Goal: Task Accomplishment & Management: Use online tool/utility

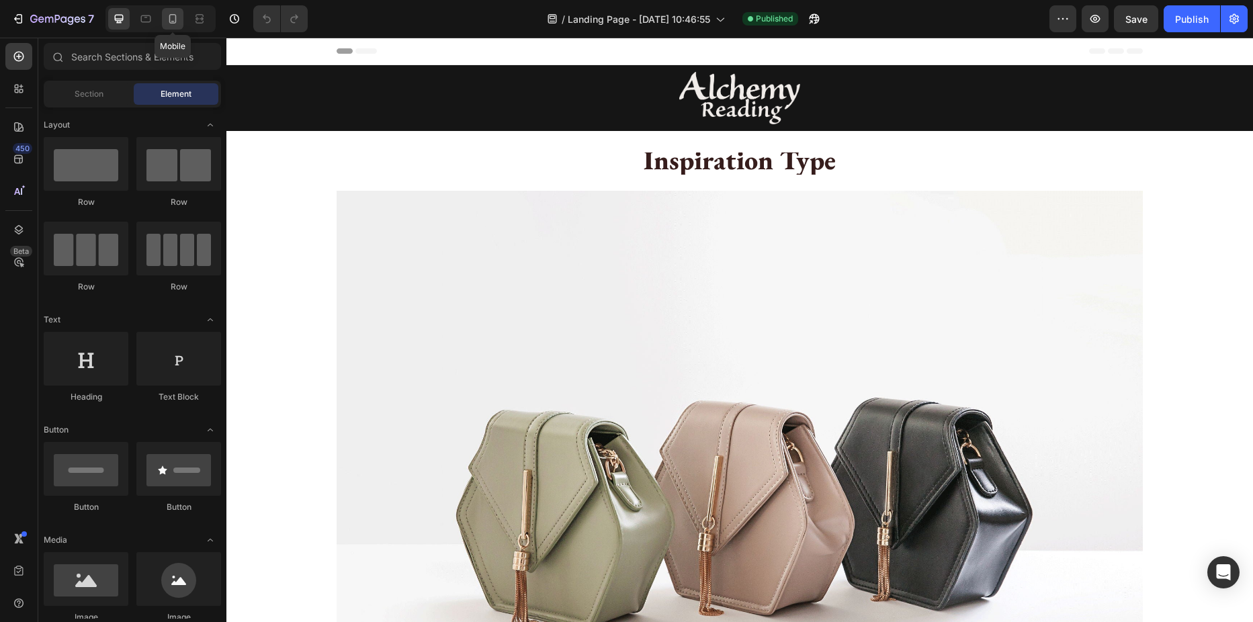
click at [169, 19] on icon at bounding box center [172, 18] width 7 height 9
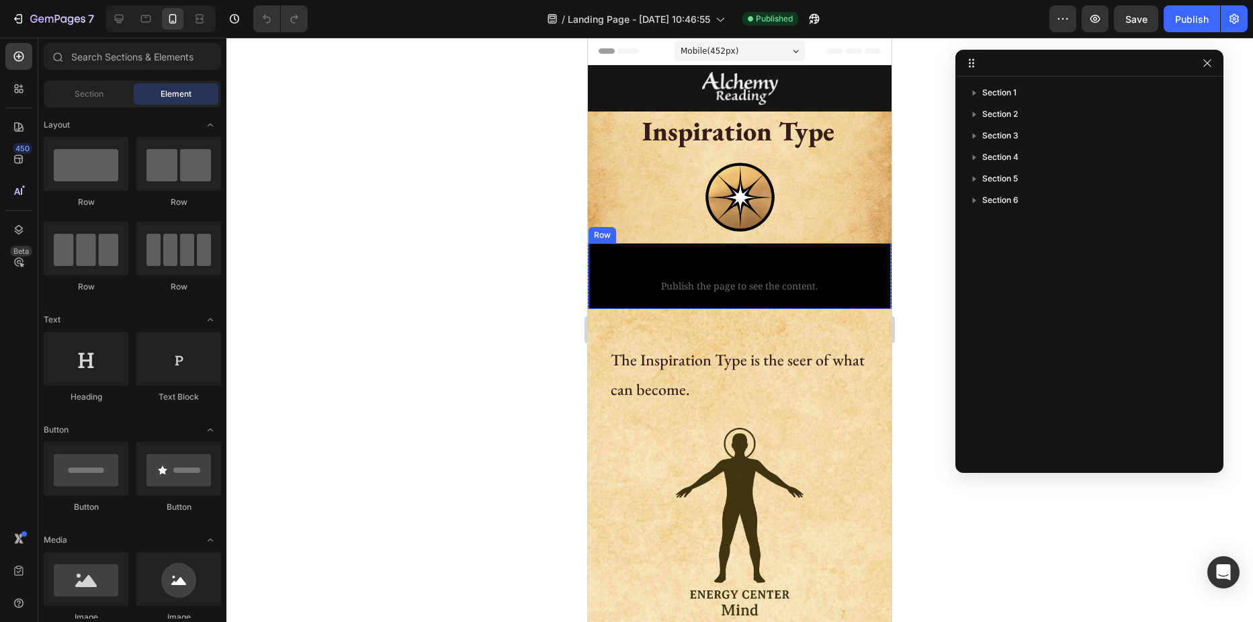
click at [676, 243] on div "Custom code Publish the page to see the content. Custom Code Row Row" at bounding box center [739, 276] width 302 height 66
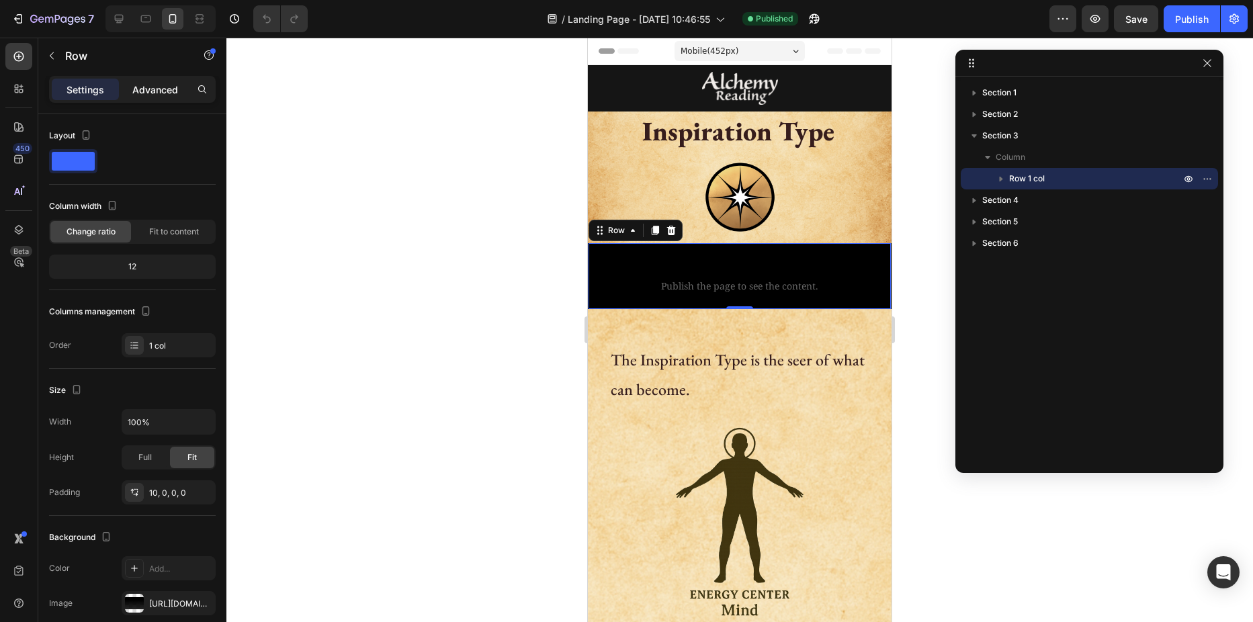
click at [155, 93] on p "Advanced" at bounding box center [155, 90] width 46 height 14
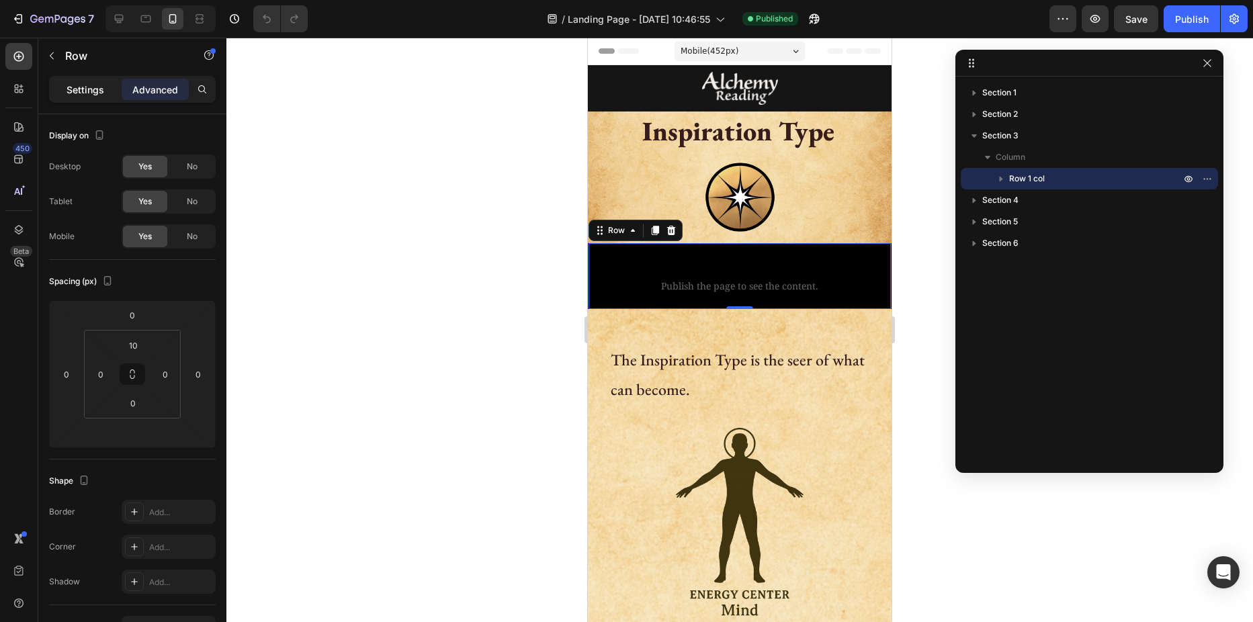
click at [82, 90] on p "Settings" at bounding box center [85, 90] width 38 height 14
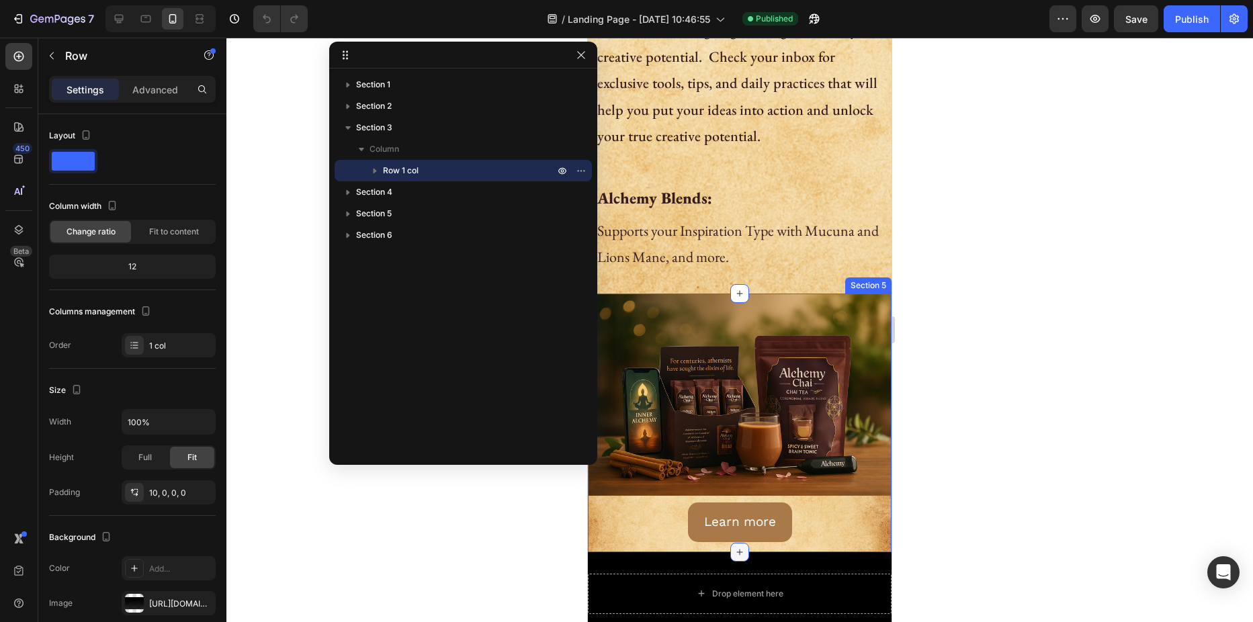
scroll to position [1192, 0]
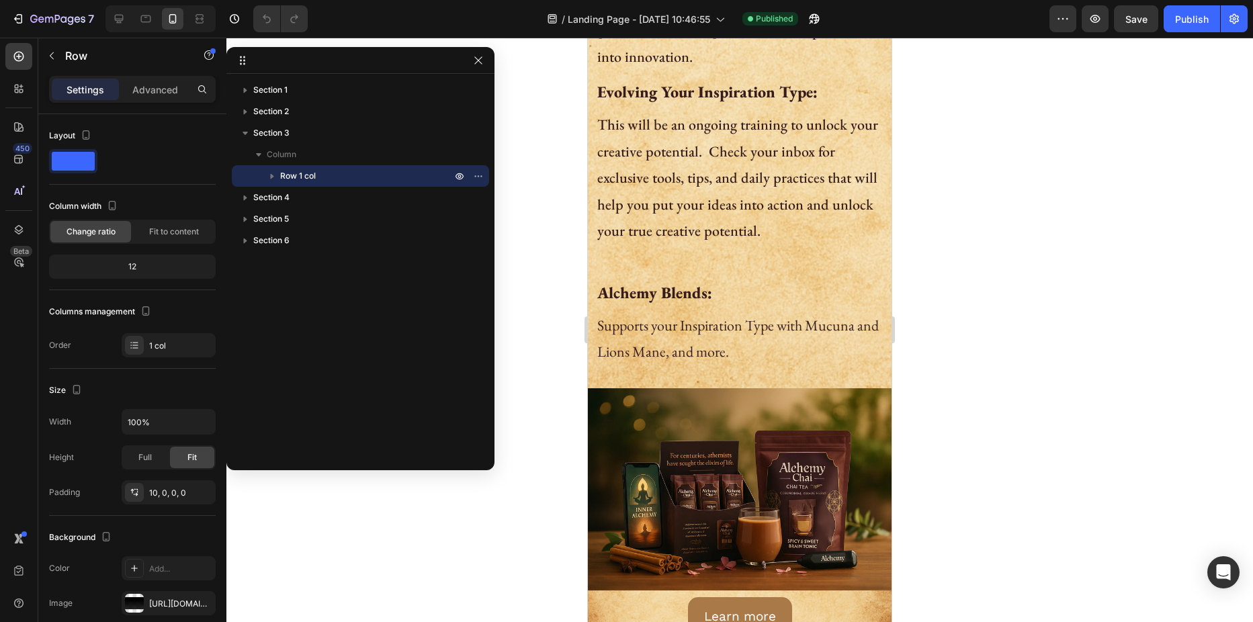
drag, startPoint x: 519, startPoint y: 52, endPoint x: 375, endPoint y: 57, distance: 143.8
click at [736, 312] on p "Supports your Inspiration Type with Mucuna and Lions Mane, and more." at bounding box center [739, 338] width 285 height 53
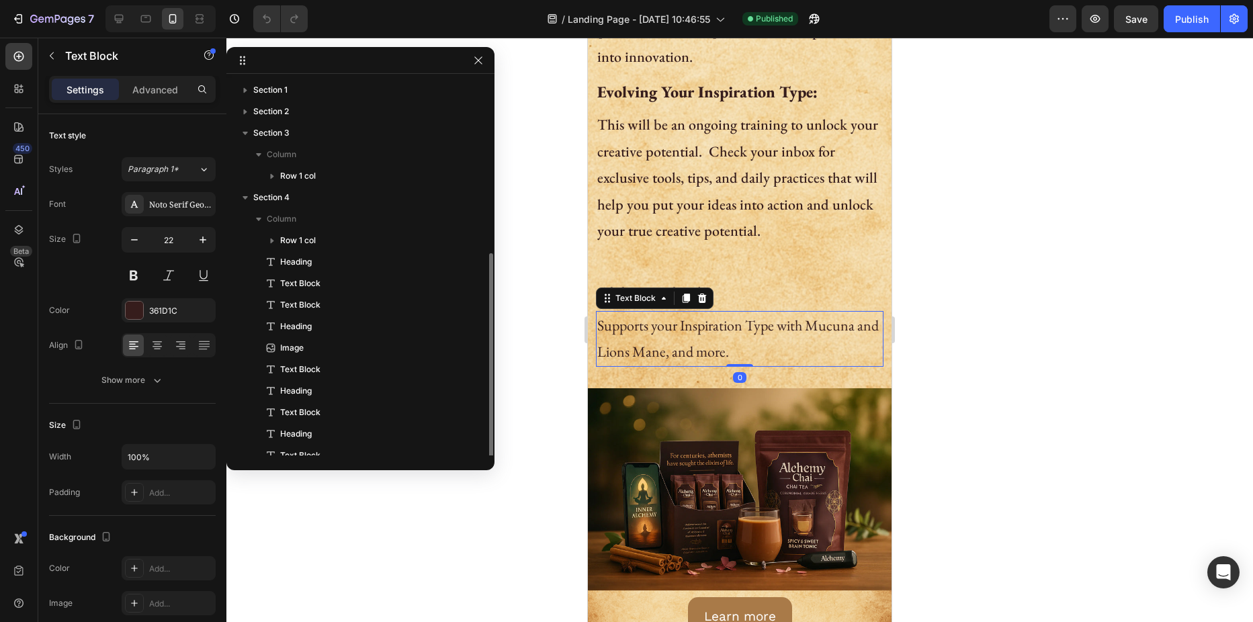
scroll to position [97, 0]
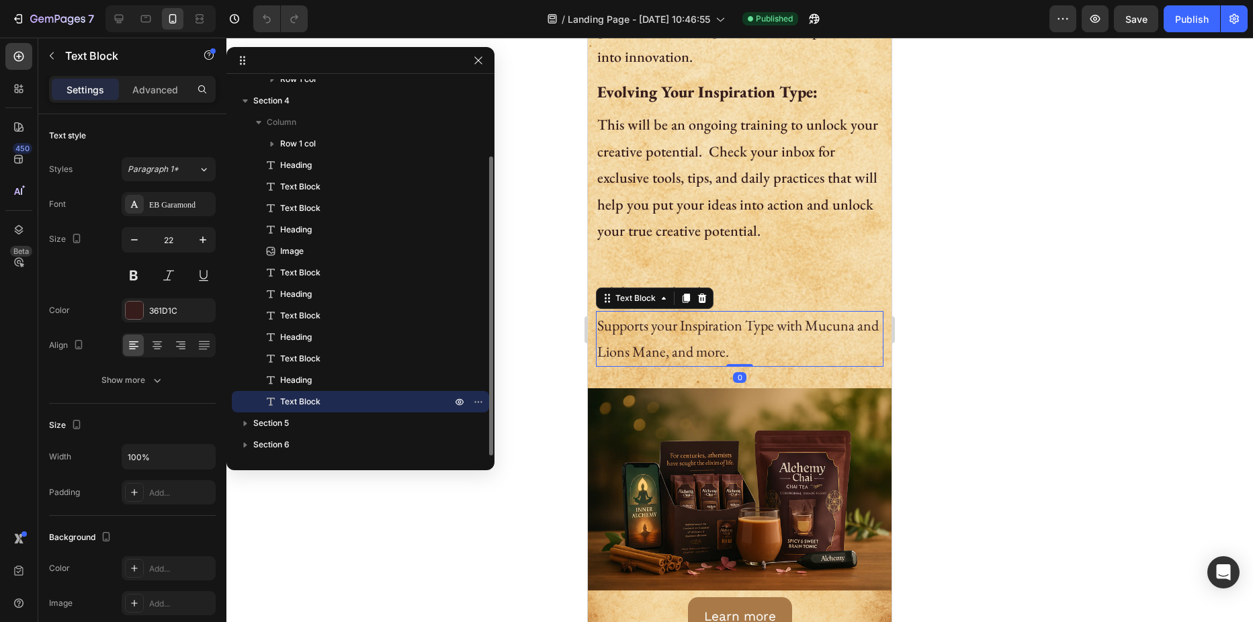
click at [725, 312] on p "Supports your Inspiration Type with Mucuna and Lions Mane, and more." at bounding box center [739, 338] width 285 height 53
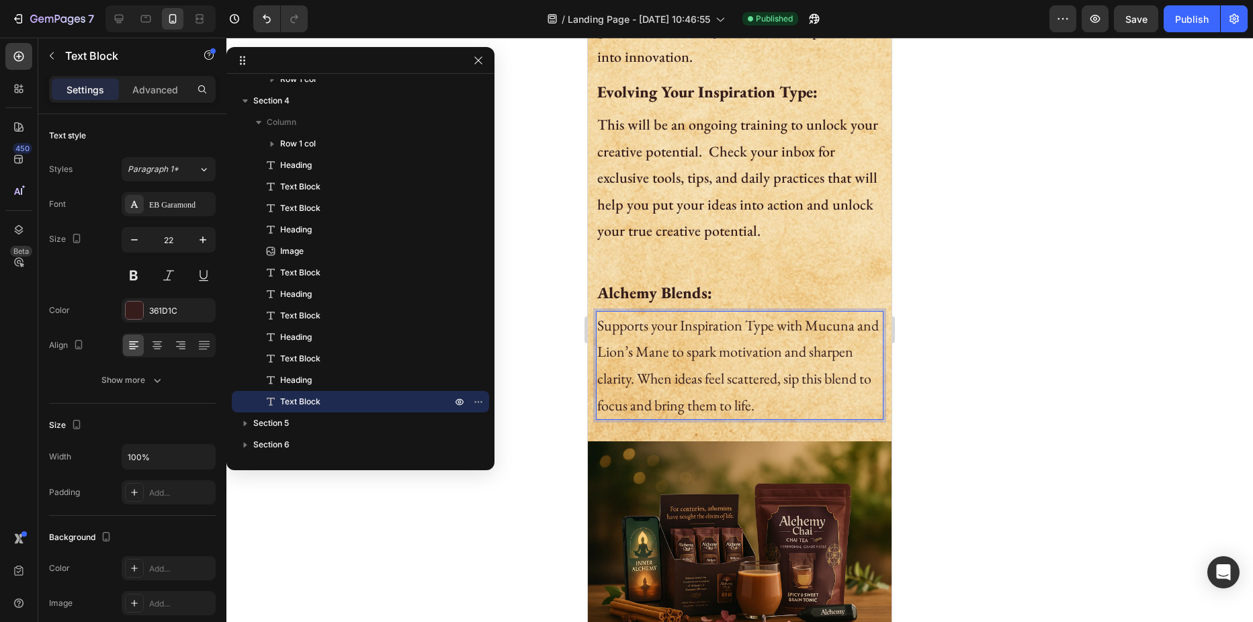
click at [690, 357] on p "Supports your Inspiration Type with Mucuna and Lion’s Mane to spark motivation …" at bounding box center [739, 365] width 285 height 106
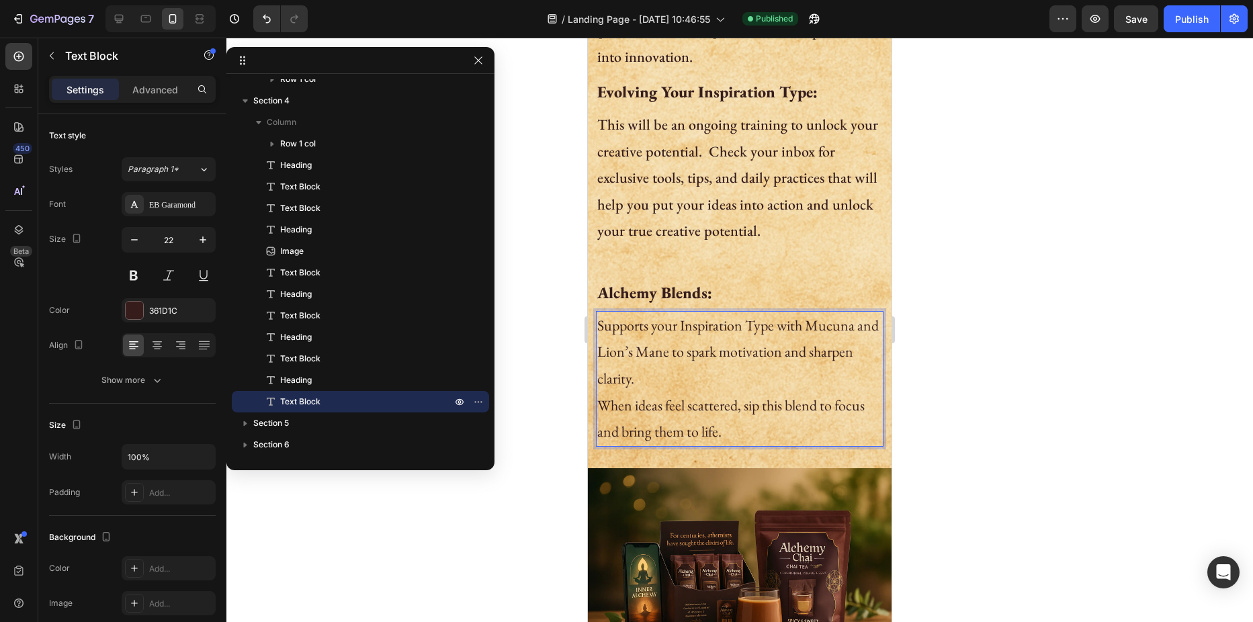
click at [553, 304] on div at bounding box center [739, 330] width 1026 height 584
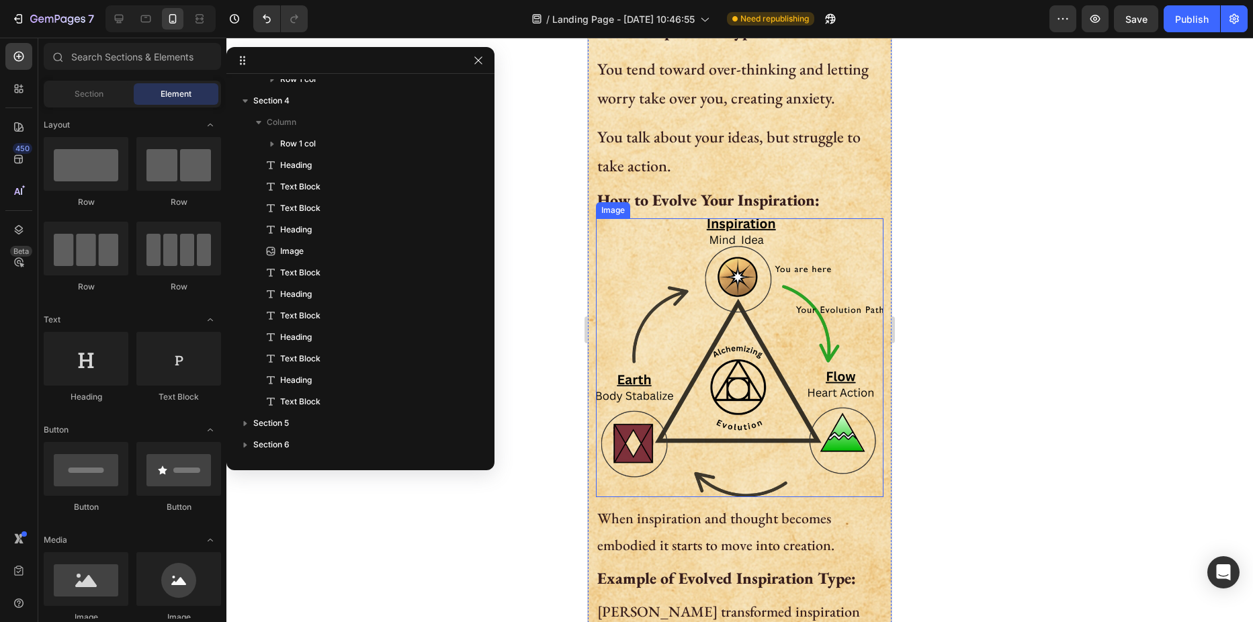
scroll to position [588, 0]
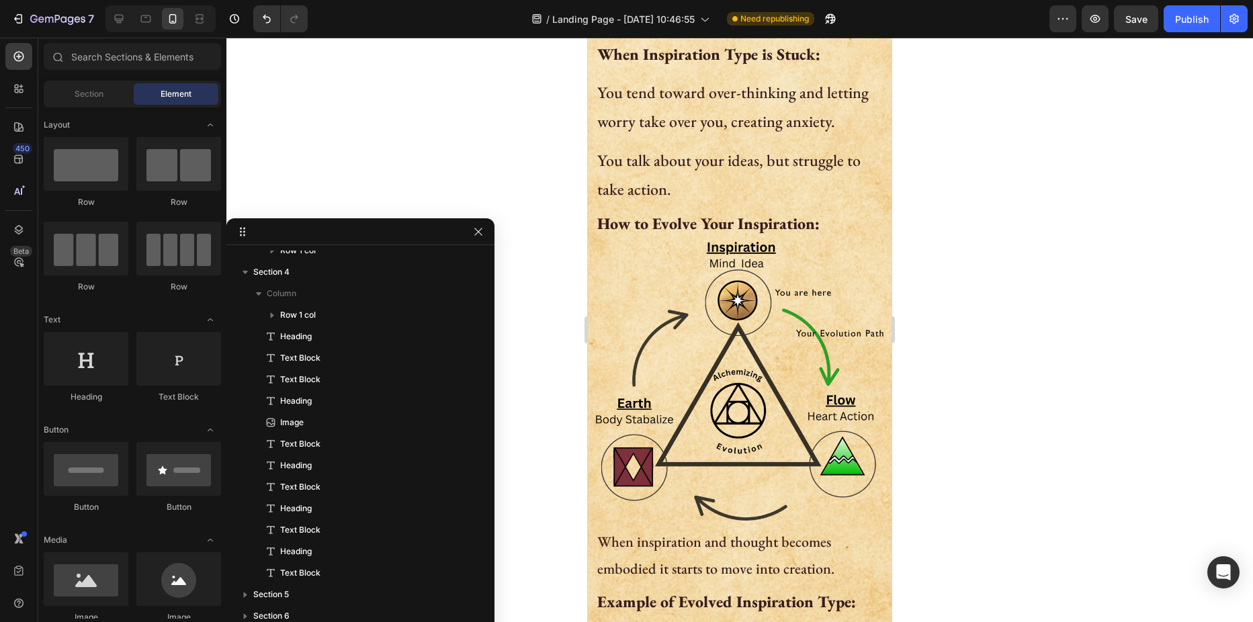
drag, startPoint x: 347, startPoint y: 62, endPoint x: 256, endPoint y: 218, distance: 180.6
click at [118, 21] on icon at bounding box center [119, 19] width 9 height 9
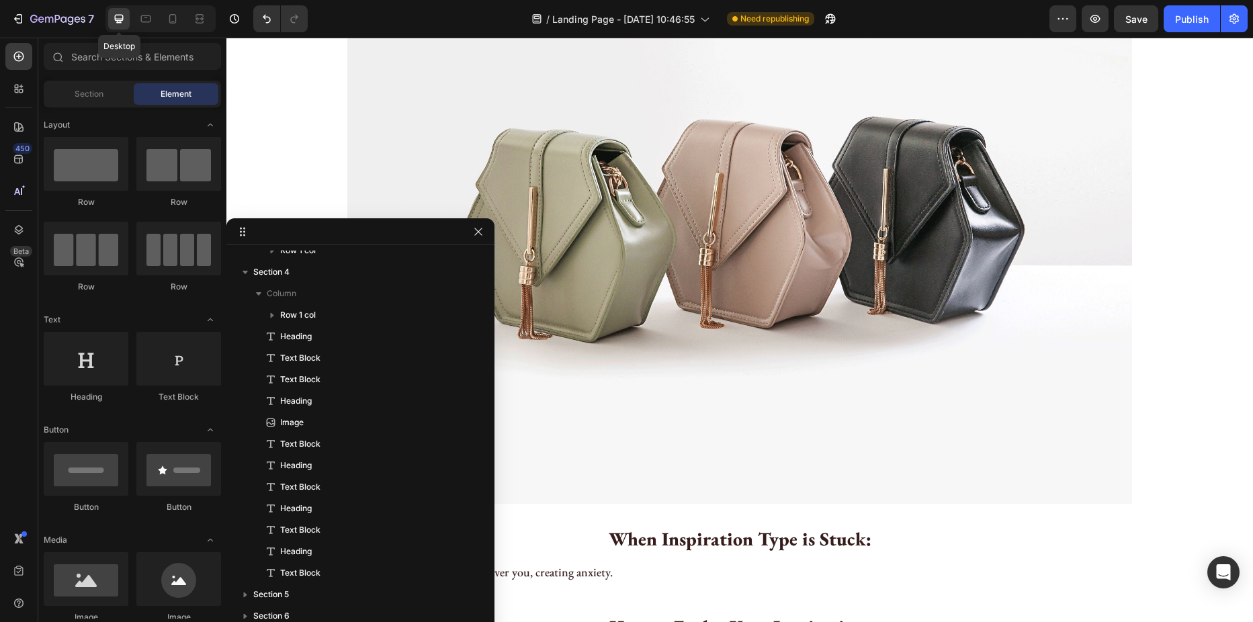
scroll to position [686, 0]
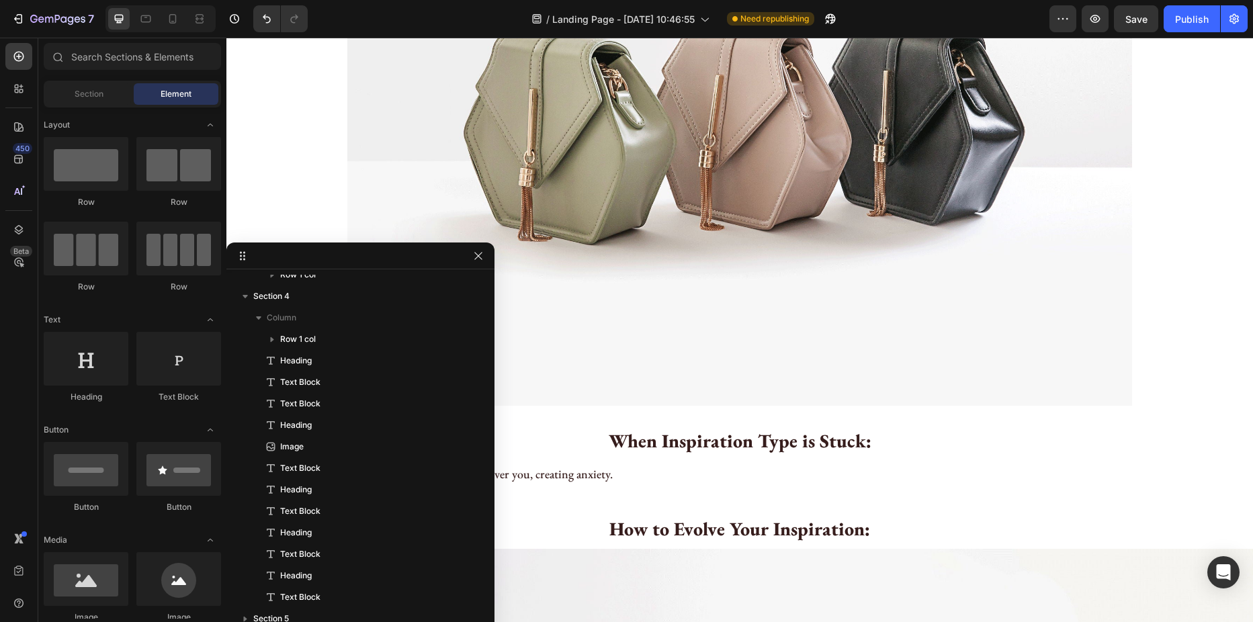
drag, startPoint x: 312, startPoint y: 230, endPoint x: 449, endPoint y: 265, distance: 141.9
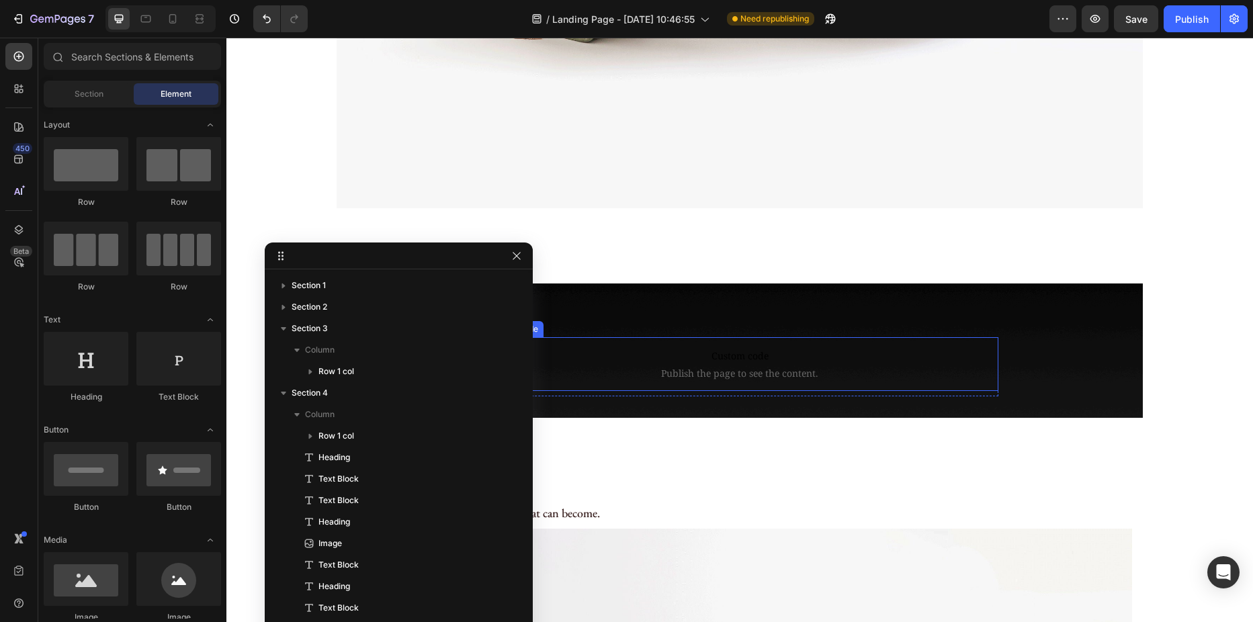
scroll to position [672, 0]
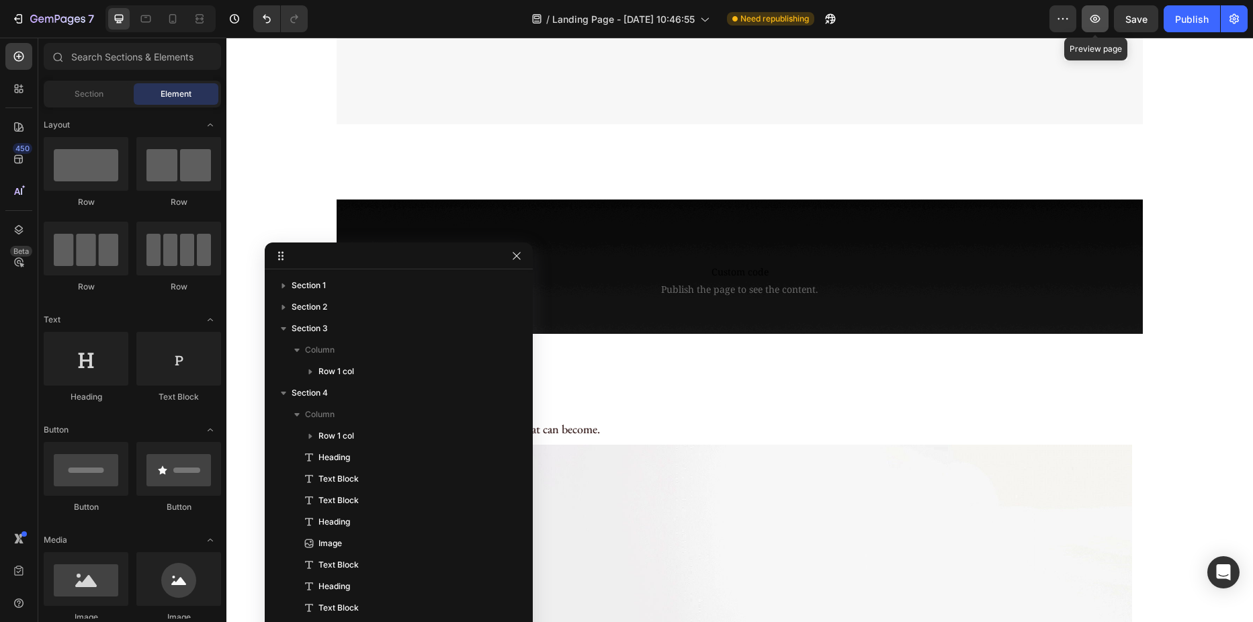
click at [1098, 19] on icon "button" at bounding box center [1094, 18] width 13 height 13
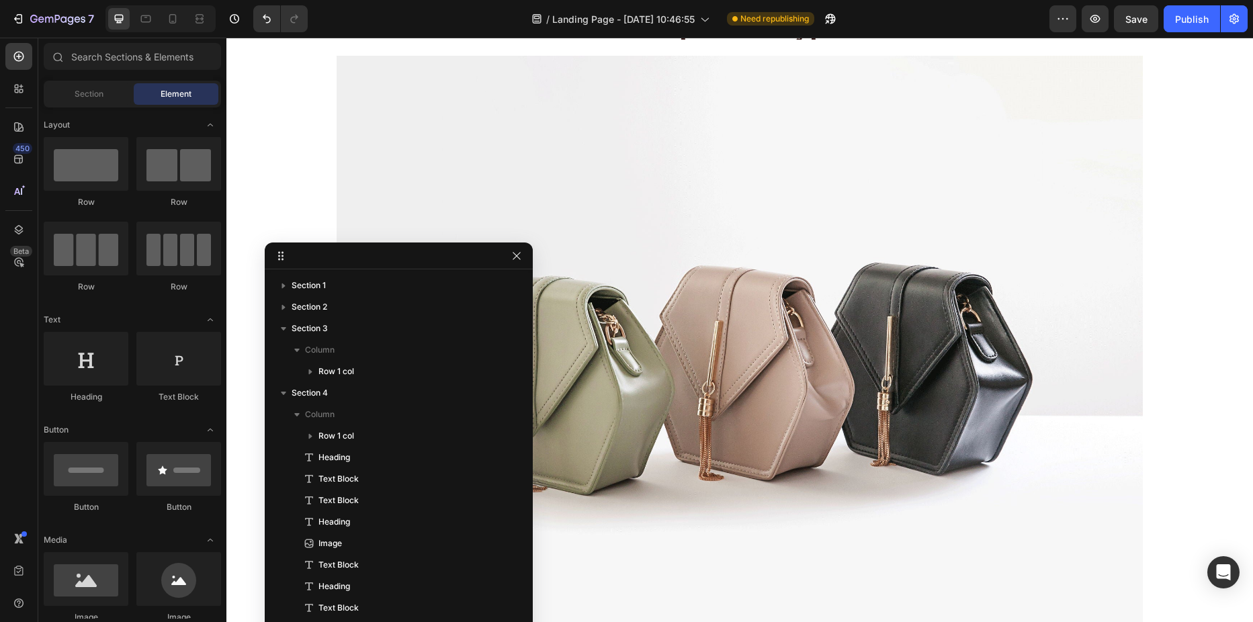
scroll to position [0, 0]
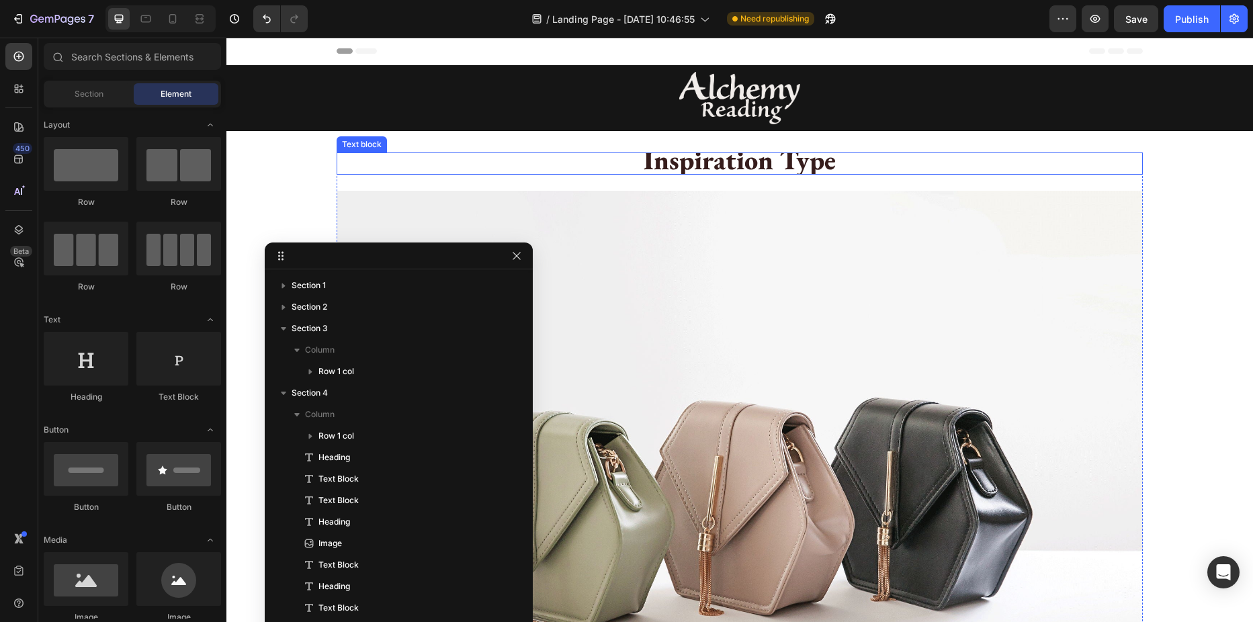
click at [695, 163] on strong "Inspiration Type" at bounding box center [739, 159] width 192 height 35
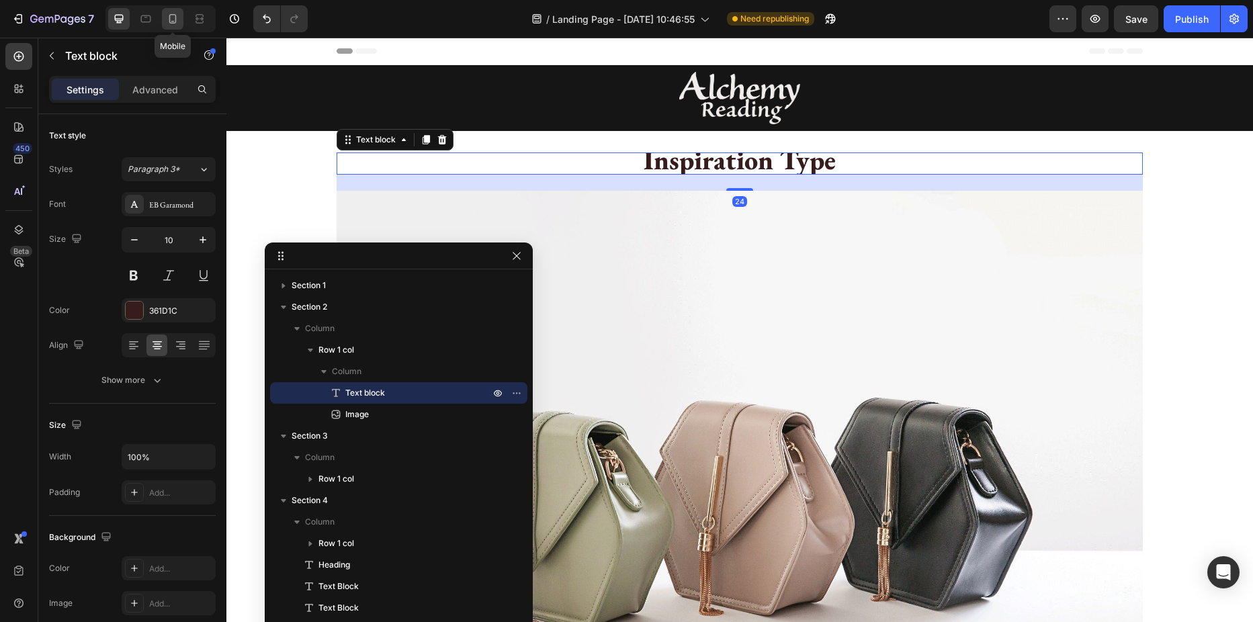
click at [175, 19] on icon at bounding box center [172, 18] width 13 height 13
type input "6"
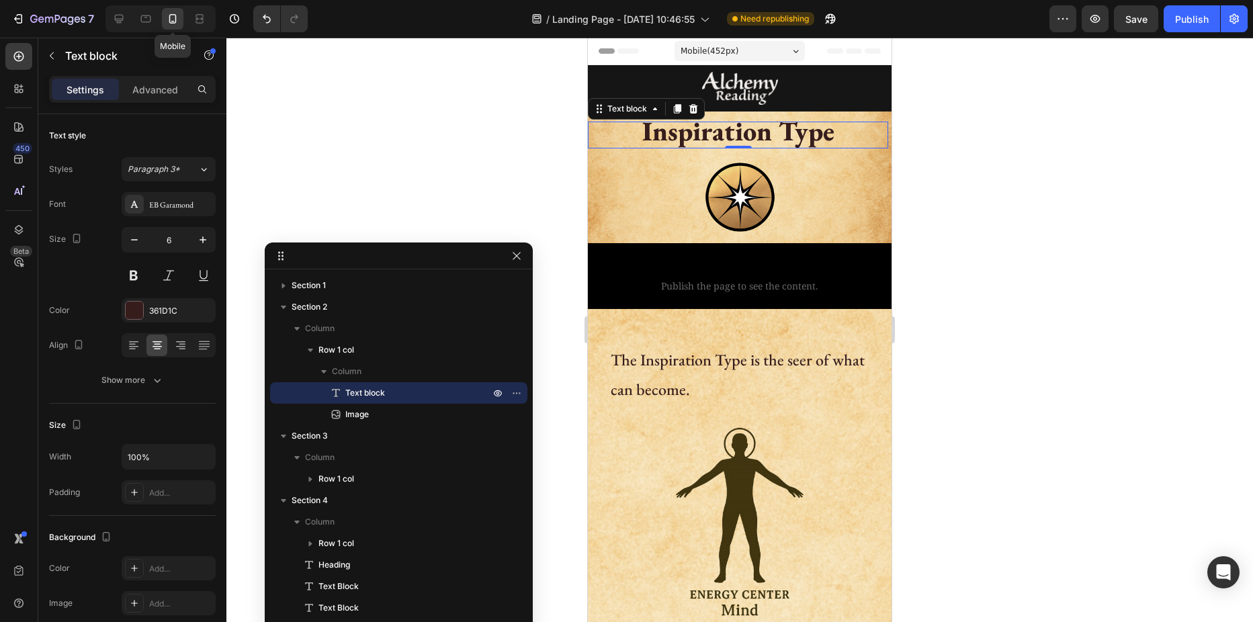
scroll to position [36, 0]
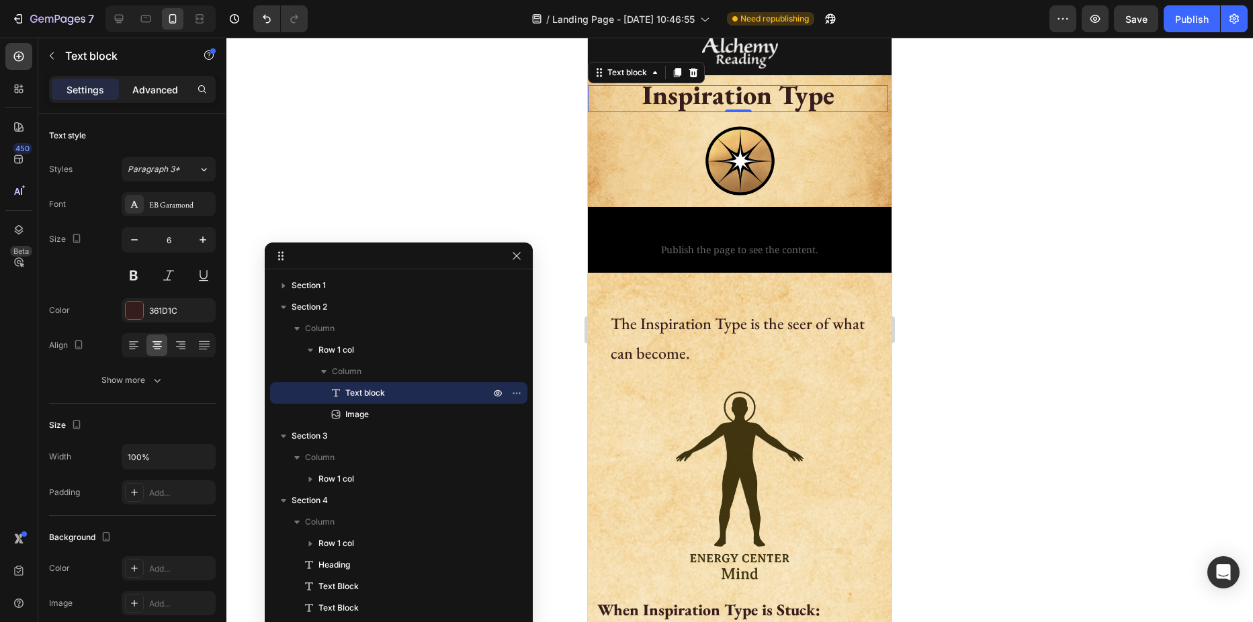
click at [162, 85] on p "Advanced" at bounding box center [155, 90] width 46 height 14
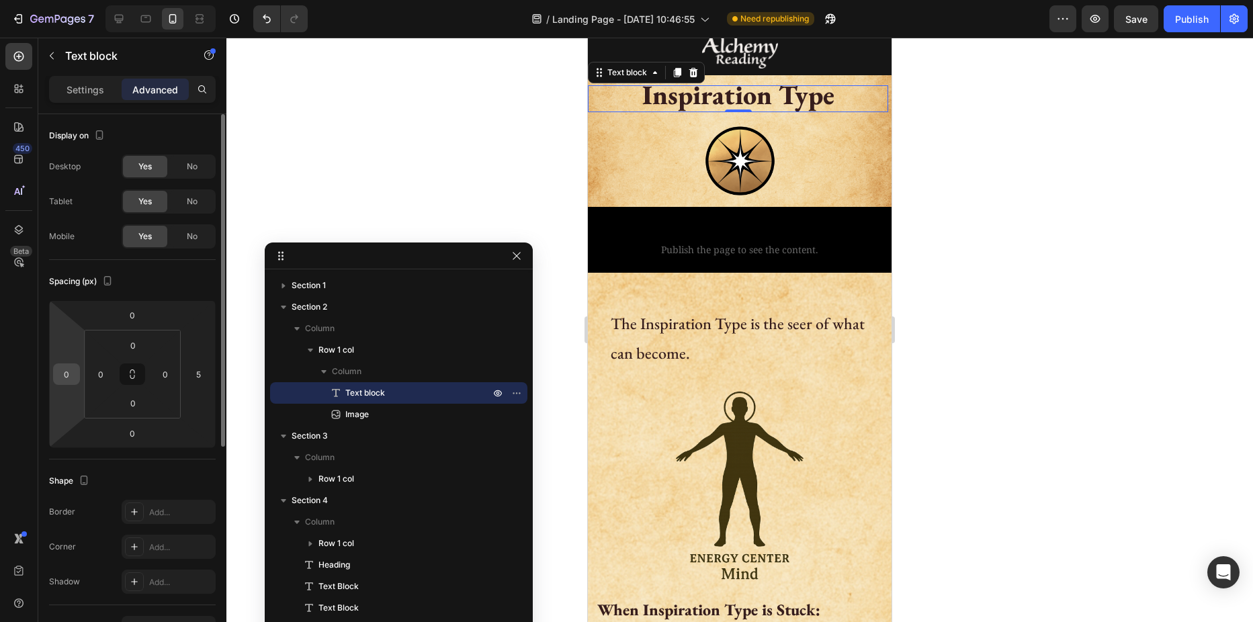
click at [69, 371] on input "0" at bounding box center [66, 374] width 20 height 20
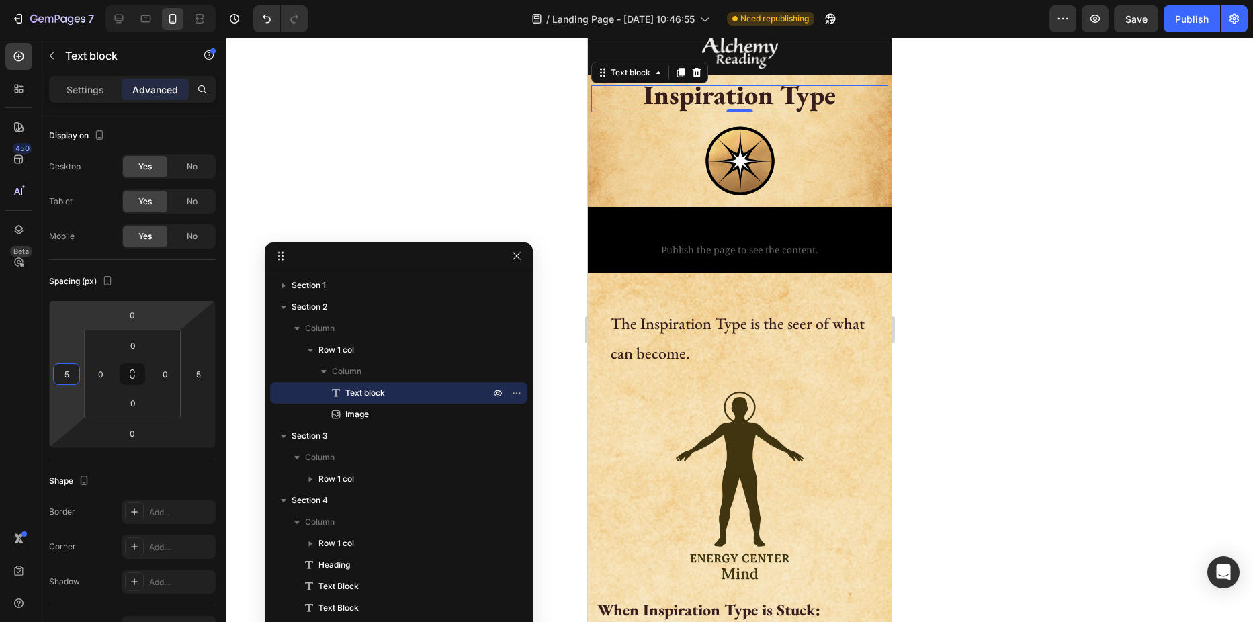
type input "5"
click at [330, 204] on div at bounding box center [739, 330] width 1026 height 584
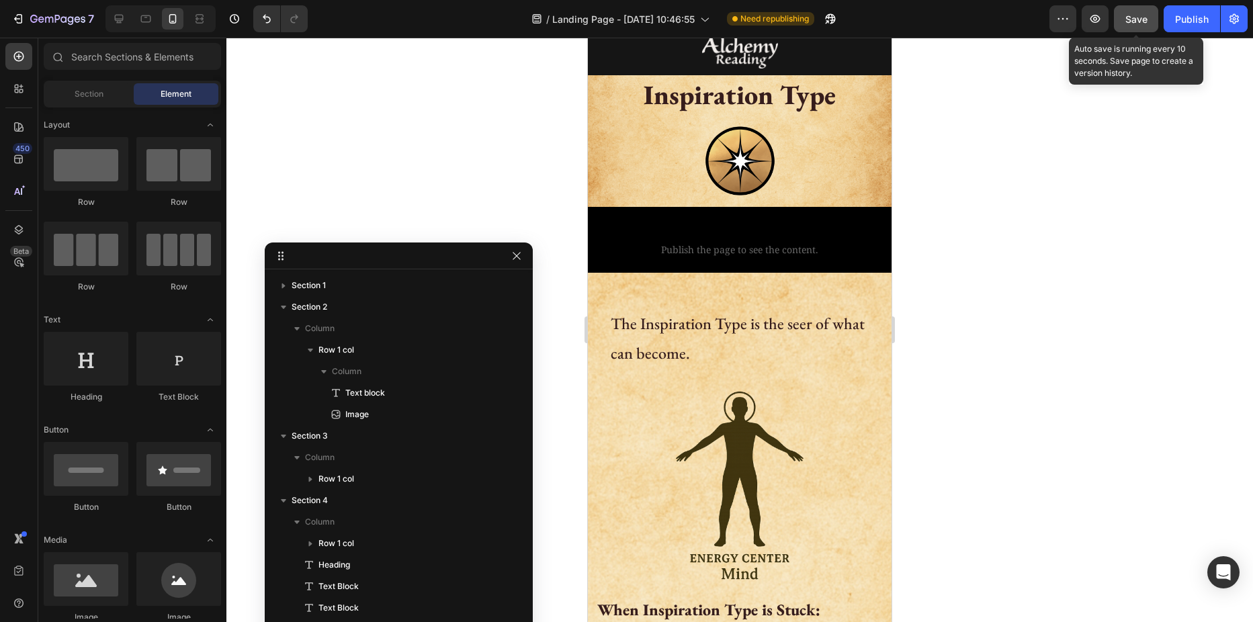
drag, startPoint x: 1130, startPoint y: 21, endPoint x: 185, endPoint y: 15, distance: 945.1
click at [1130, 21] on span "Save" at bounding box center [1136, 18] width 22 height 11
click at [120, 20] on icon at bounding box center [119, 19] width 9 height 9
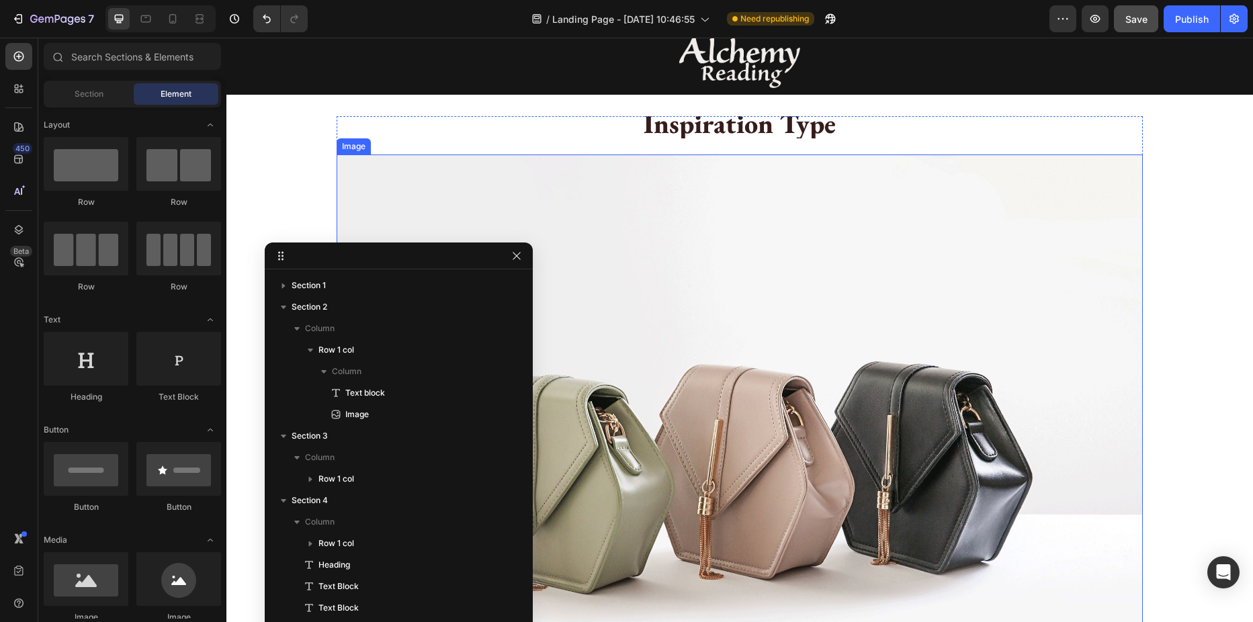
click at [590, 205] on img at bounding box center [740, 456] width 806 height 605
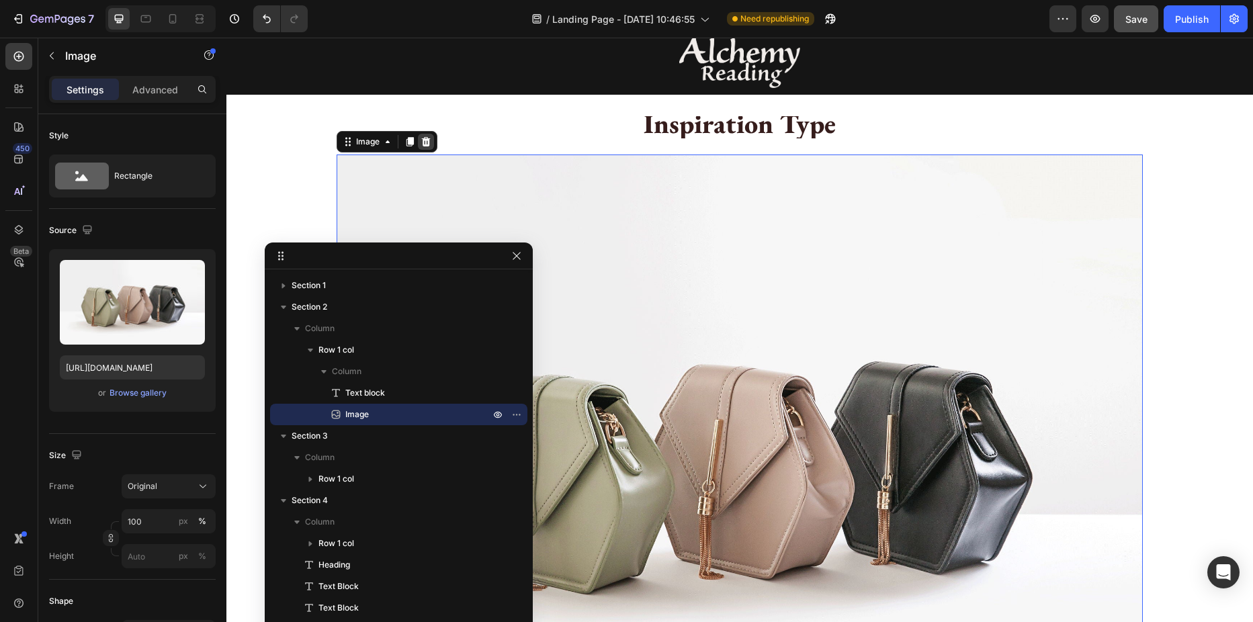
click at [424, 140] on icon at bounding box center [426, 141] width 9 height 9
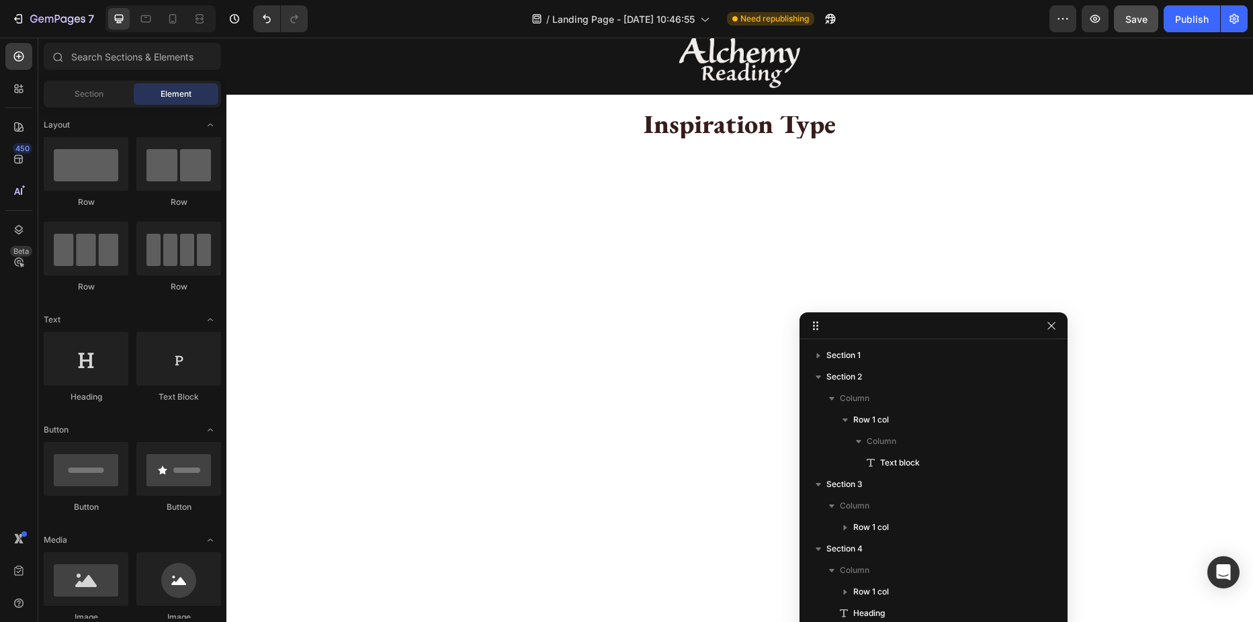
drag, startPoint x: 422, startPoint y: 257, endPoint x: 819, endPoint y: 327, distance: 403.8
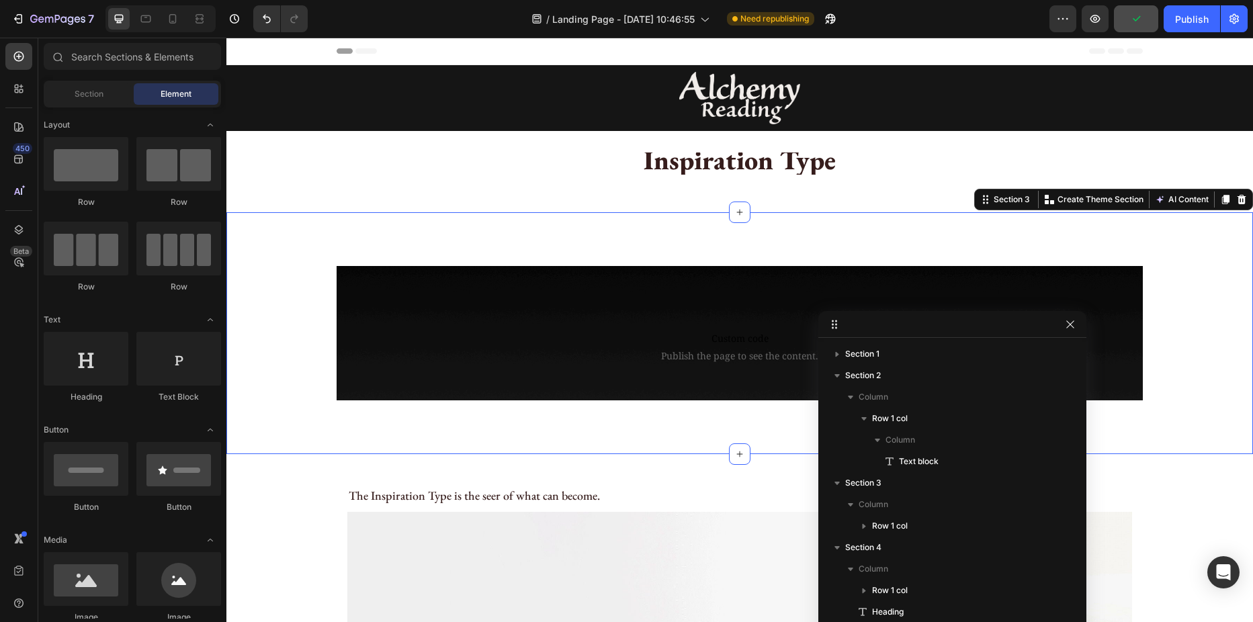
click at [283, 252] on div "Custom code Publish the page to see the content. Custom Code Row Row Section 3 …" at bounding box center [739, 333] width 1026 height 242
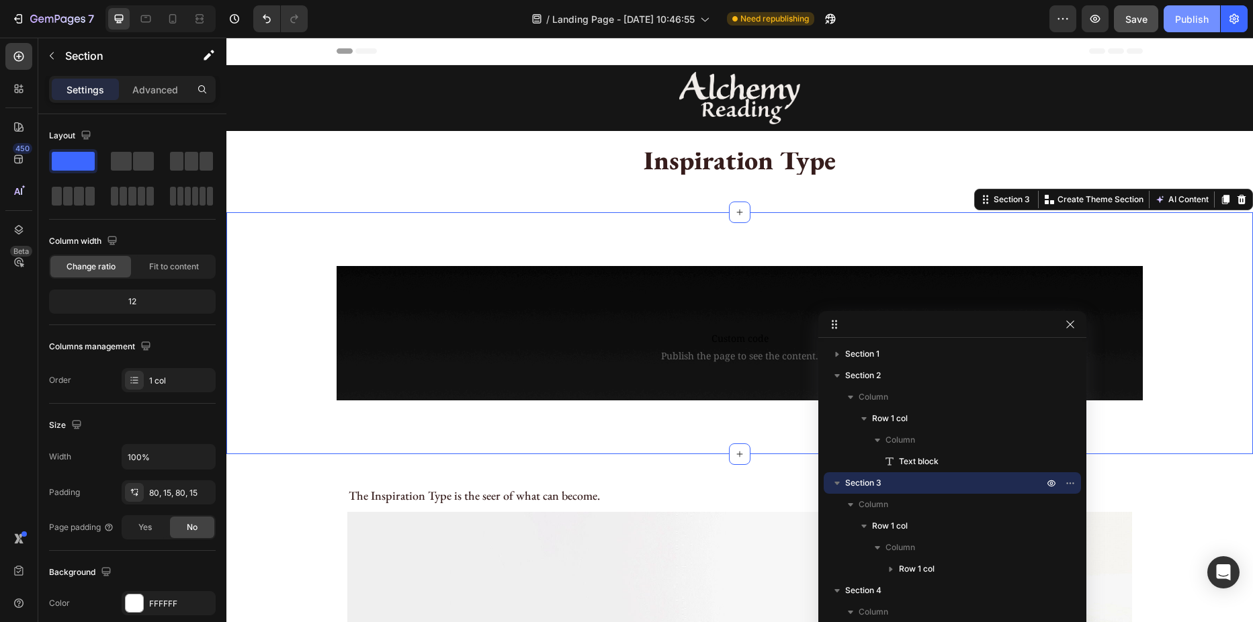
click at [1191, 21] on div "Publish" at bounding box center [1192, 19] width 34 height 14
click at [828, 20] on icon "button" at bounding box center [826, 21] width 3 height 3
click at [85, 85] on p "Settings" at bounding box center [85, 90] width 38 height 14
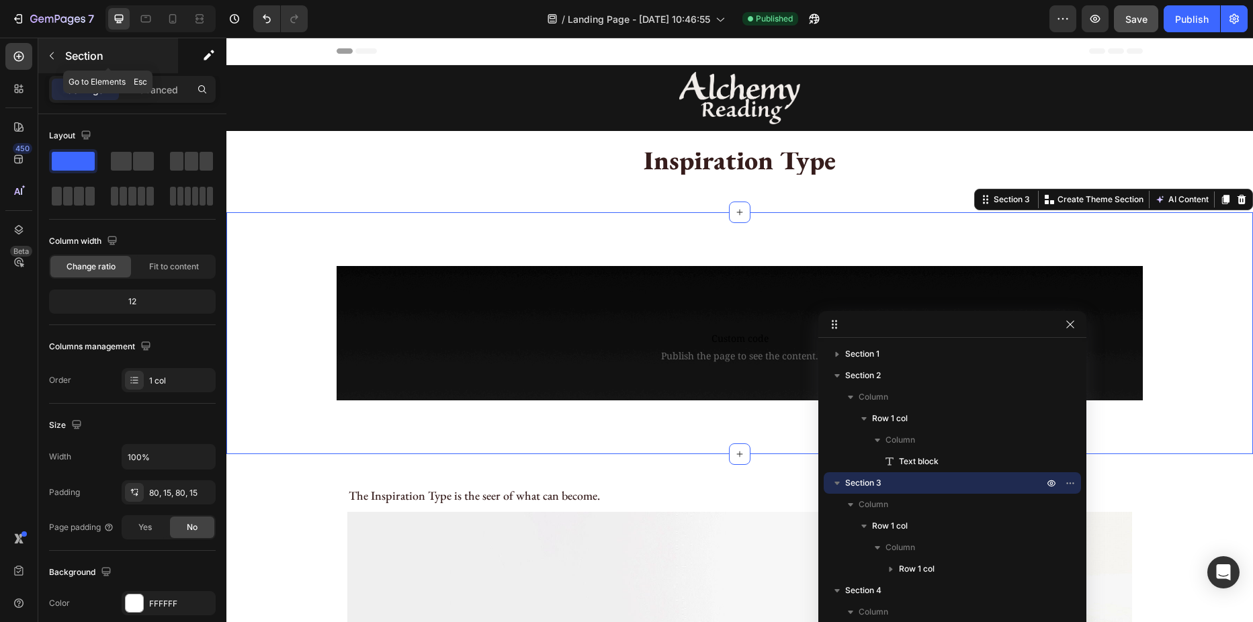
click at [73, 62] on p "Section" at bounding box center [120, 56] width 110 height 16
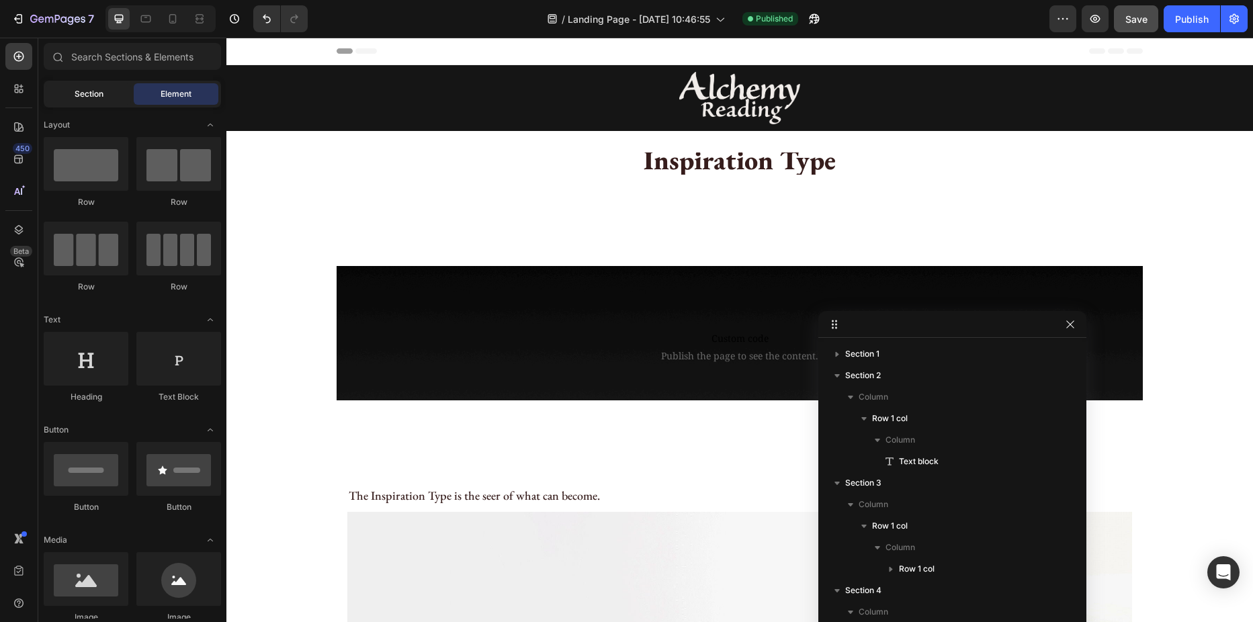
click at [73, 88] on div "Section" at bounding box center [88, 93] width 85 height 21
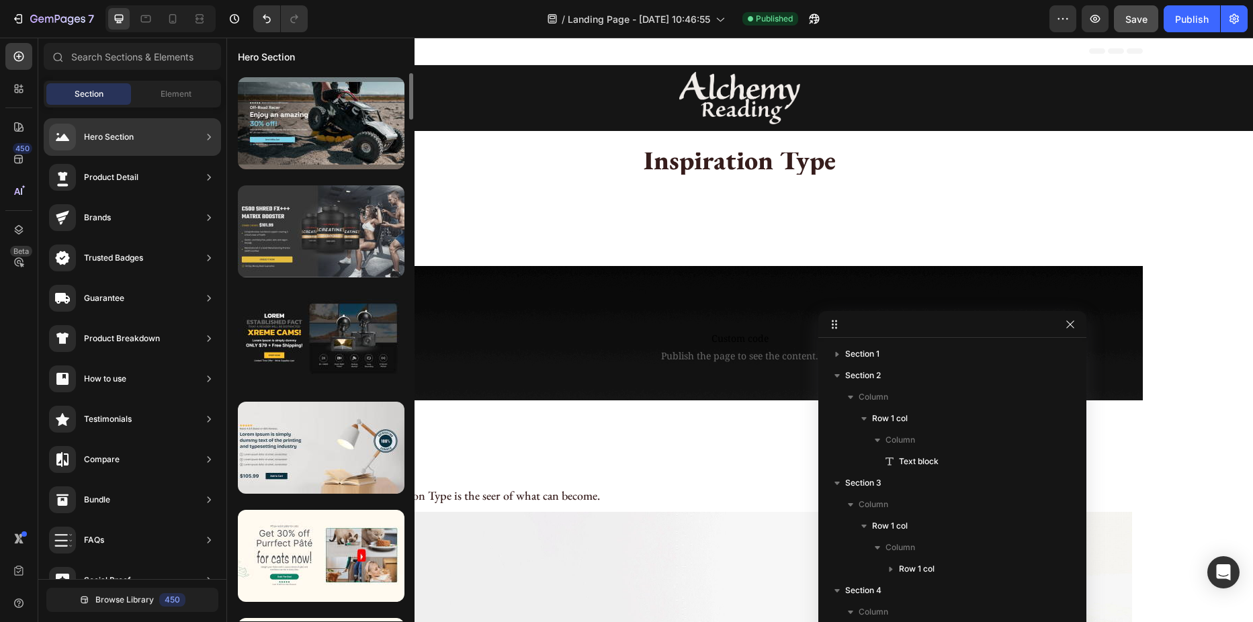
scroll to position [202, 0]
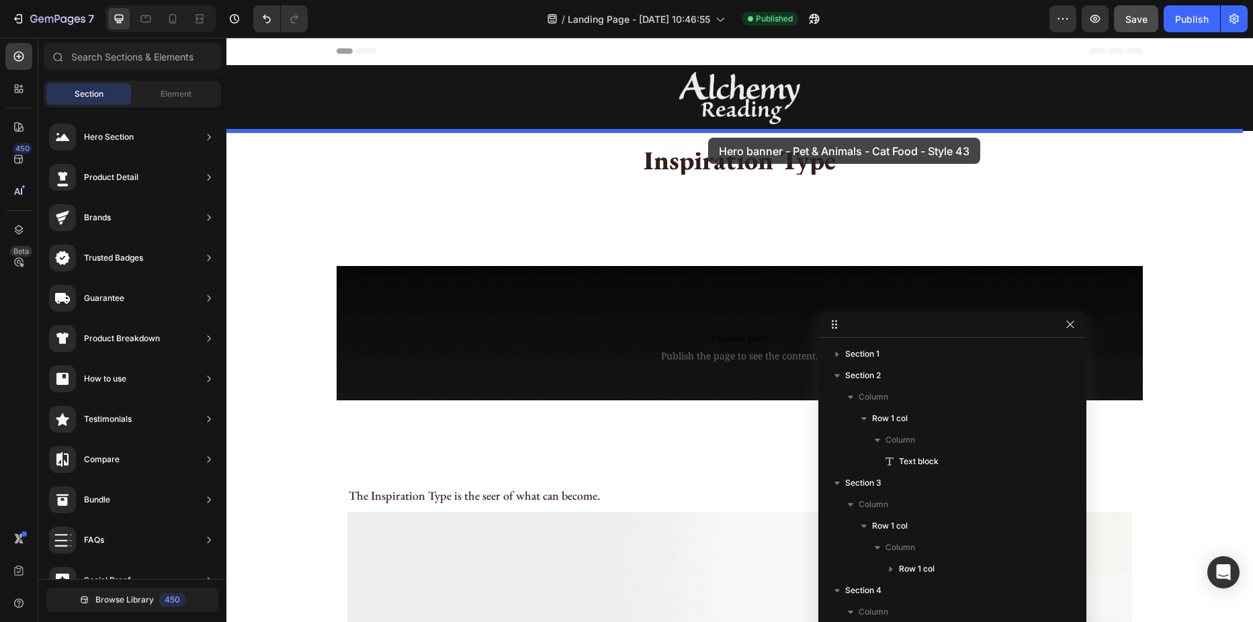
drag, startPoint x: 545, startPoint y: 404, endPoint x: 708, endPoint y: 138, distance: 312.3
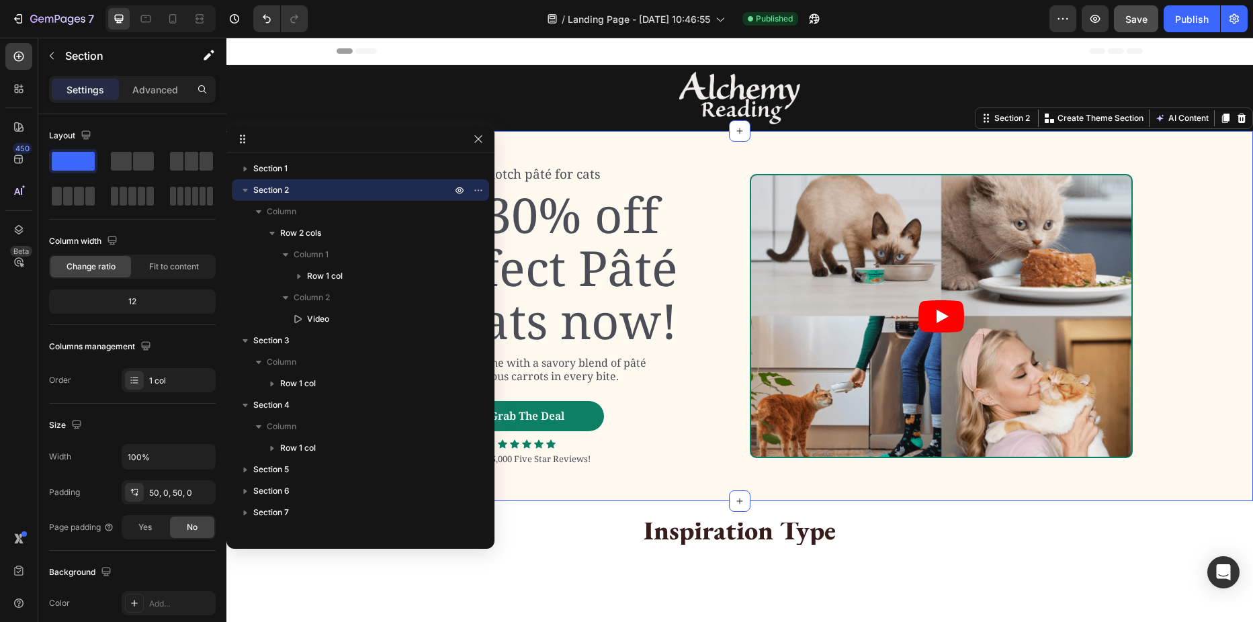
drag, startPoint x: 1019, startPoint y: 330, endPoint x: 347, endPoint y: 144, distance: 696.8
click at [830, 271] on article at bounding box center [941, 315] width 380 height 281
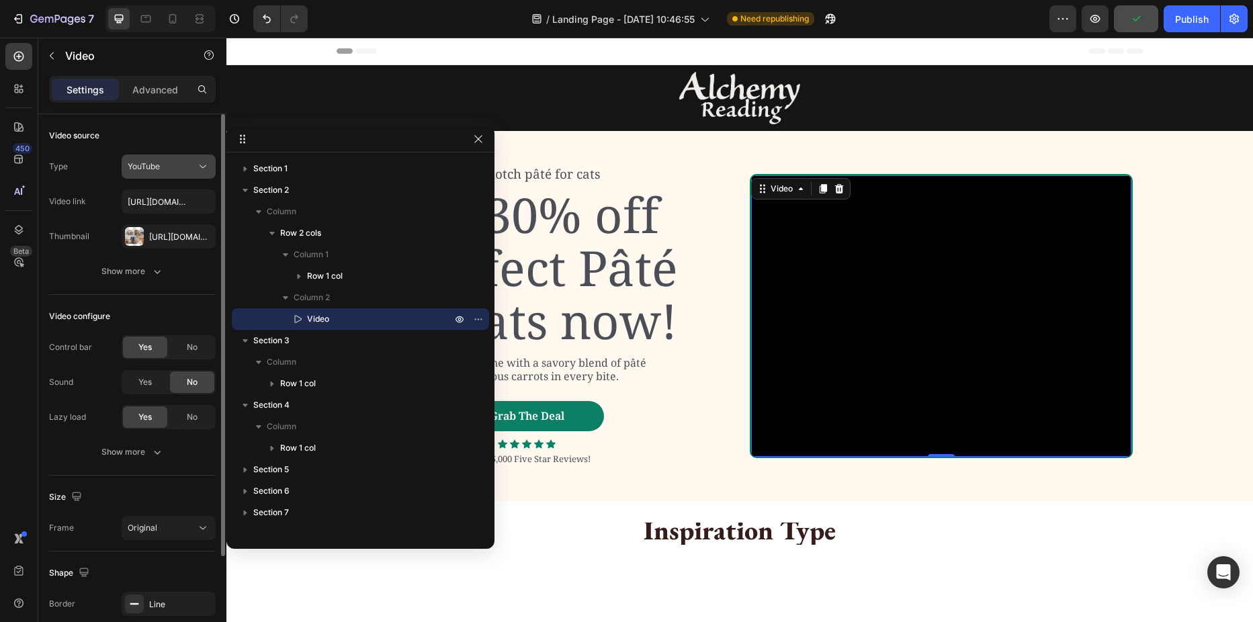
click at [150, 159] on button "YouTube" at bounding box center [169, 166] width 94 height 24
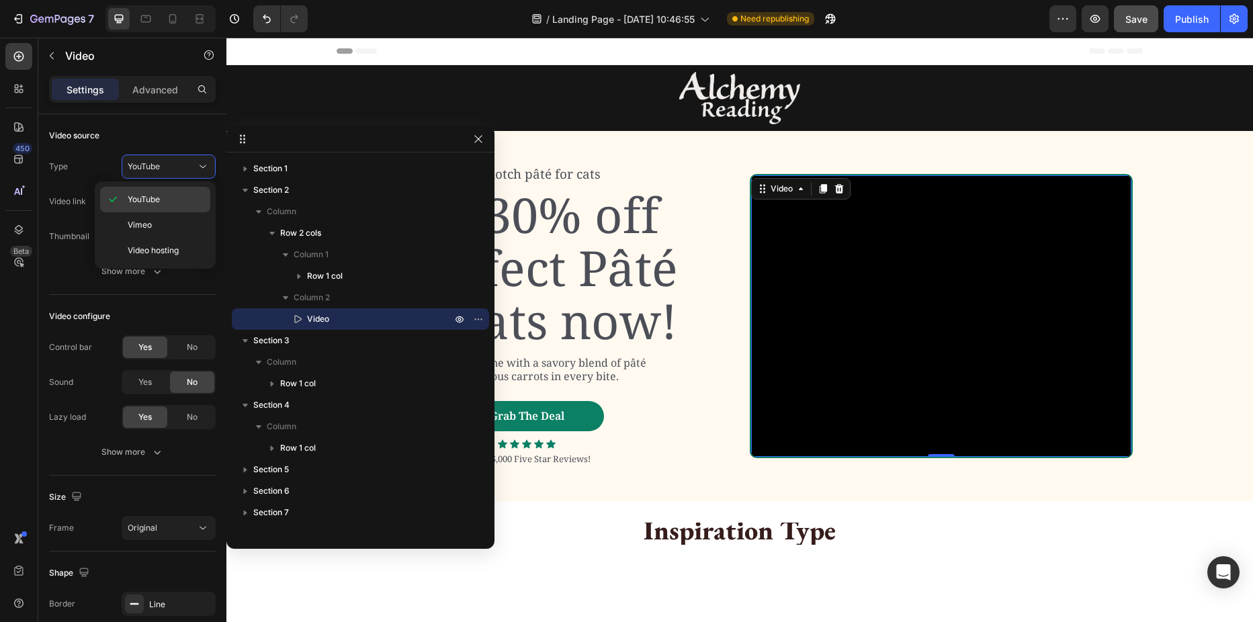
click at [148, 195] on span "YouTube" at bounding box center [144, 199] width 32 height 12
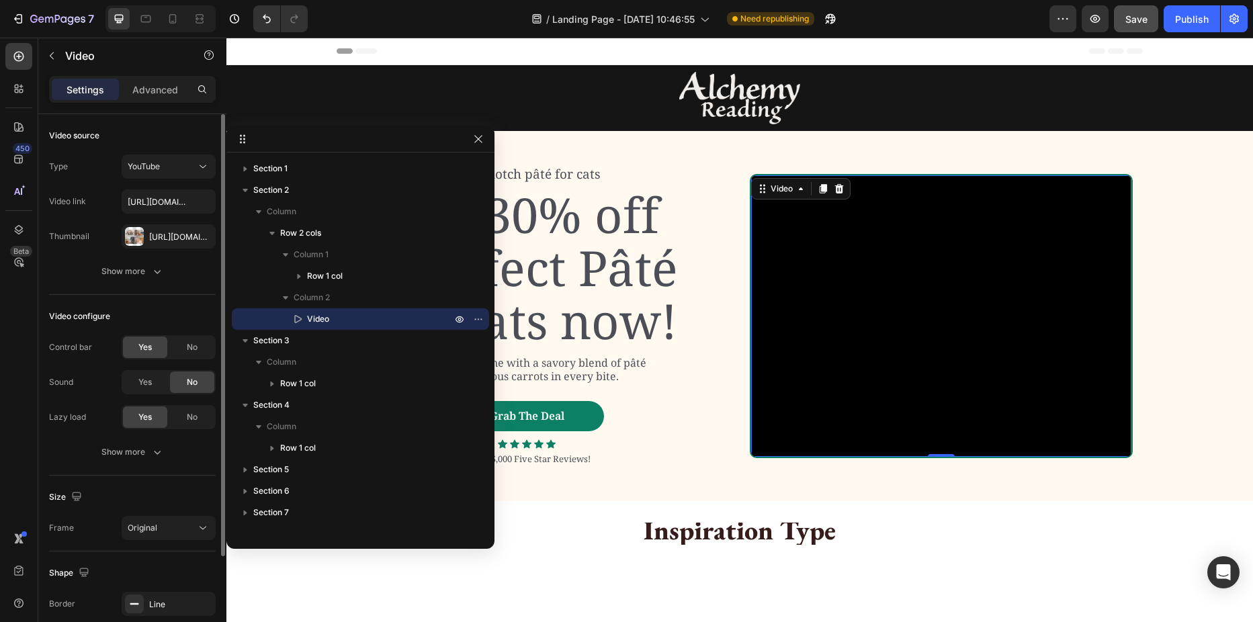
click at [91, 164] on div "Type YouTube" at bounding box center [132, 166] width 167 height 24
click at [130, 199] on input "[URL][DOMAIN_NAME]" at bounding box center [169, 201] width 94 height 24
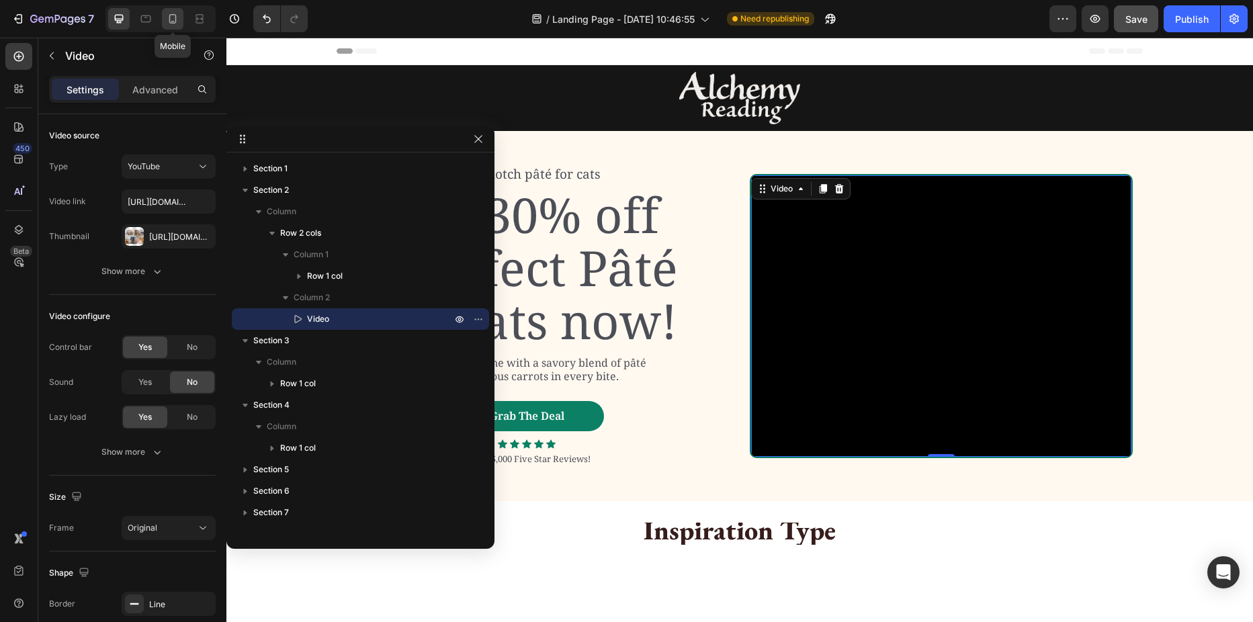
click at [171, 19] on icon at bounding box center [172, 18] width 13 height 13
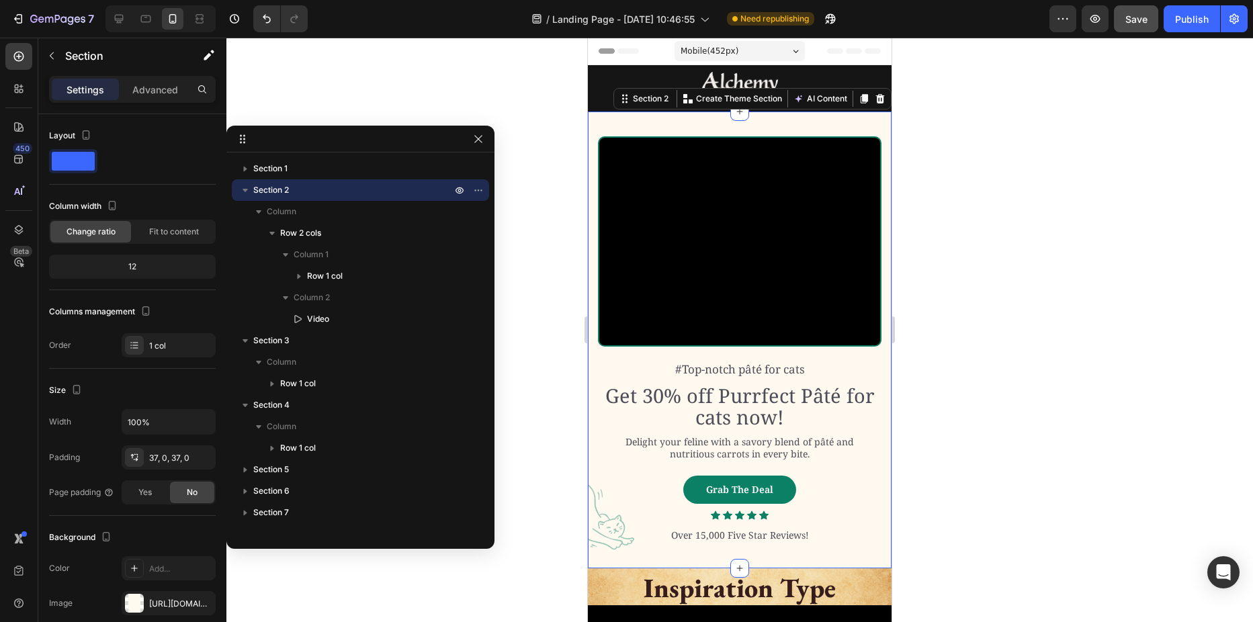
click at [623, 124] on div "#Top-notch [PERSON_NAME] for cats Text Block Get 30% off Purrfect [PERSON_NAME]…" at bounding box center [740, 339] width 304 height 457
click at [149, 88] on p "Advanced" at bounding box center [155, 90] width 46 height 14
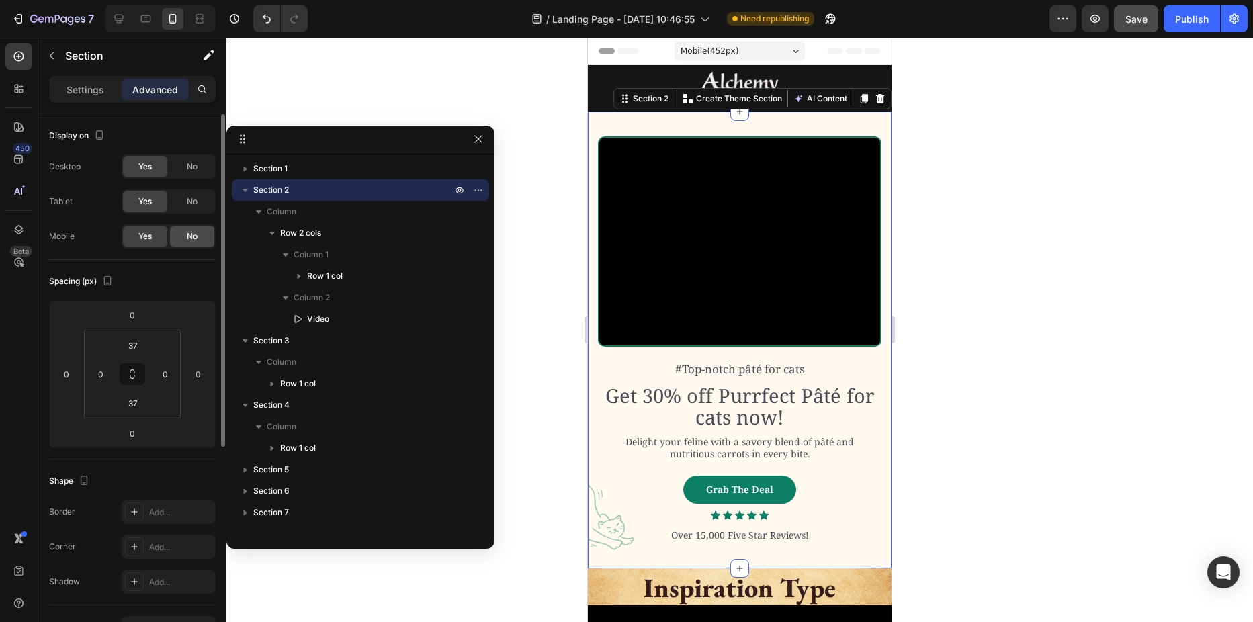
click at [187, 234] on span "No" at bounding box center [192, 236] width 11 height 12
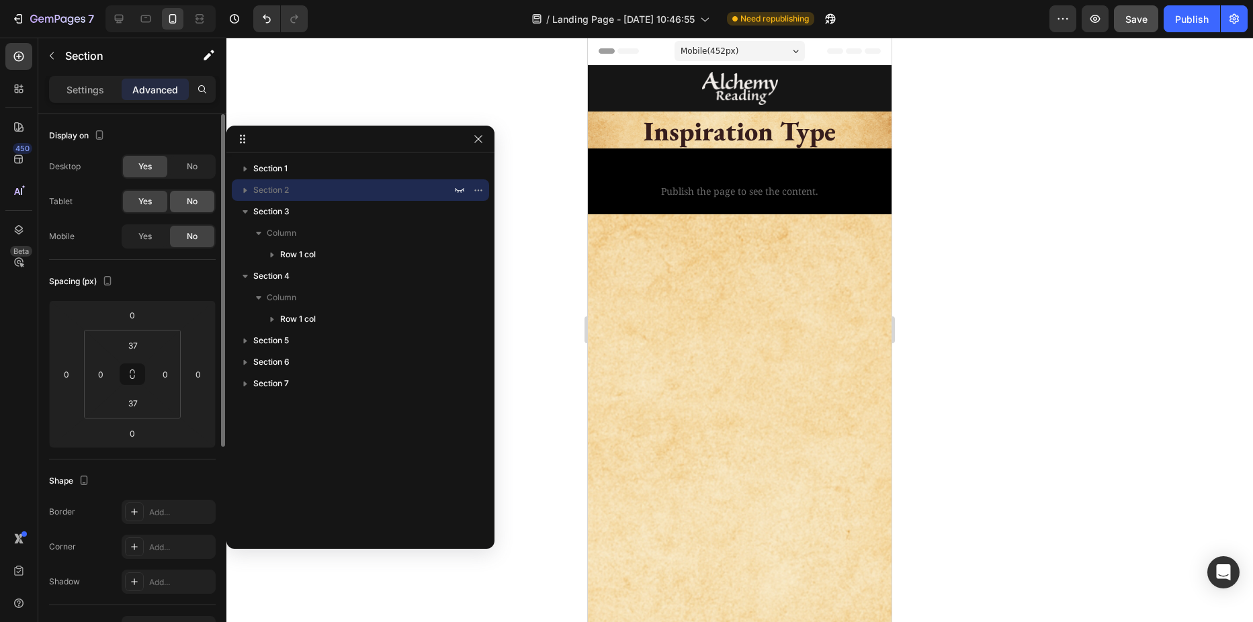
click at [190, 197] on span "No" at bounding box center [192, 201] width 11 height 12
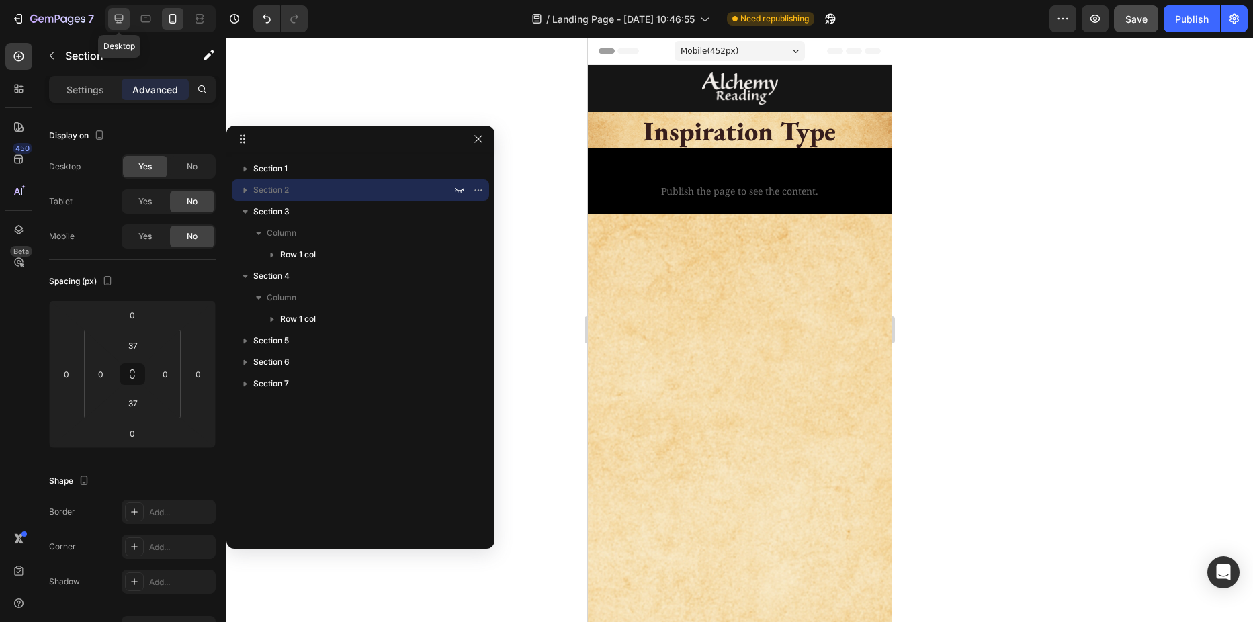
click at [111, 14] on div at bounding box center [118, 18] width 21 height 21
type input "50"
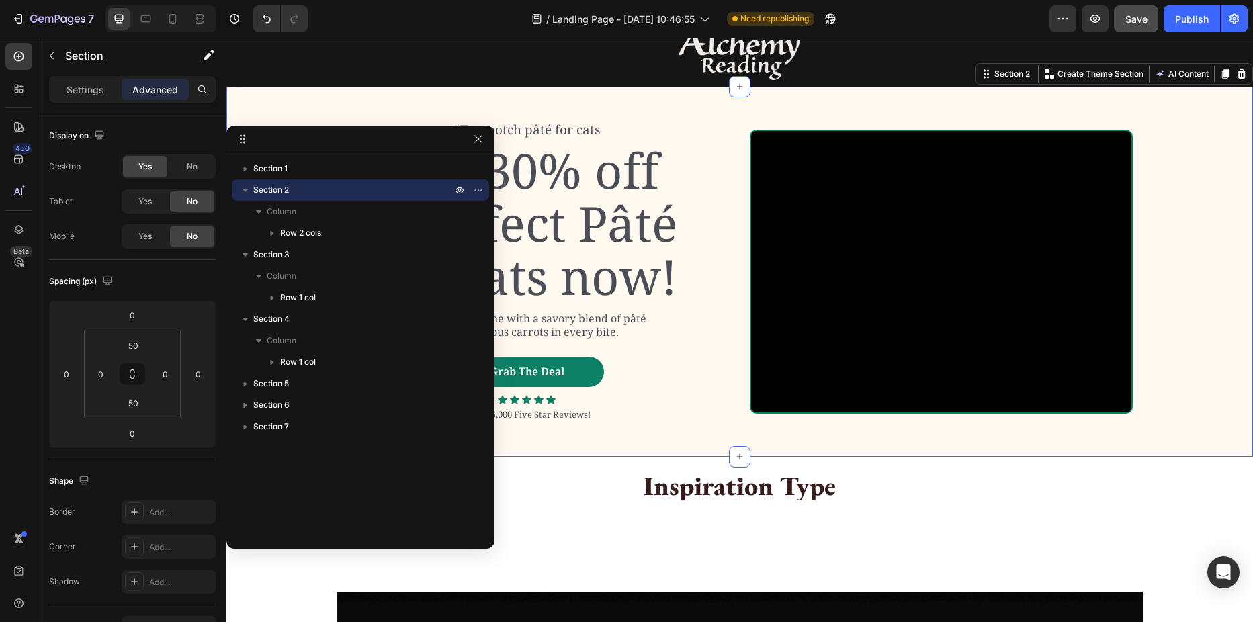
scroll to position [46, 0]
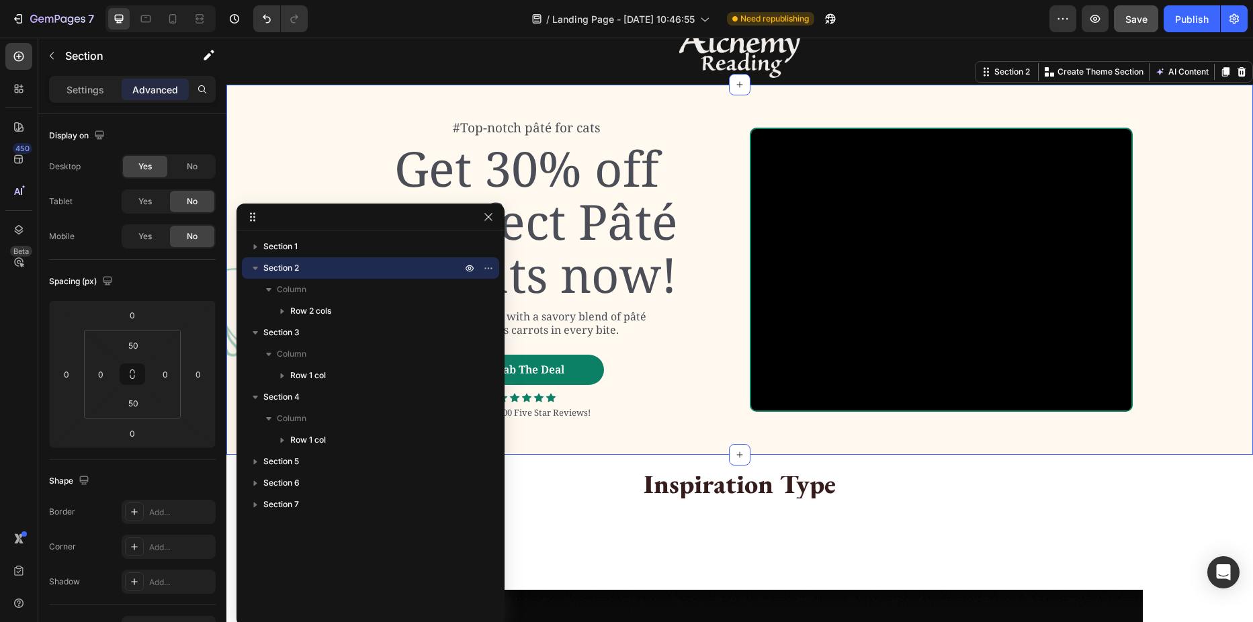
drag, startPoint x: 369, startPoint y: 136, endPoint x: 374, endPoint y: 208, distance: 72.1
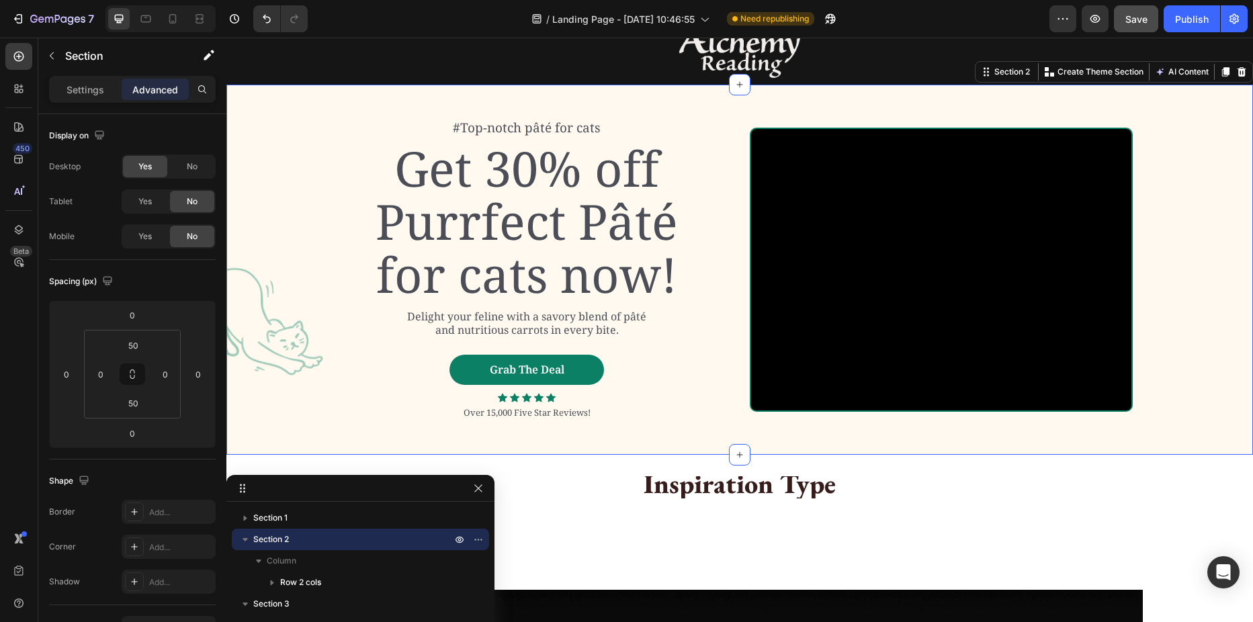
drag, startPoint x: 412, startPoint y: 214, endPoint x: 308, endPoint y: 491, distance: 296.1
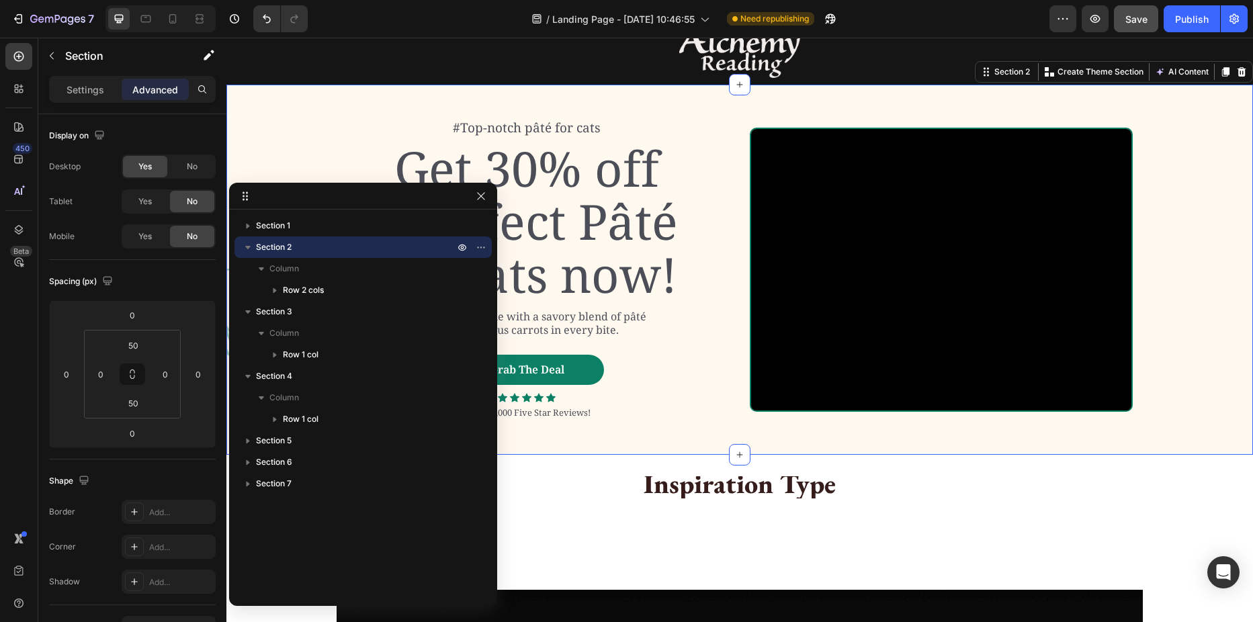
drag, startPoint x: 330, startPoint y: 487, endPoint x: 298, endPoint y: 191, distance: 298.0
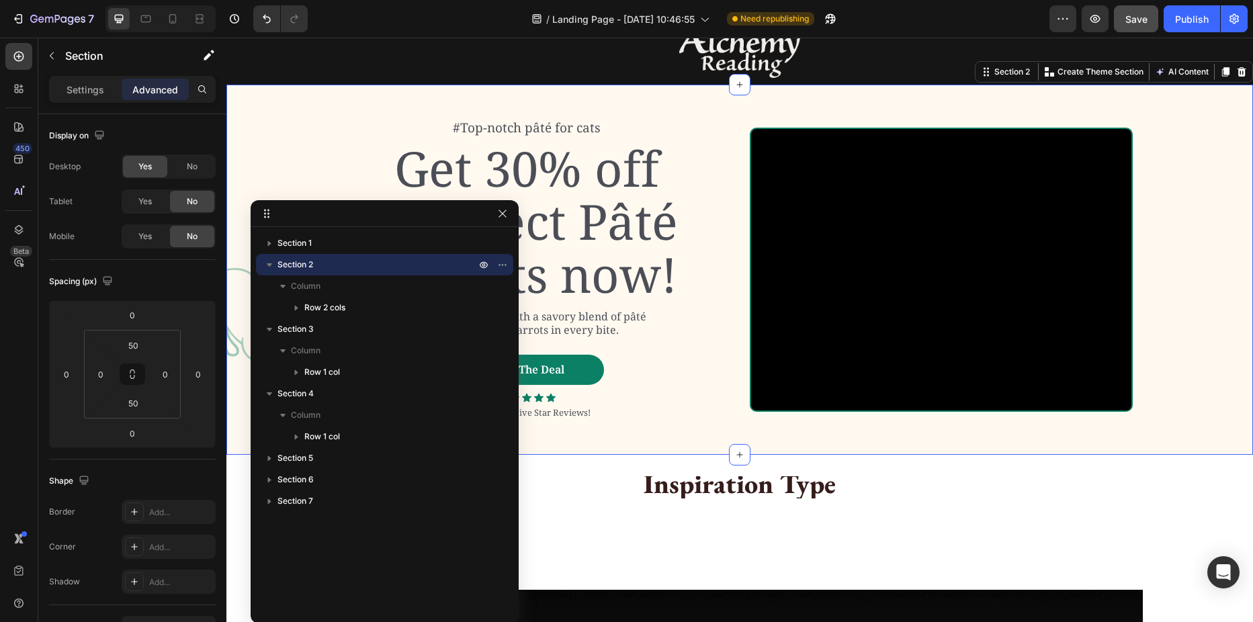
drag, startPoint x: 392, startPoint y: 191, endPoint x: 301, endPoint y: 179, distance: 91.5
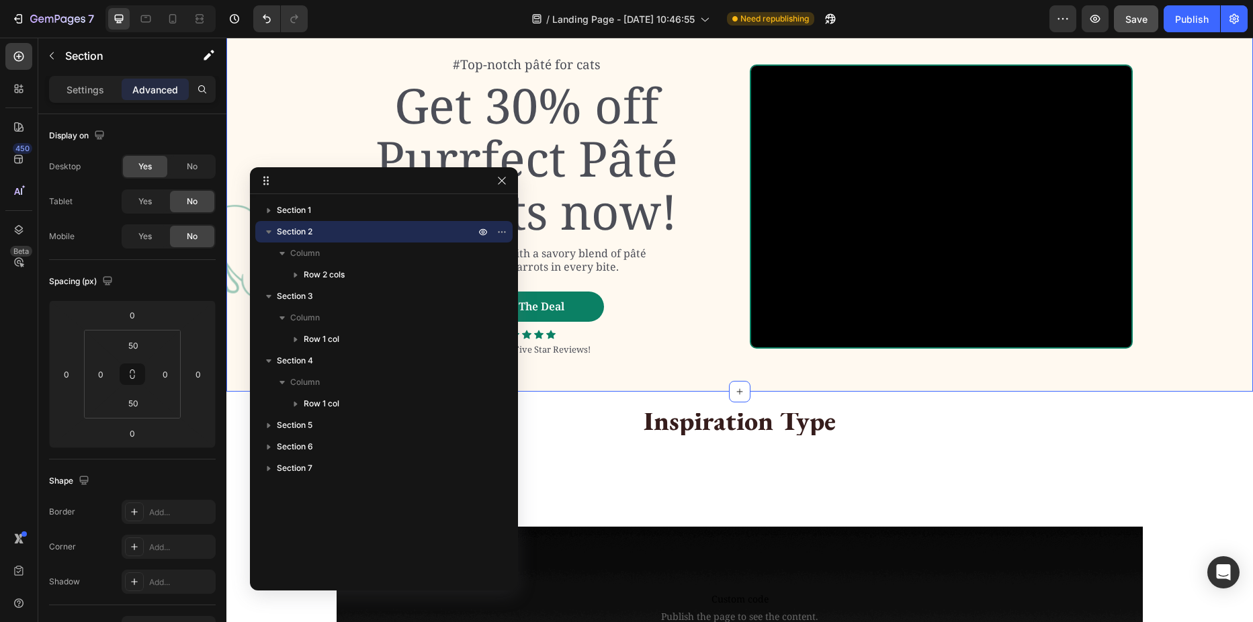
scroll to position [0, 0]
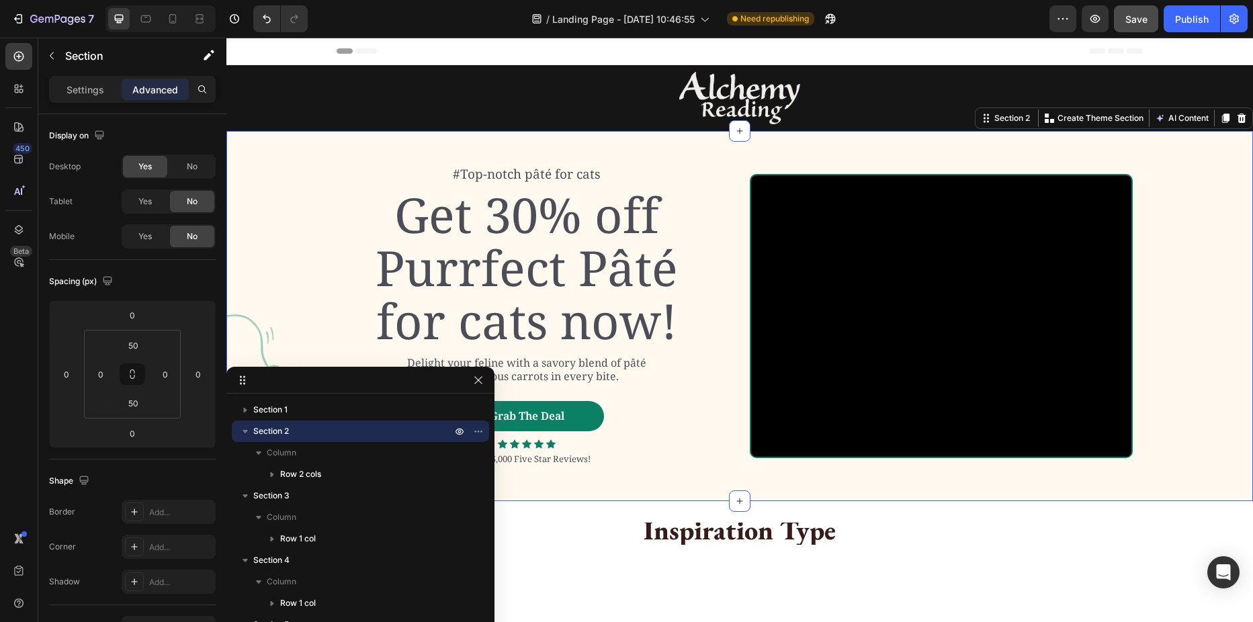
drag, startPoint x: 421, startPoint y: 181, endPoint x: 384, endPoint y: 445, distance: 266.6
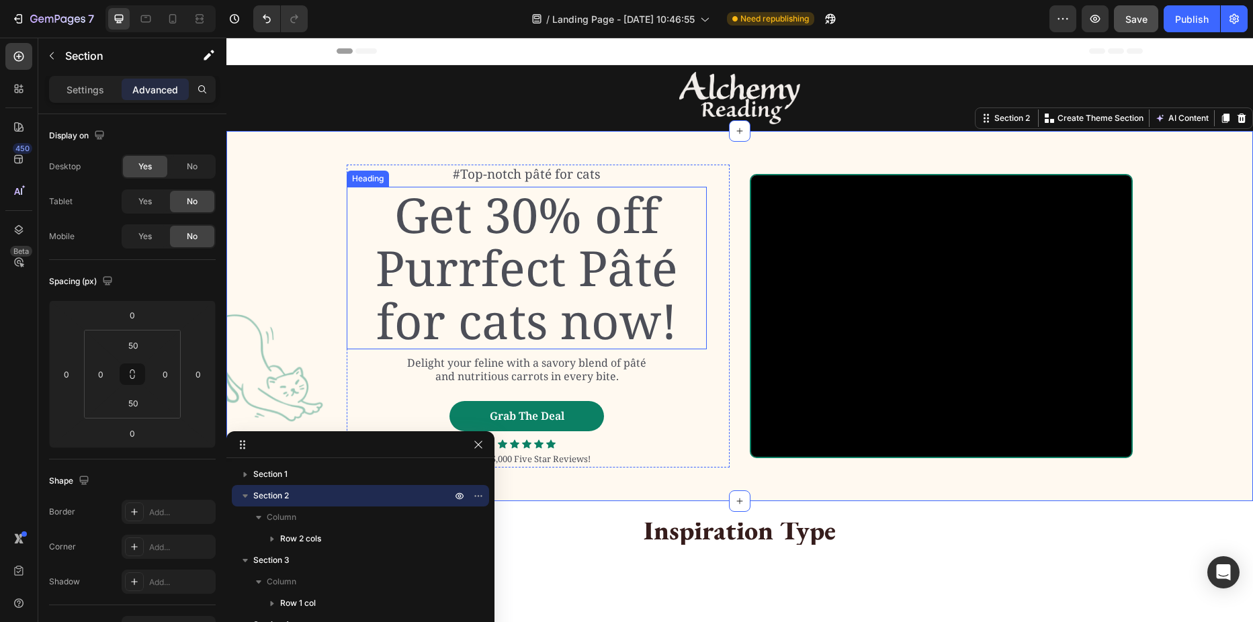
click at [485, 275] on h2 "Get 30% off Purrfect Pâté for cats now!" at bounding box center [527, 268] width 360 height 163
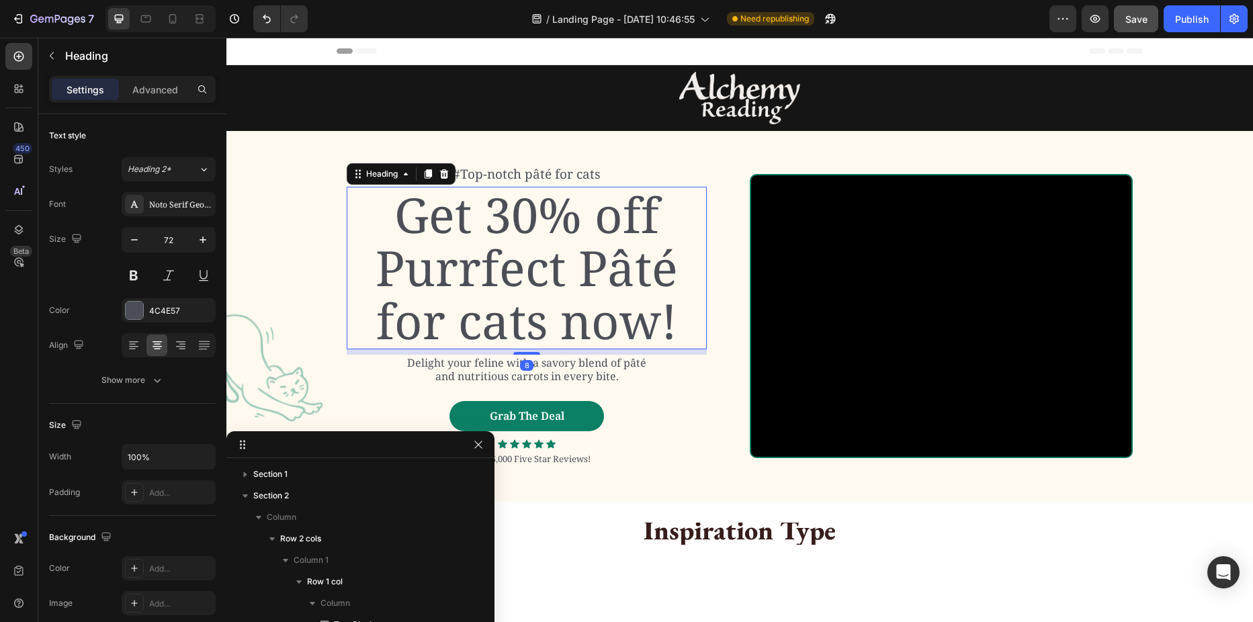
click at [484, 272] on h2 "Get 30% off Purrfect Pâté for cats now!" at bounding box center [527, 268] width 360 height 163
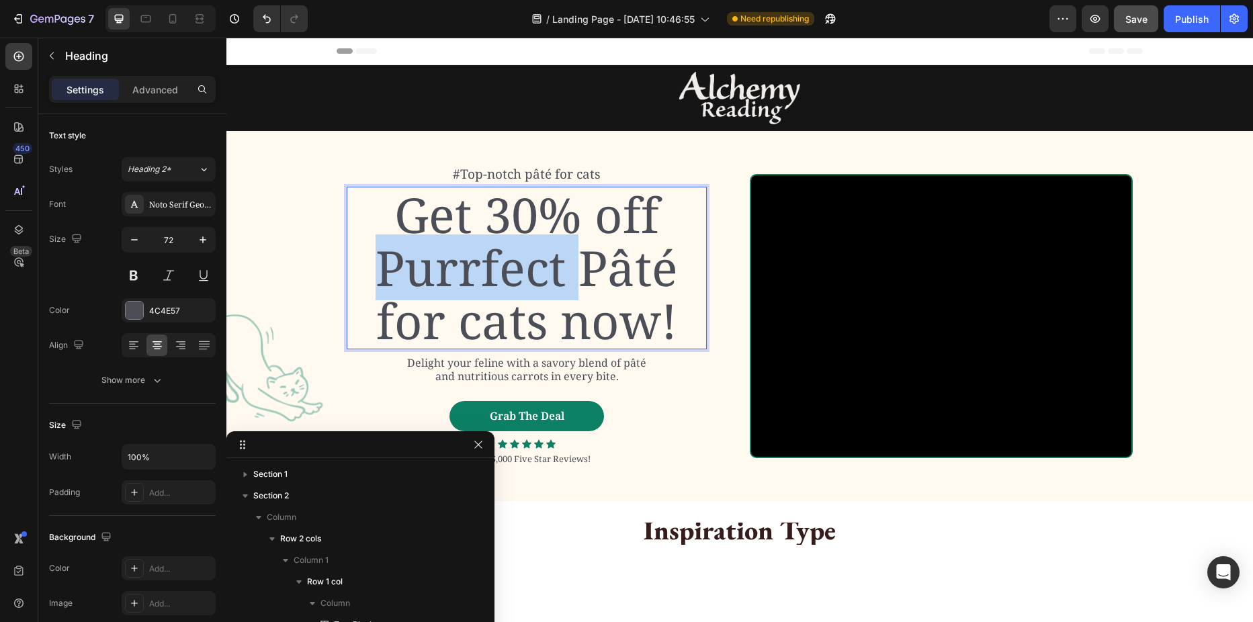
click at [484, 272] on p "Get 30% off Purrfect Pâté for cats now!" at bounding box center [526, 268] width 357 height 160
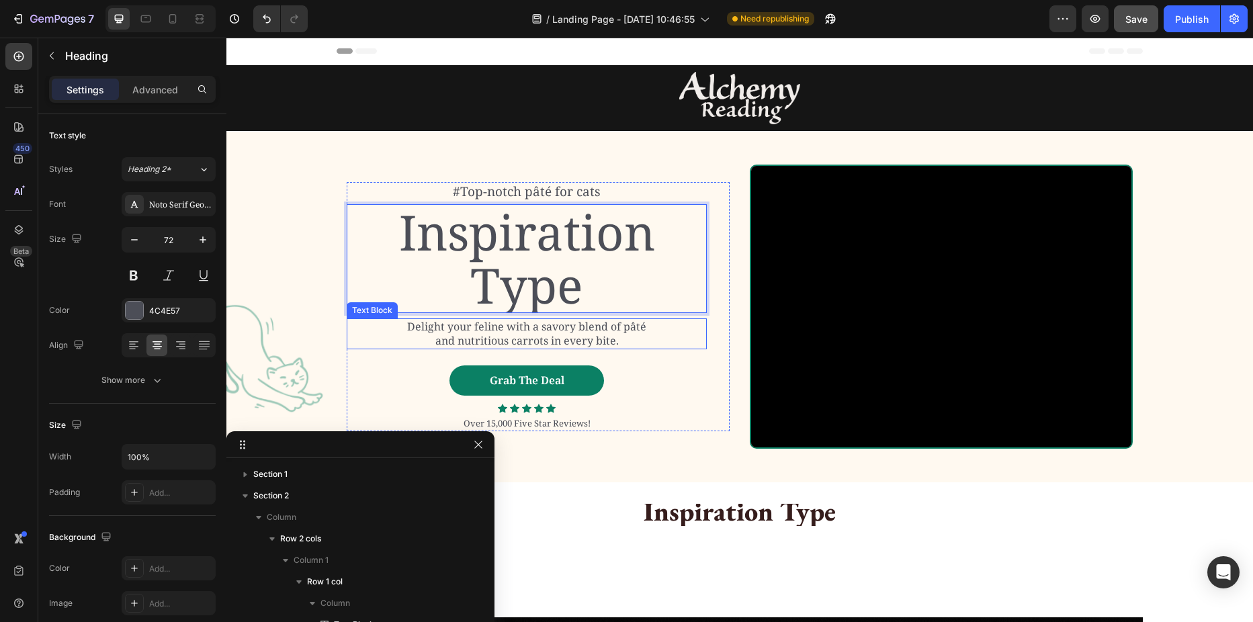
click at [498, 331] on p "Delight your feline with a savory blend of pâté and nutritious carrots in every…" at bounding box center [527, 334] width 258 height 28
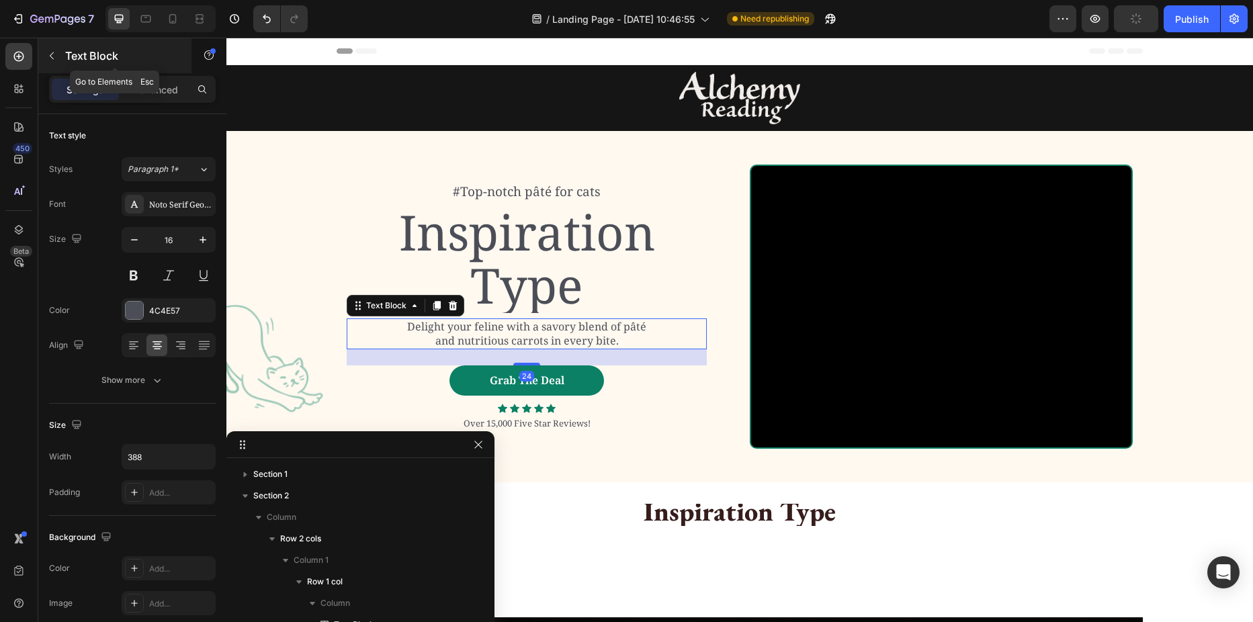
click at [88, 53] on p "Text Block" at bounding box center [122, 56] width 114 height 16
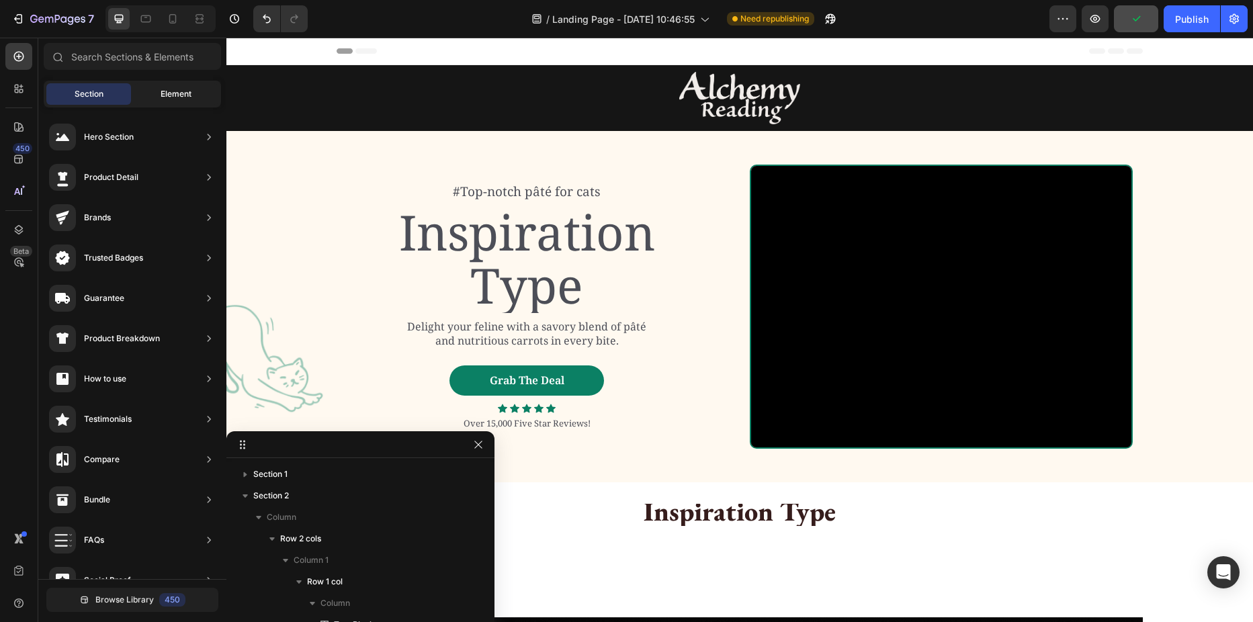
click at [162, 91] on span "Element" at bounding box center [176, 94] width 31 height 12
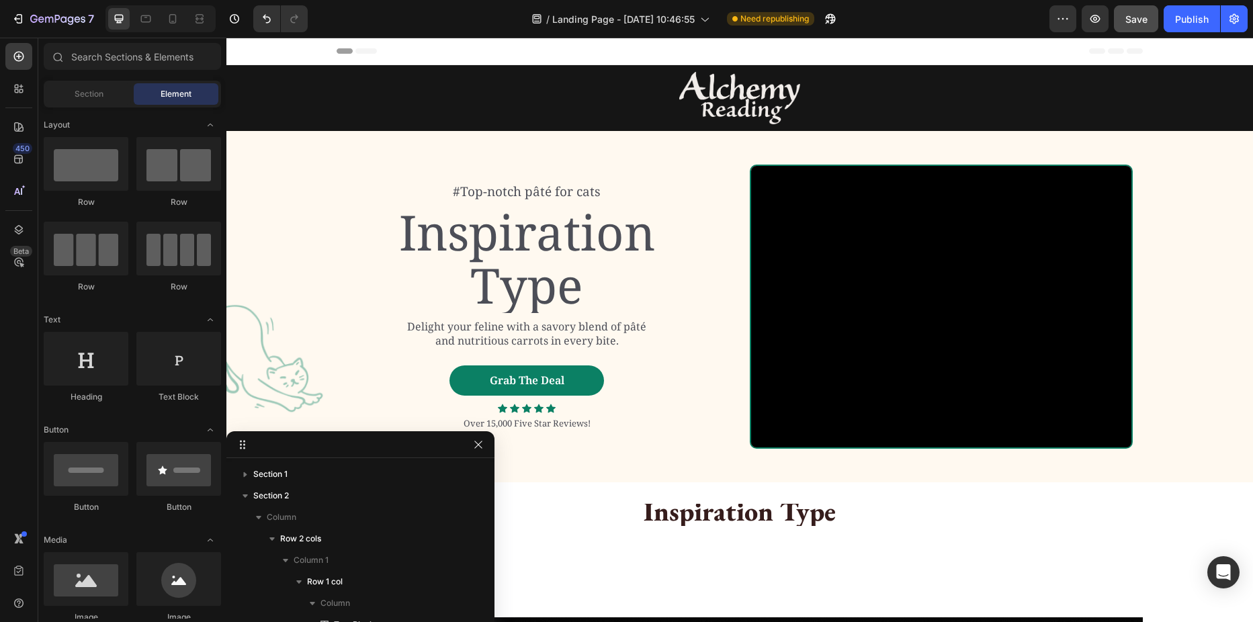
scroll to position [67, 0]
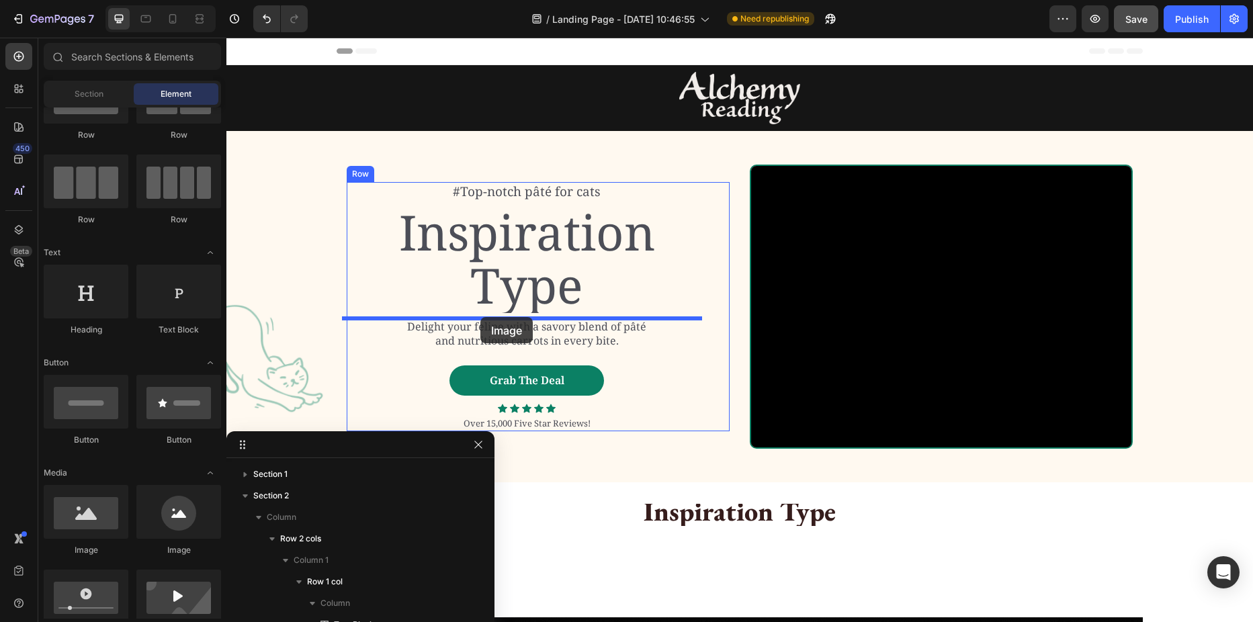
drag, startPoint x: 304, startPoint y: 564, endPoint x: 480, endPoint y: 317, distance: 302.9
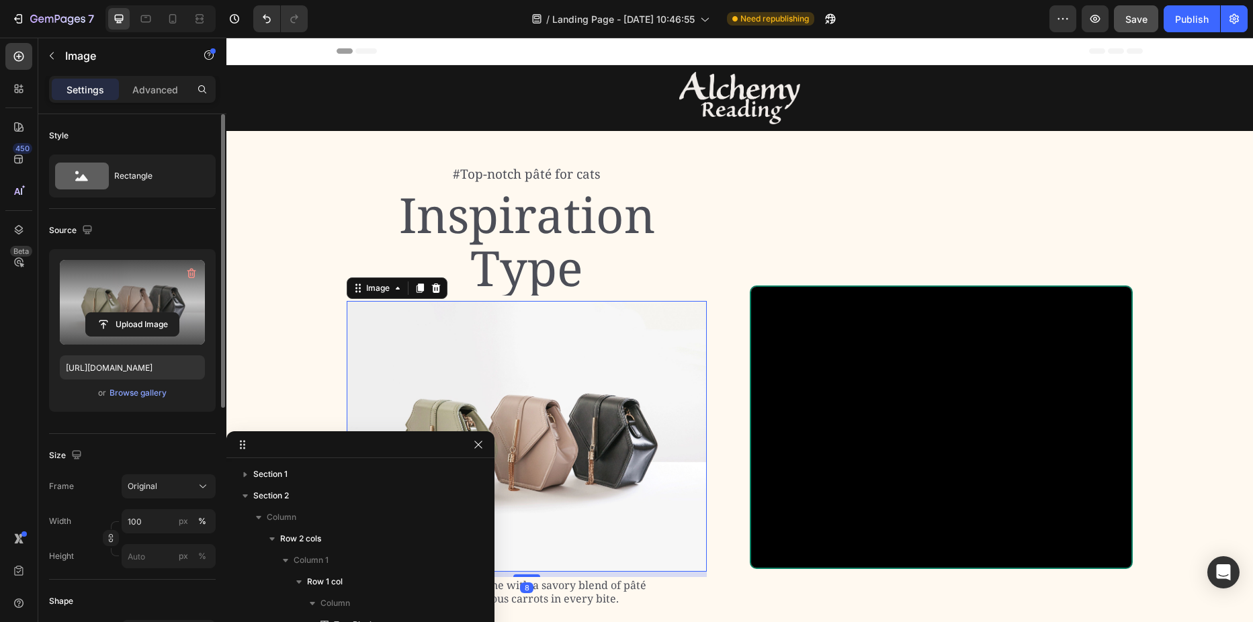
click at [171, 294] on label at bounding box center [132, 302] width 145 height 85
click at [171, 313] on input "file" at bounding box center [132, 324] width 93 height 23
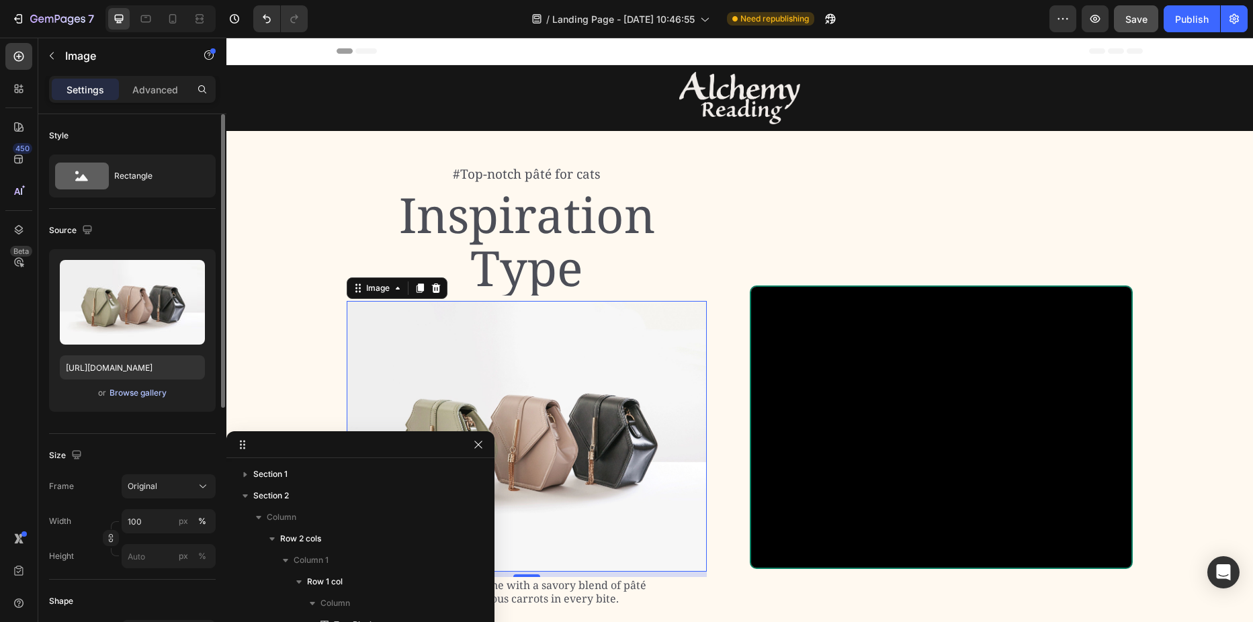
click at [128, 391] on div "Browse gallery" at bounding box center [137, 393] width 57 height 12
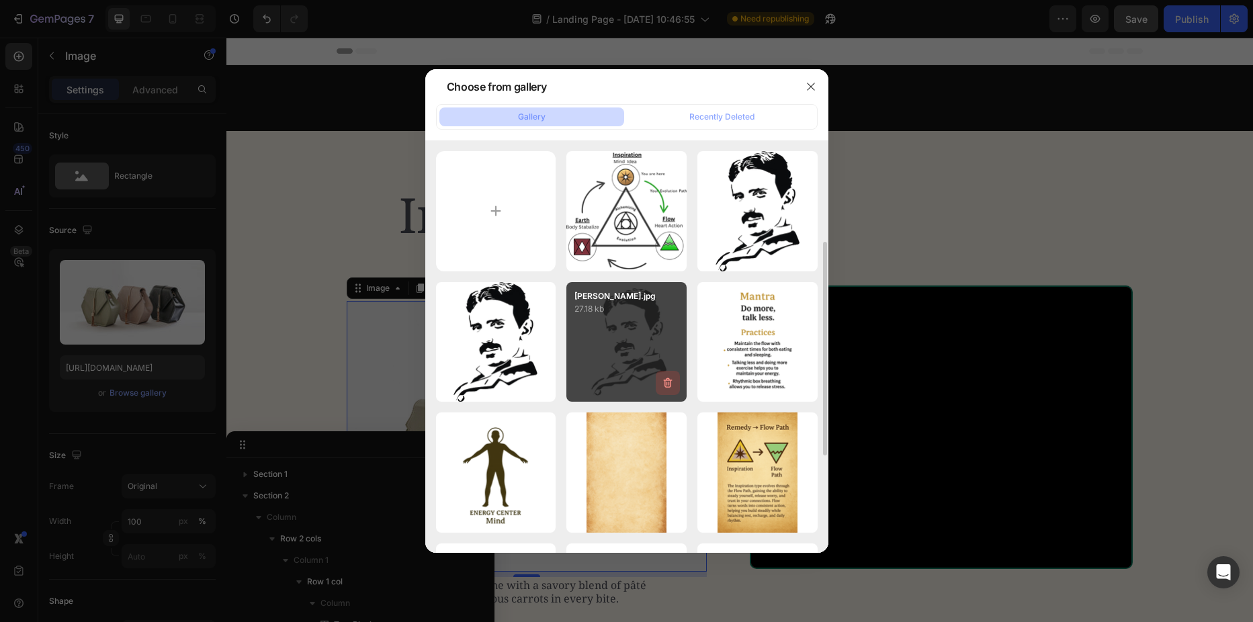
scroll to position [134, 0]
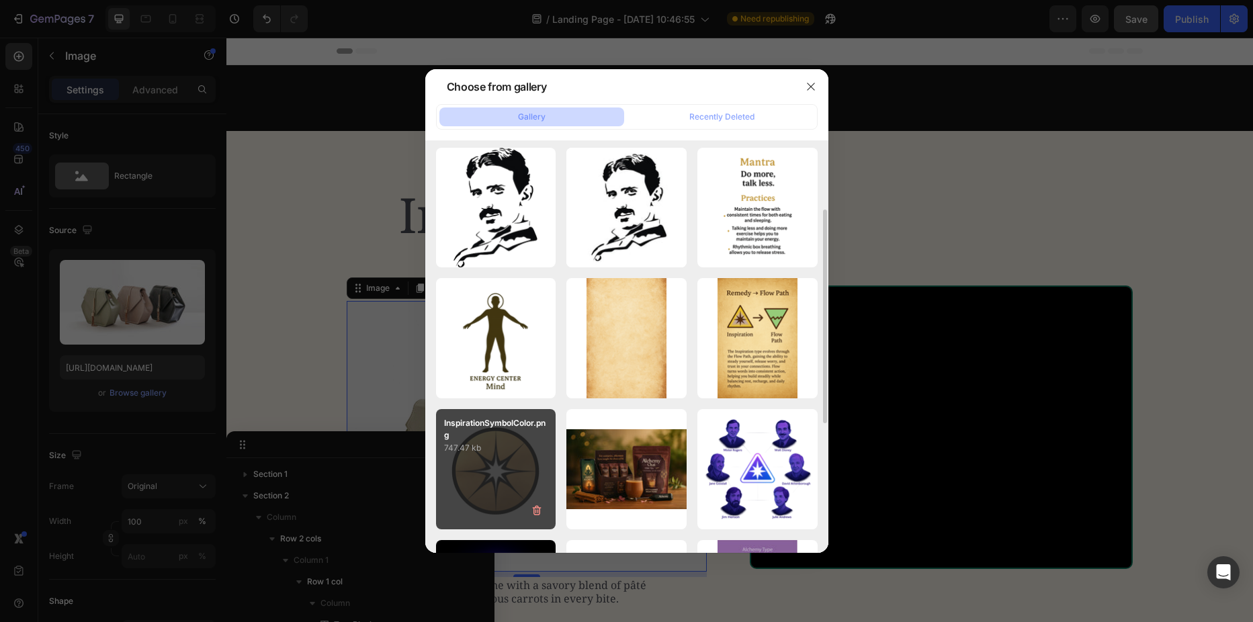
click at [523, 442] on p "747.47 kb" at bounding box center [496, 447] width 104 height 13
type input "[URL][DOMAIN_NAME]"
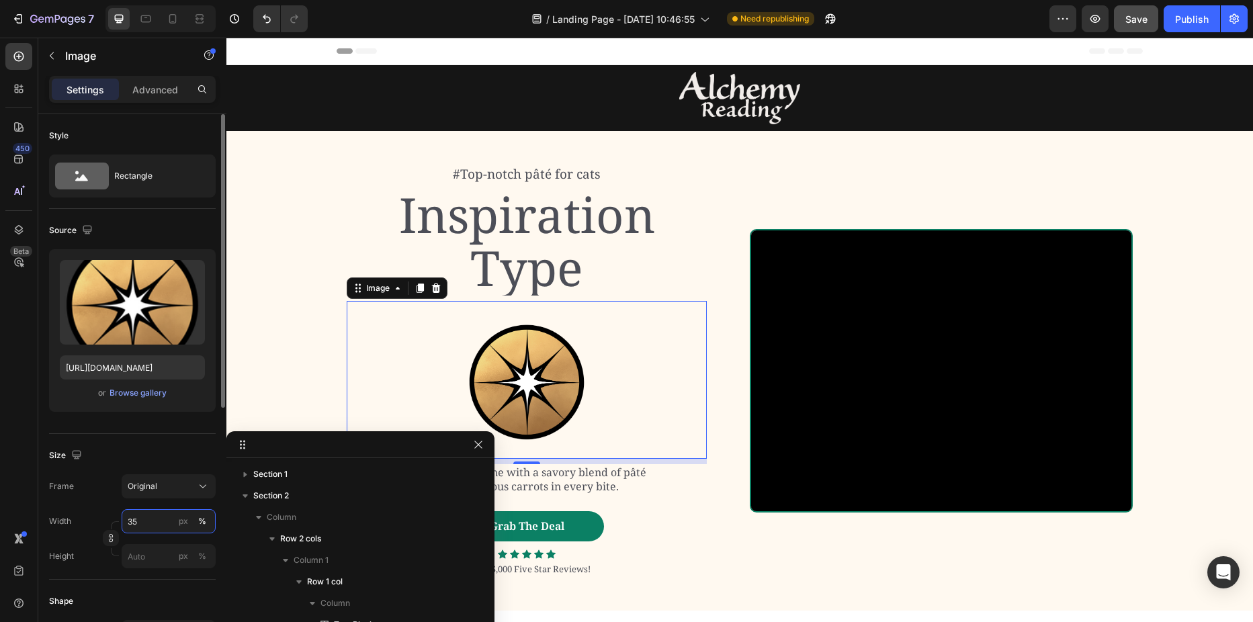
drag, startPoint x: 140, startPoint y: 519, endPoint x: 118, endPoint y: 523, distance: 22.5
click at [118, 523] on div "Width 35 px % Height px %" at bounding box center [132, 538] width 167 height 59
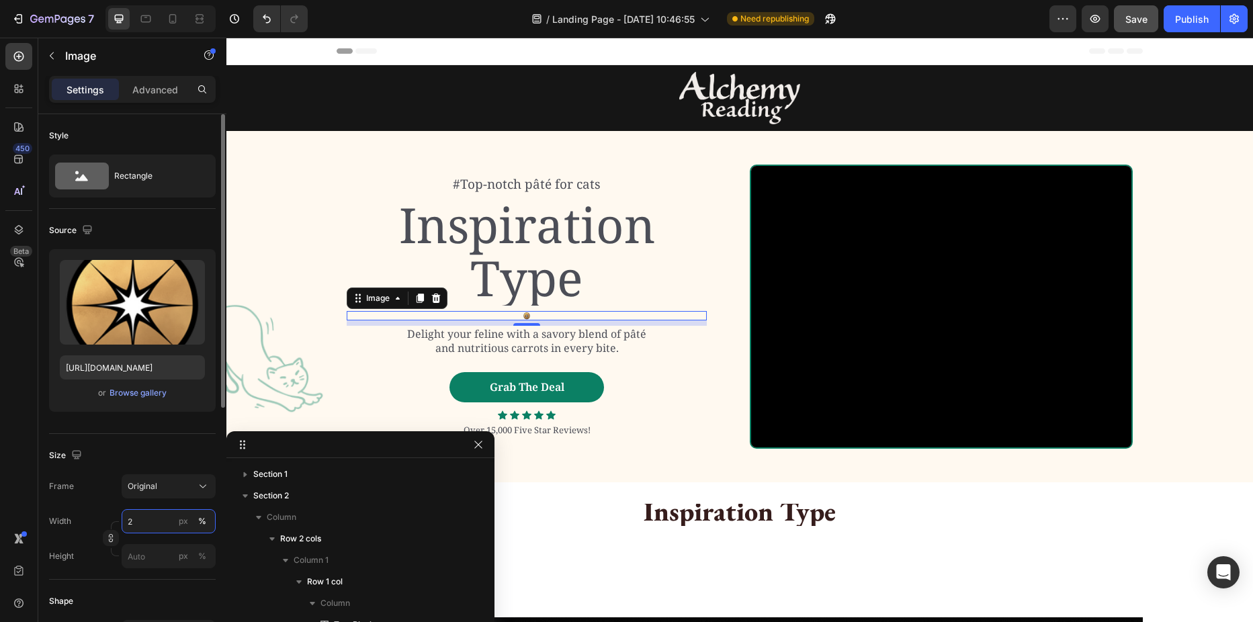
type input "25"
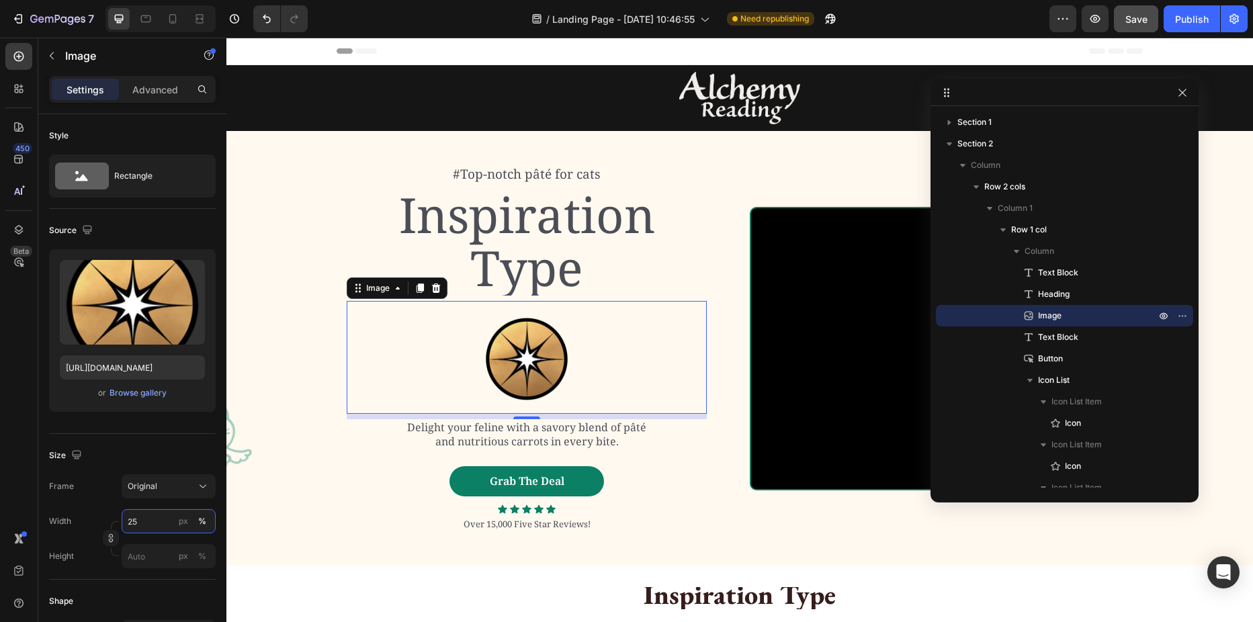
drag, startPoint x: 408, startPoint y: 441, endPoint x: 1111, endPoint y: 89, distance: 786.7
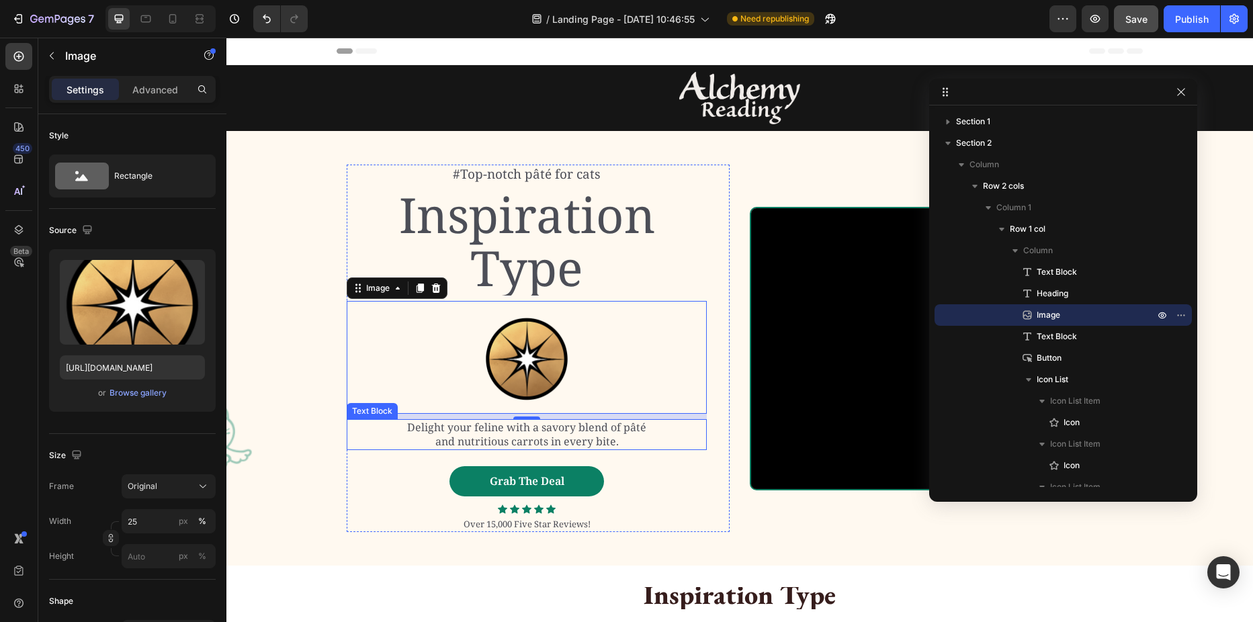
click at [555, 433] on p "Delight your feline with a savory blend of pâté and nutritious carrots in every…" at bounding box center [527, 434] width 258 height 28
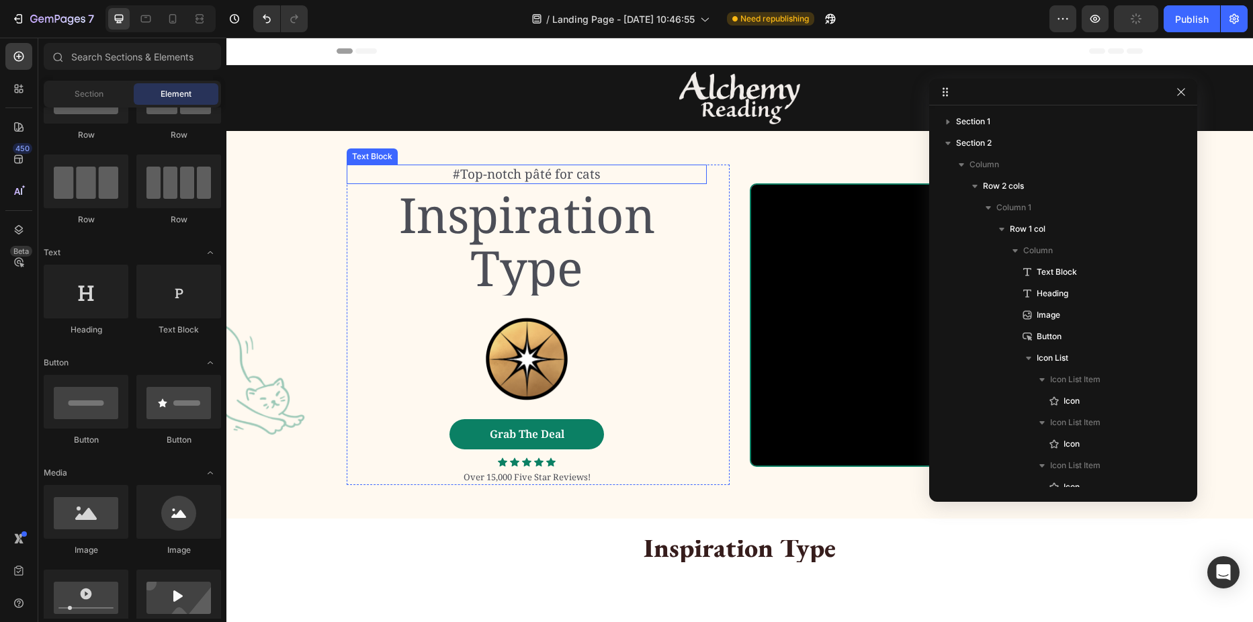
click at [531, 177] on p "#Top-notch pâté for cats" at bounding box center [526, 174] width 357 height 17
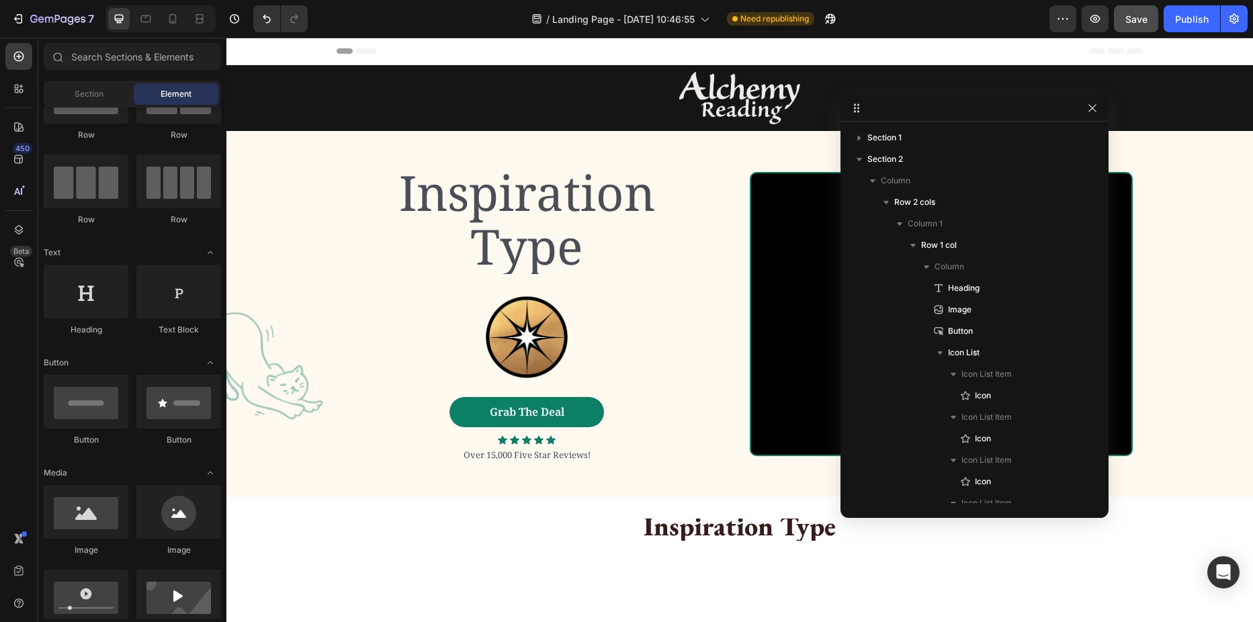
drag, startPoint x: 1061, startPoint y: 94, endPoint x: 958, endPoint y: 108, distance: 104.4
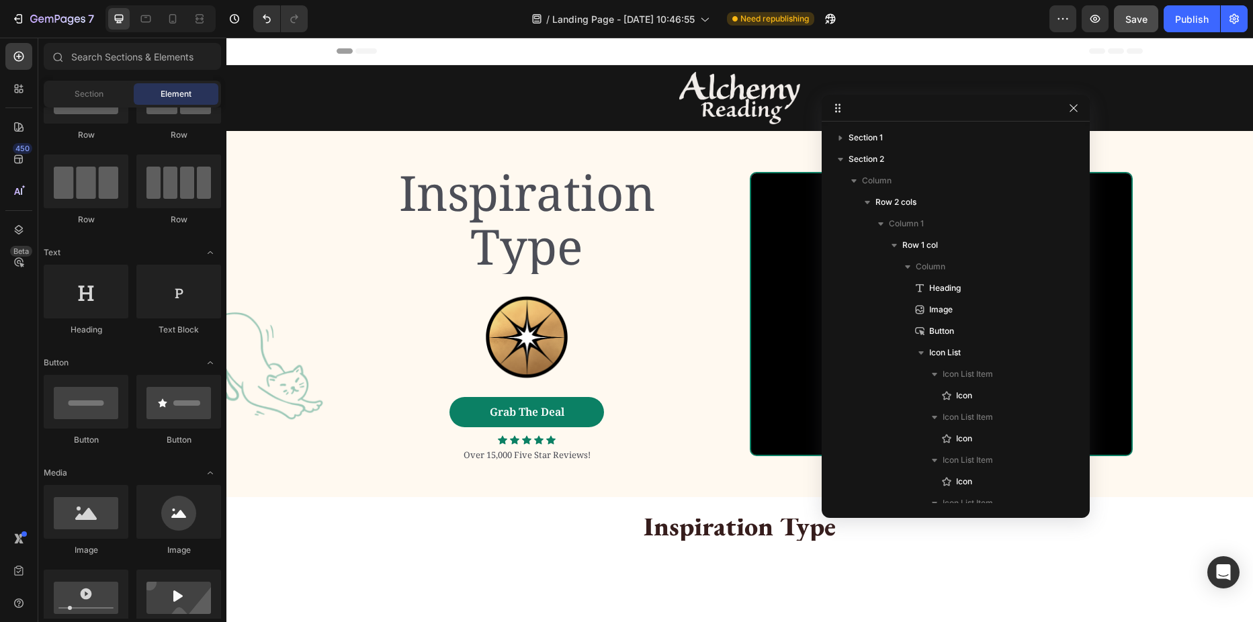
drag, startPoint x: 958, startPoint y: 108, endPoint x: 437, endPoint y: 93, distance: 520.8
click at [958, 108] on div at bounding box center [955, 108] width 268 height 27
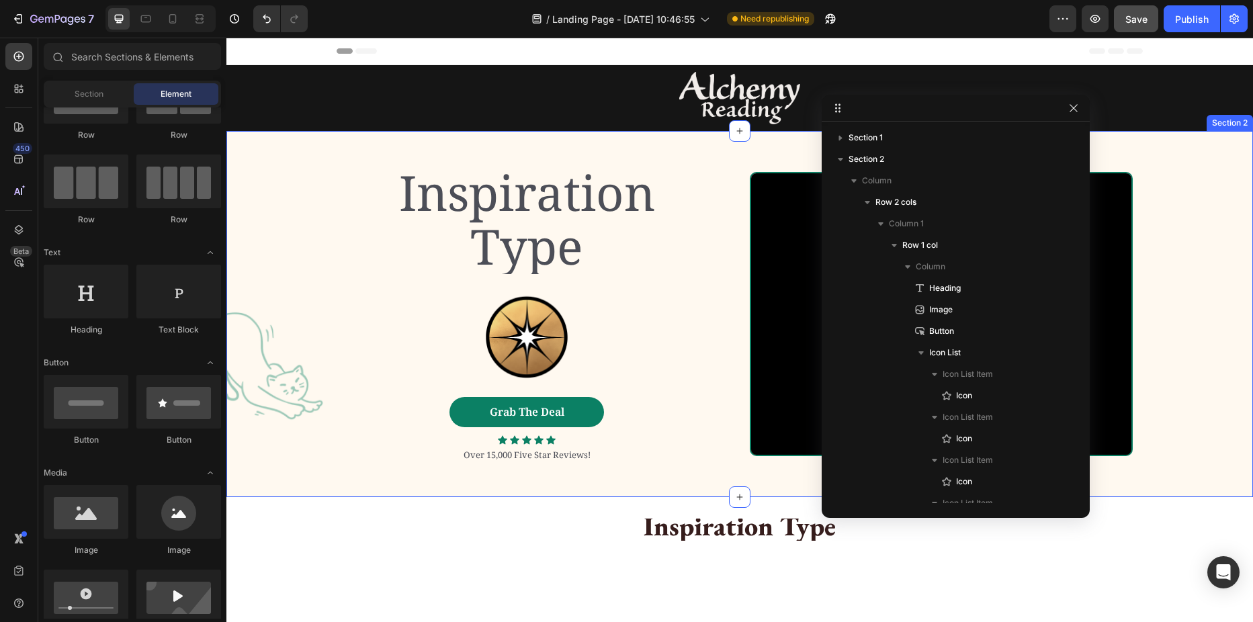
click at [339, 150] on div "Inspiration Type Heading Image Grab The Deal Button Icon Icon Icon Icon Icon Ic…" at bounding box center [739, 313] width 1026 height 365
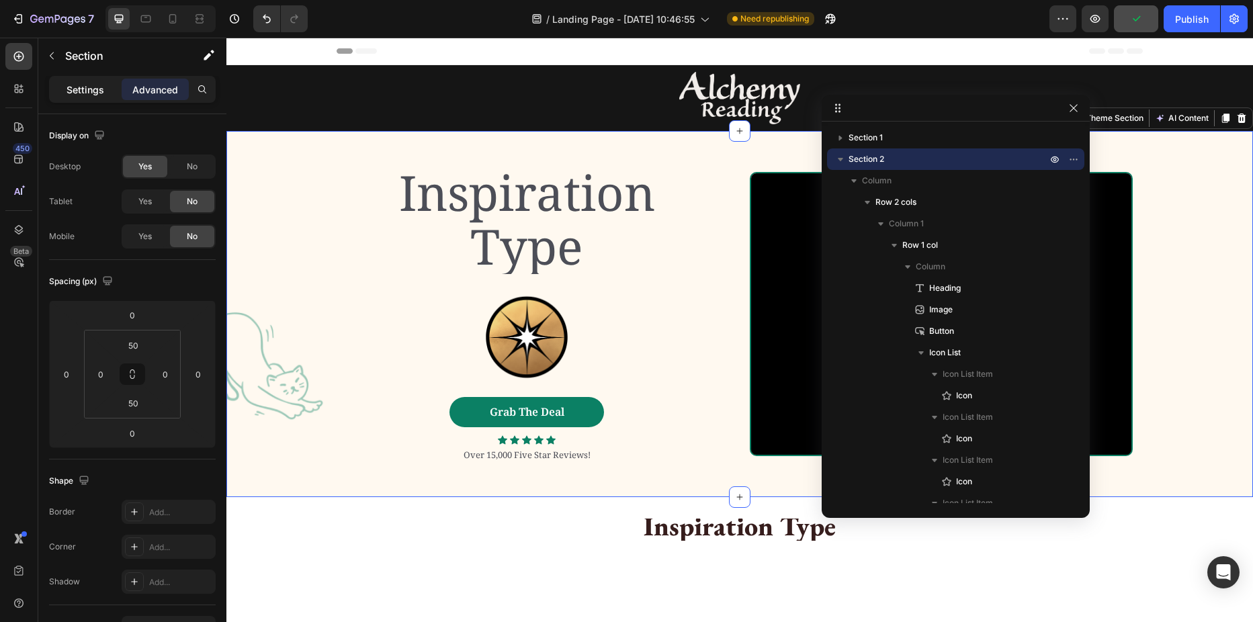
click at [89, 89] on p "Settings" at bounding box center [85, 90] width 38 height 14
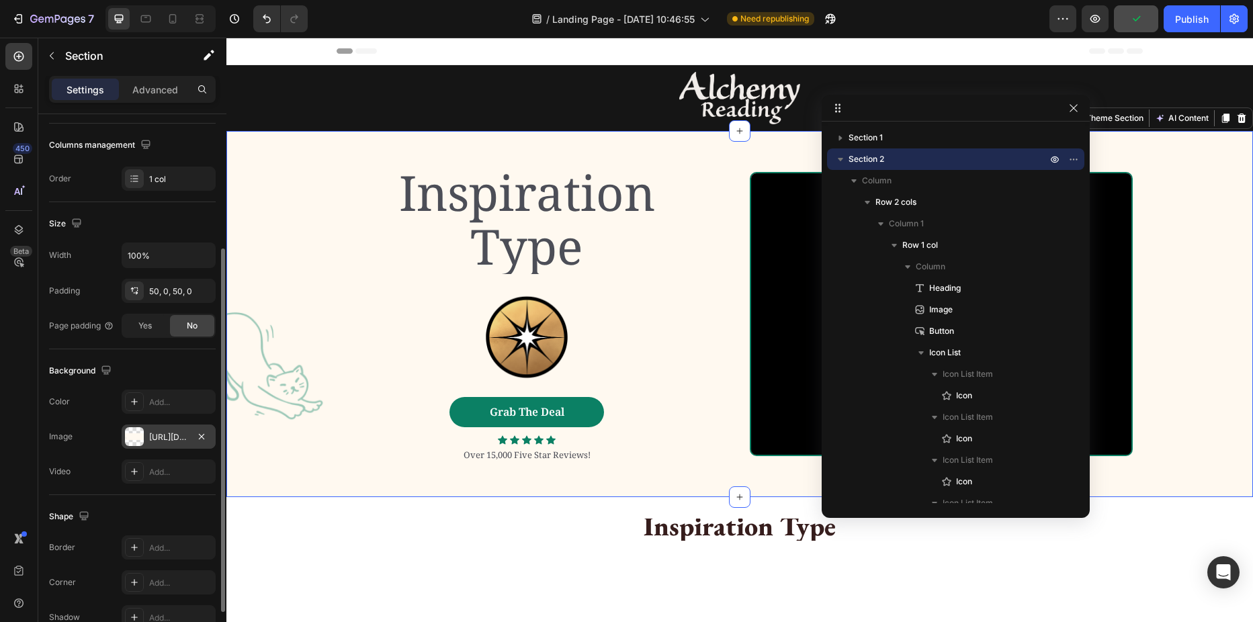
scroll to position [273, 0]
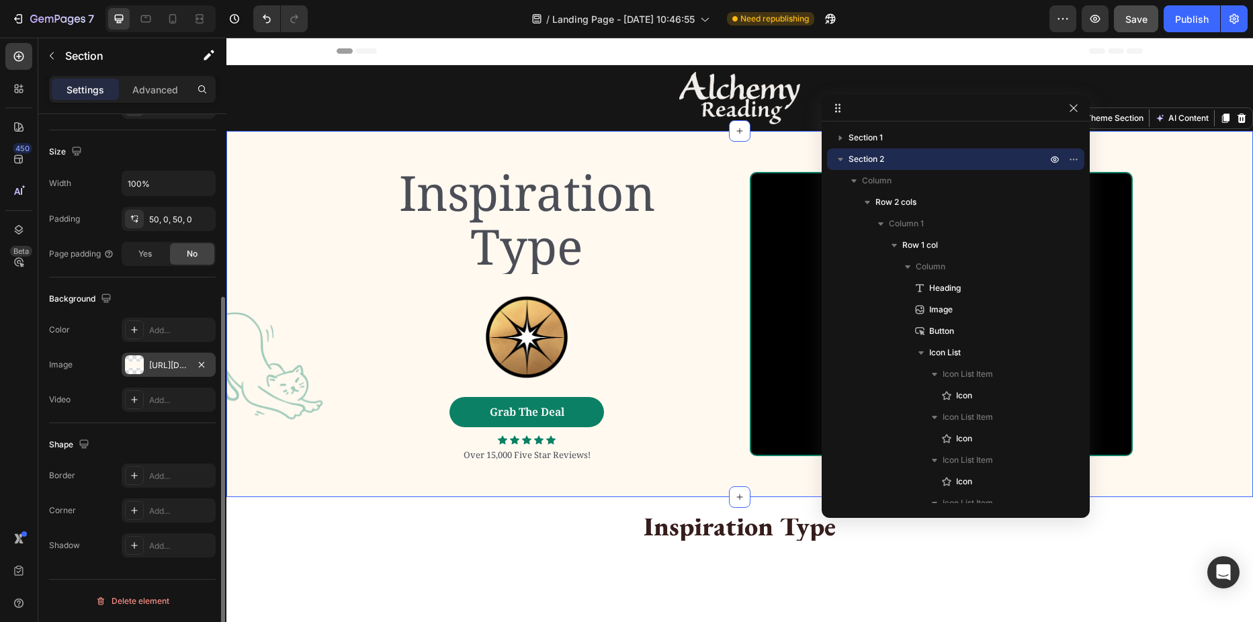
click at [138, 365] on div at bounding box center [134, 364] width 19 height 19
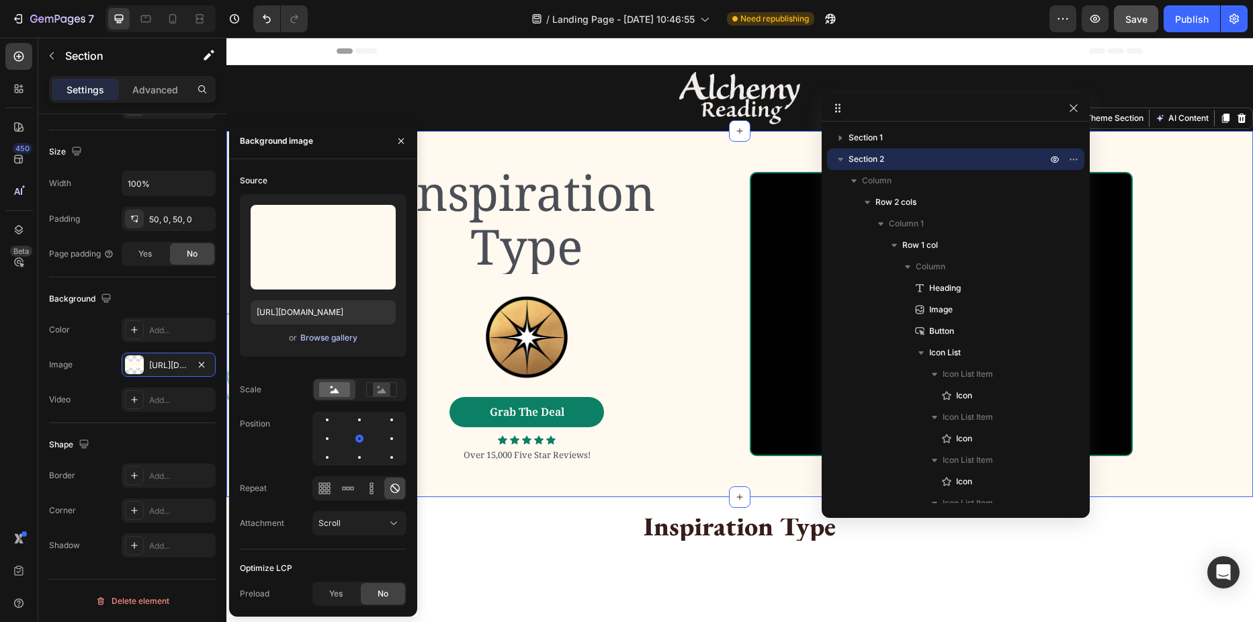
click at [304, 339] on div "Browse gallery" at bounding box center [328, 338] width 57 height 12
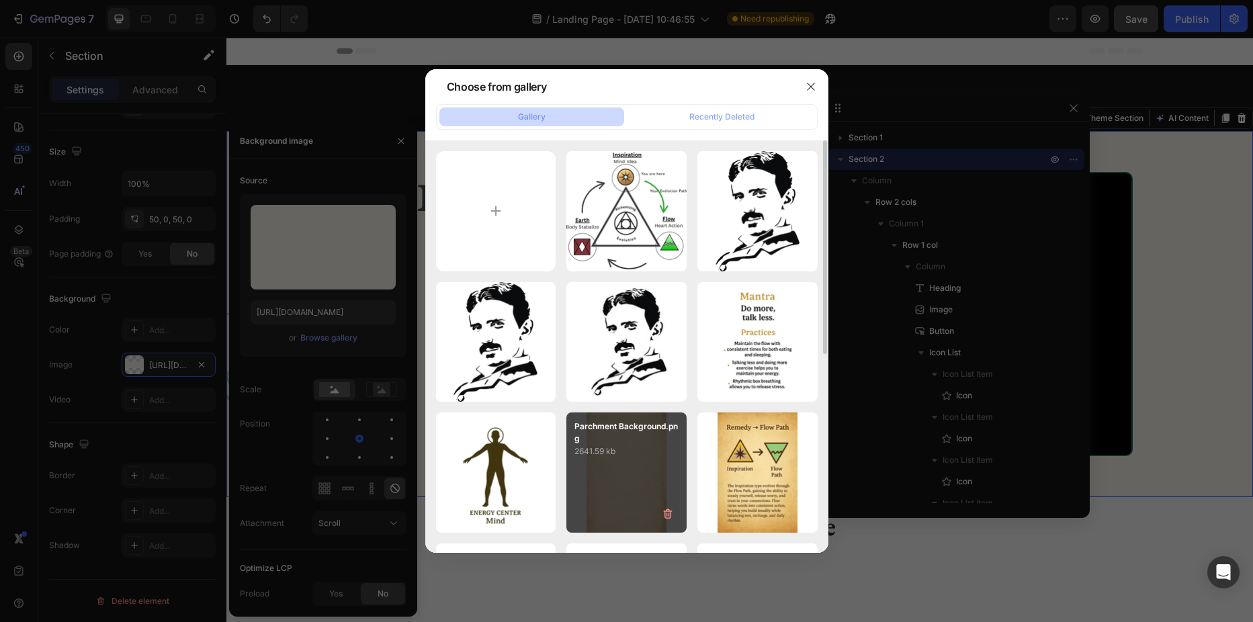
click at [666, 463] on div "Parchment Background.png 2641.59 kb" at bounding box center [626, 472] width 120 height 120
type input "[URL][DOMAIN_NAME]"
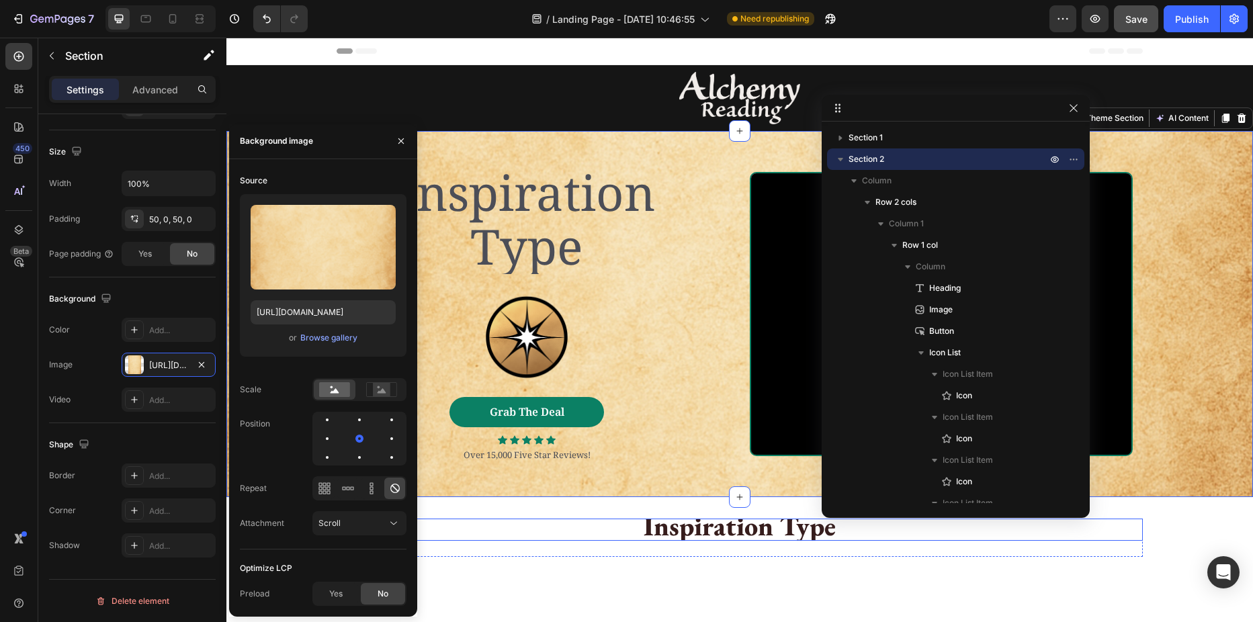
click at [540, 521] on p "Inspiration Type" at bounding box center [739, 529] width 803 height 19
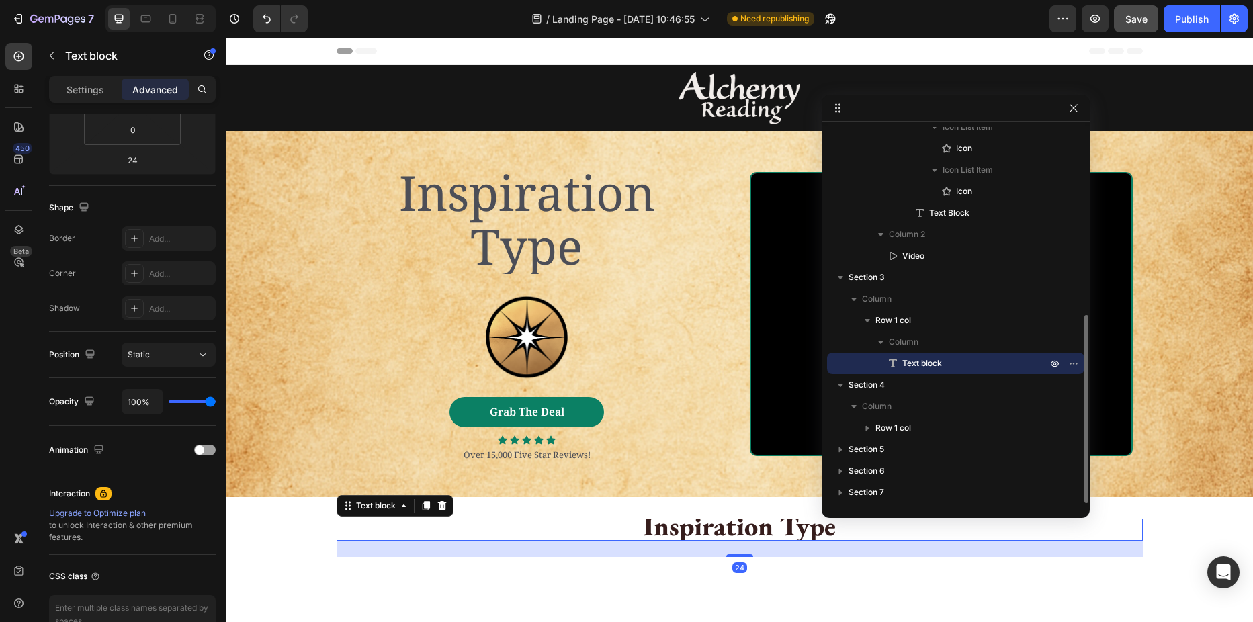
scroll to position [0, 0]
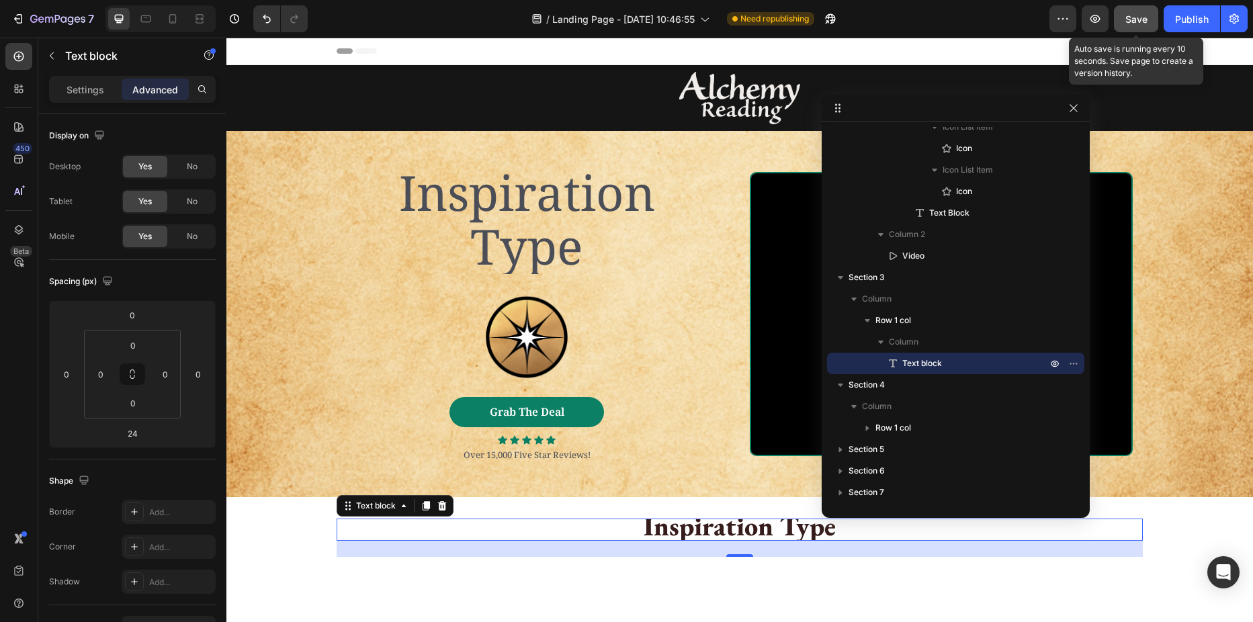
drag, startPoint x: 1134, startPoint y: 25, endPoint x: 1122, endPoint y: 30, distance: 12.3
click at [1134, 25] on div "Save" at bounding box center [1136, 19] width 22 height 14
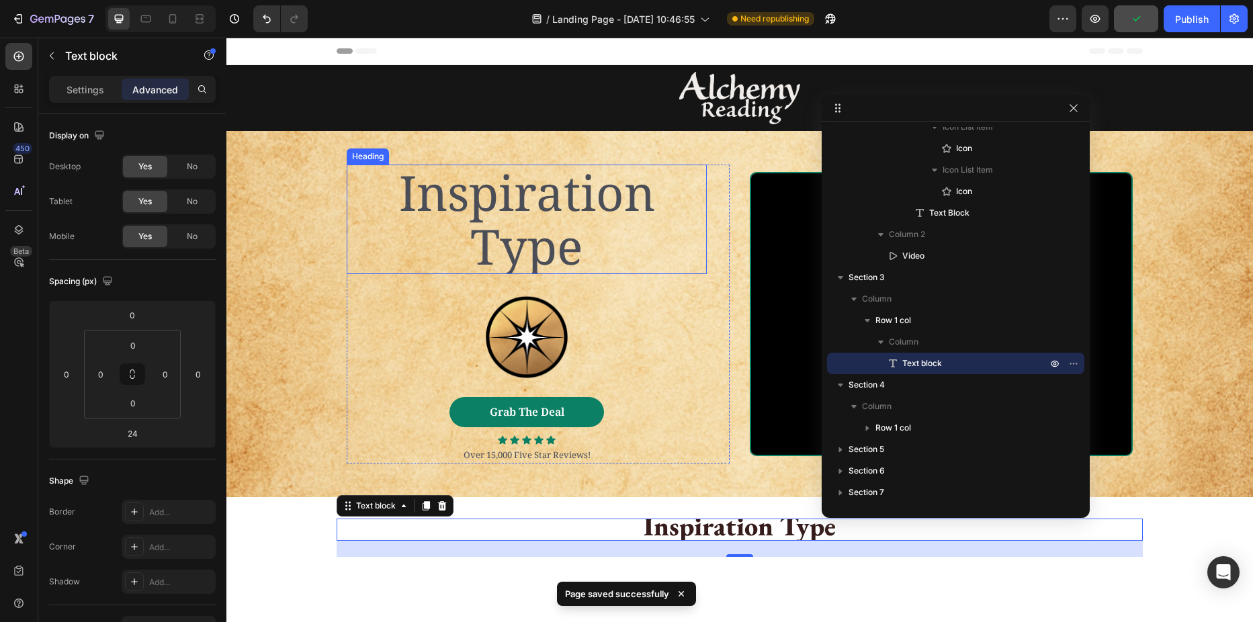
click at [494, 251] on p "Inspiration Type" at bounding box center [526, 219] width 357 height 106
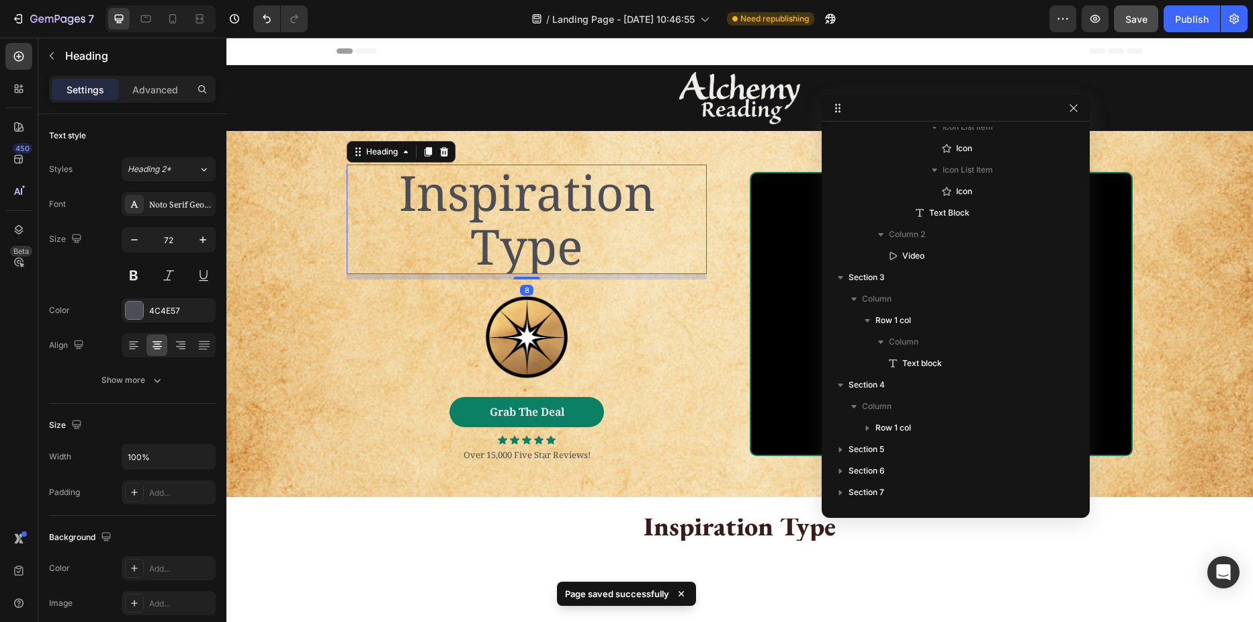
scroll to position [9, 0]
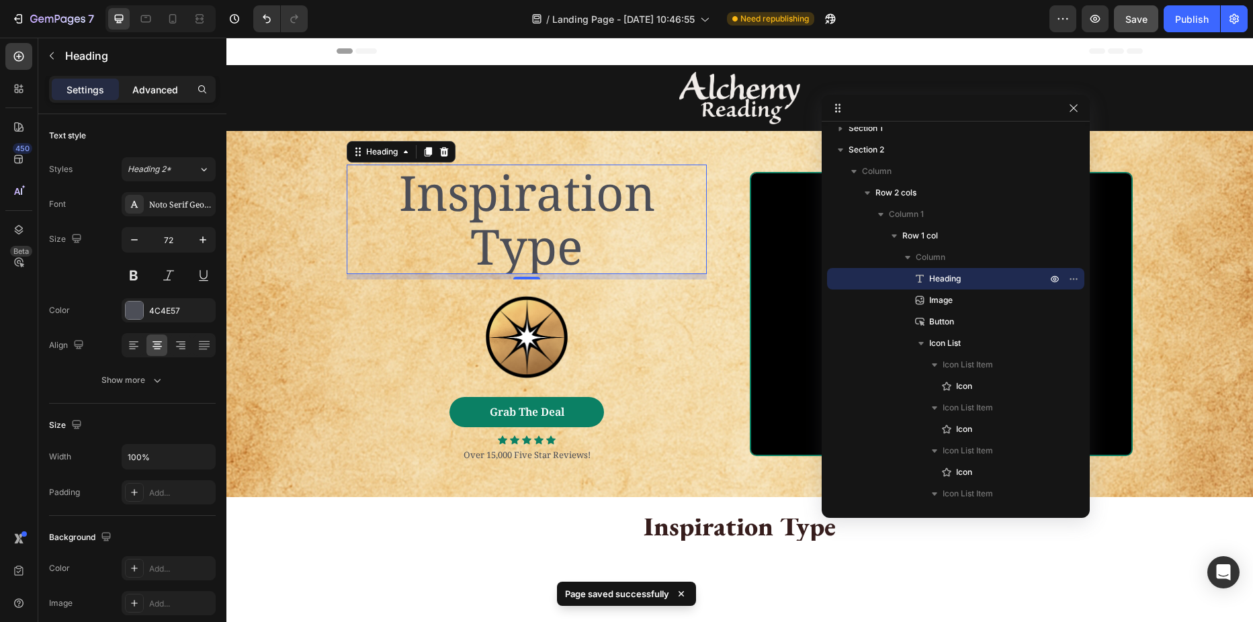
click at [166, 87] on p "Advanced" at bounding box center [155, 90] width 46 height 14
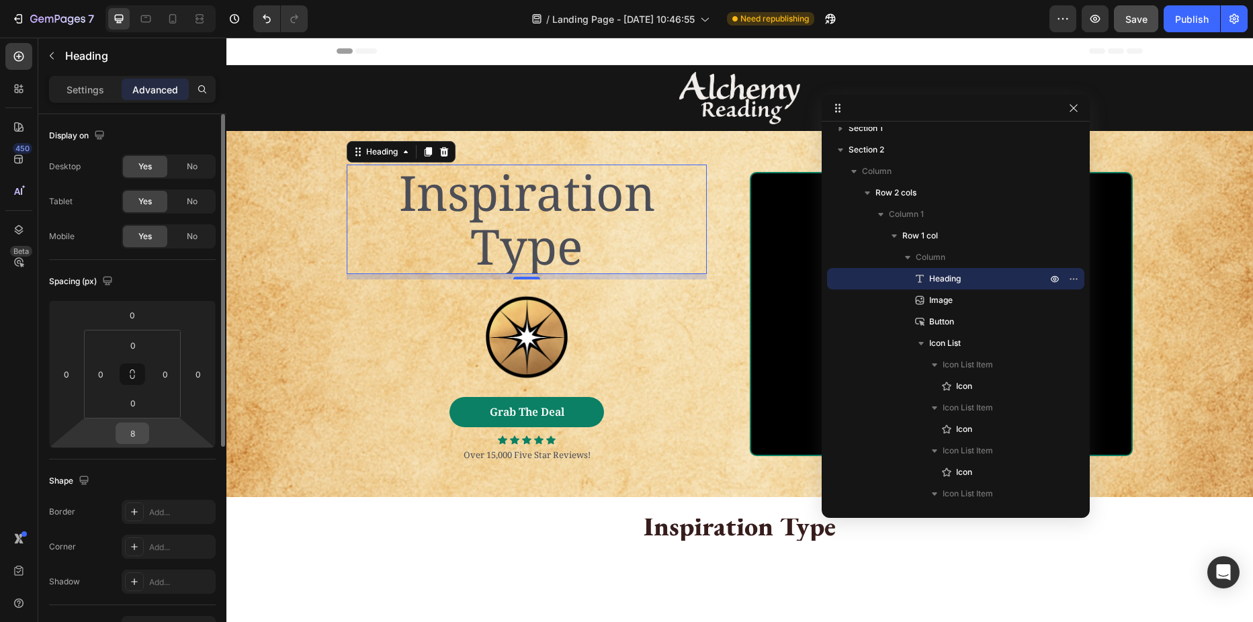
click at [134, 435] on input "8" at bounding box center [132, 433] width 27 height 20
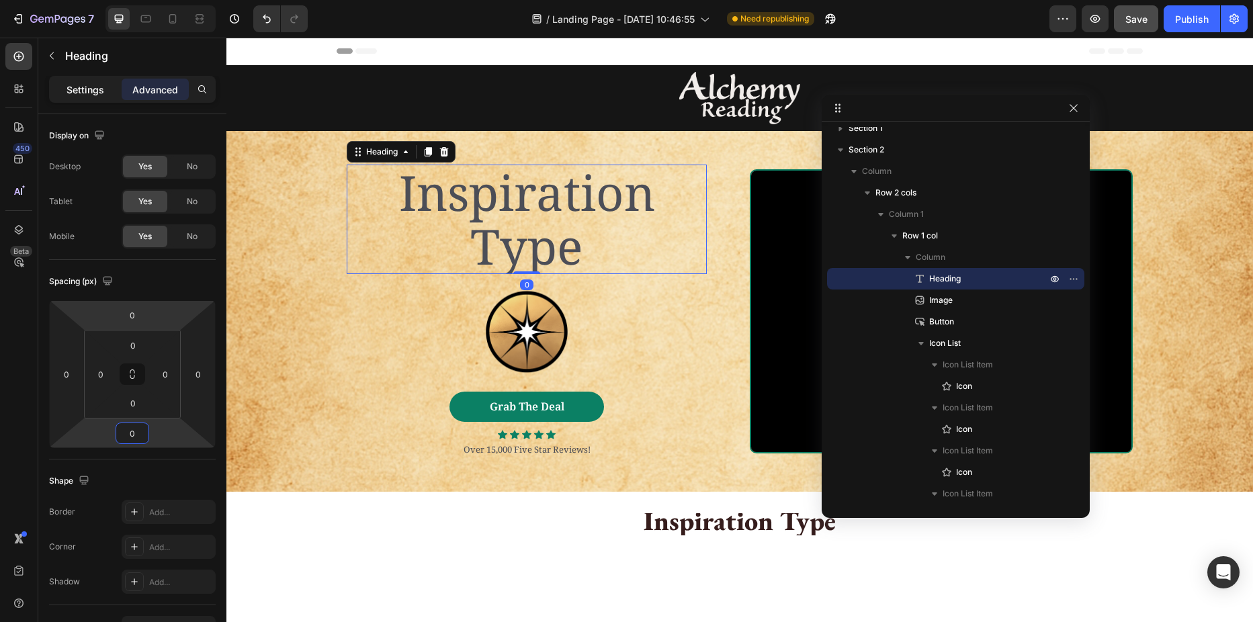
type input "0"
click at [104, 93] on div "Settings" at bounding box center [85, 89] width 67 height 21
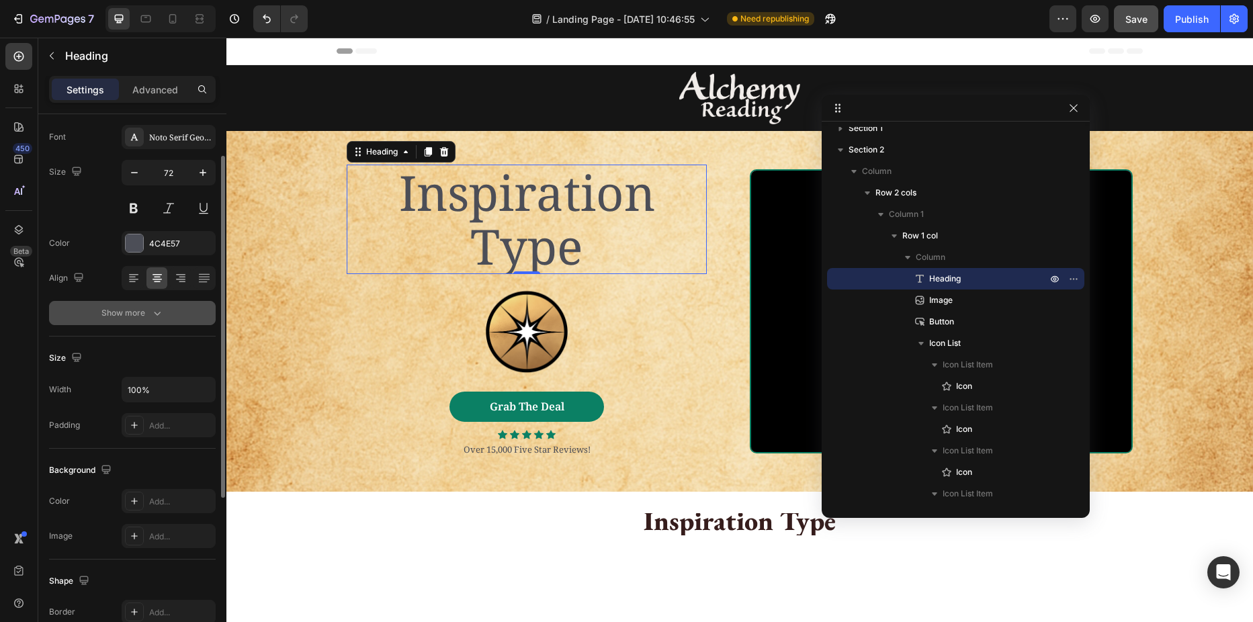
scroll to position [134, 0]
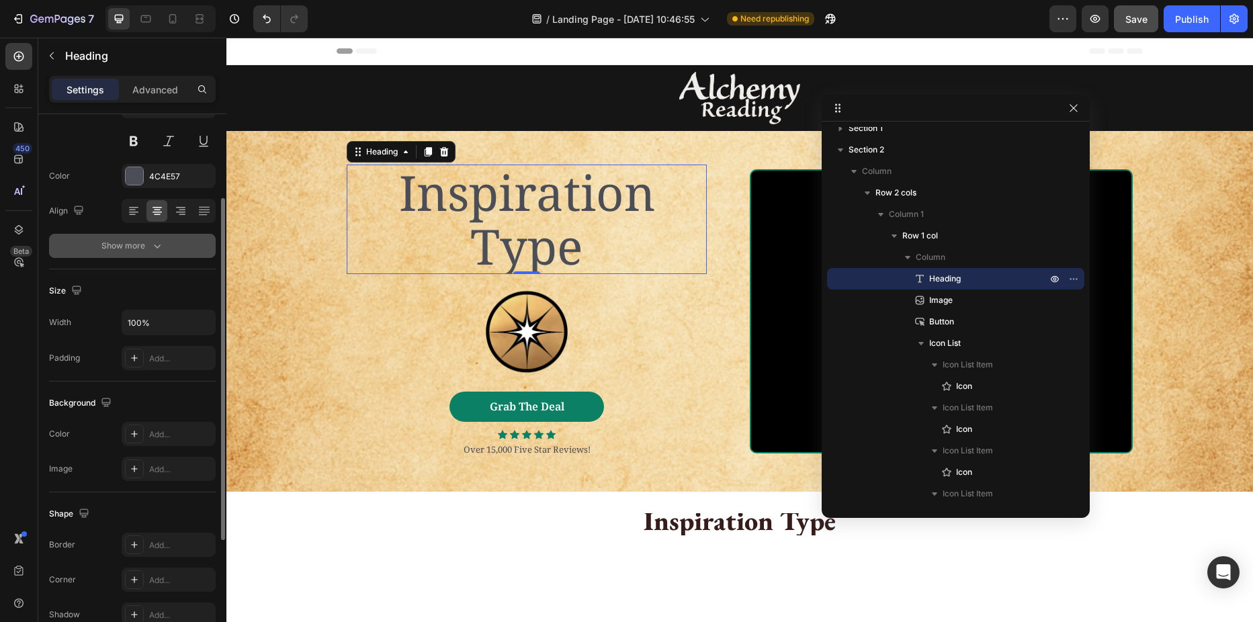
click at [142, 246] on div "Show more" at bounding box center [132, 245] width 62 height 13
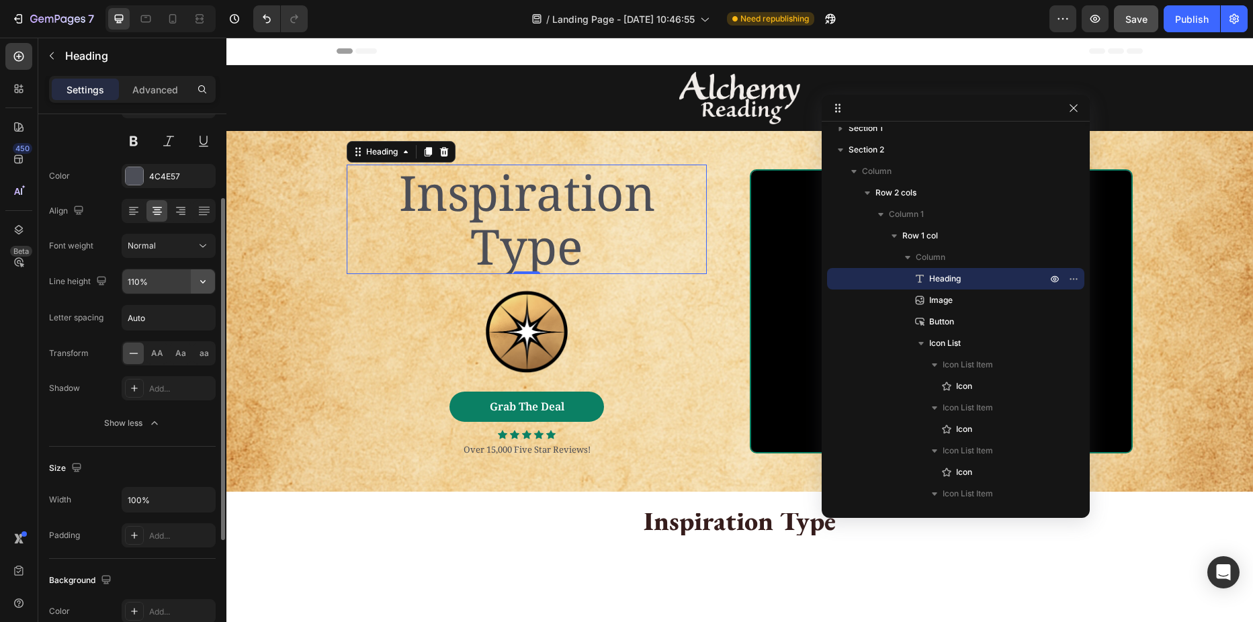
click at [206, 287] on icon "button" at bounding box center [202, 281] width 13 height 13
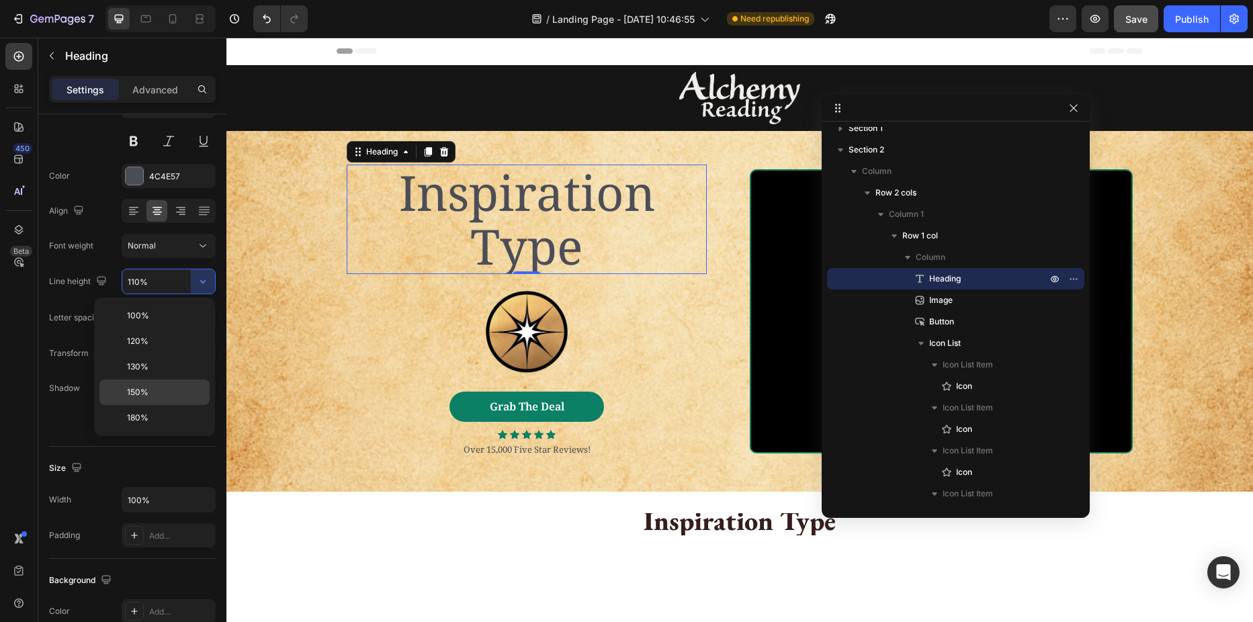
click at [166, 391] on p "150%" at bounding box center [165, 392] width 77 height 12
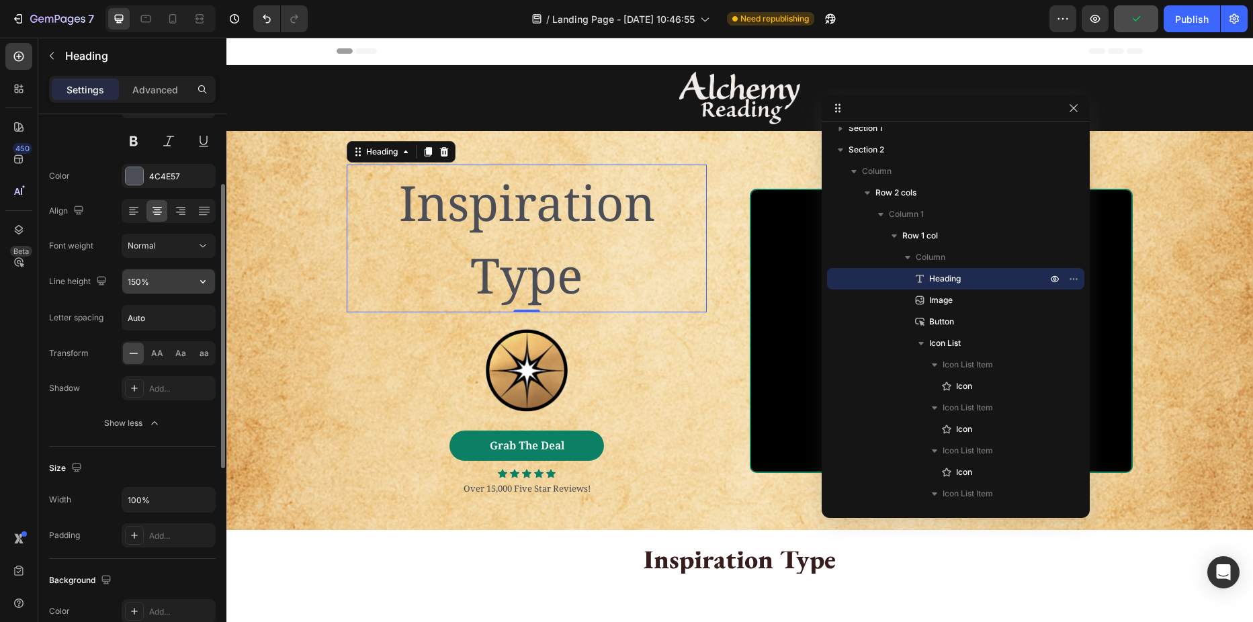
click at [177, 288] on input "150%" at bounding box center [168, 281] width 93 height 24
click at [201, 281] on icon "button" at bounding box center [202, 281] width 5 height 3
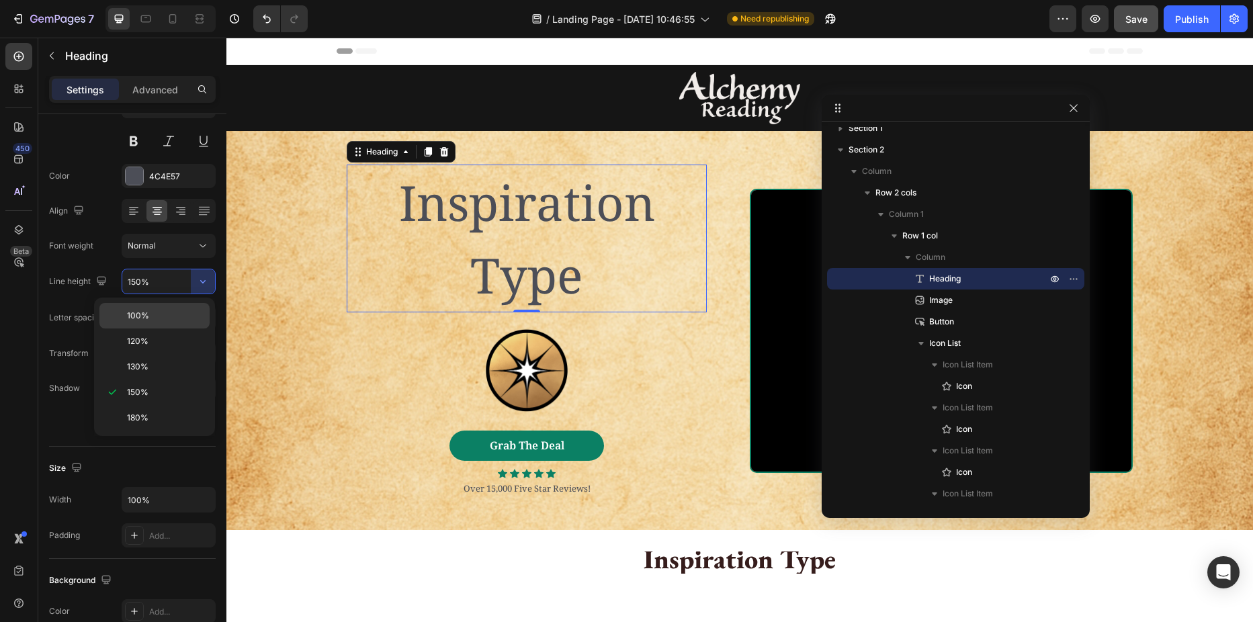
click at [136, 313] on span "100%" at bounding box center [138, 316] width 22 height 12
type input "100%"
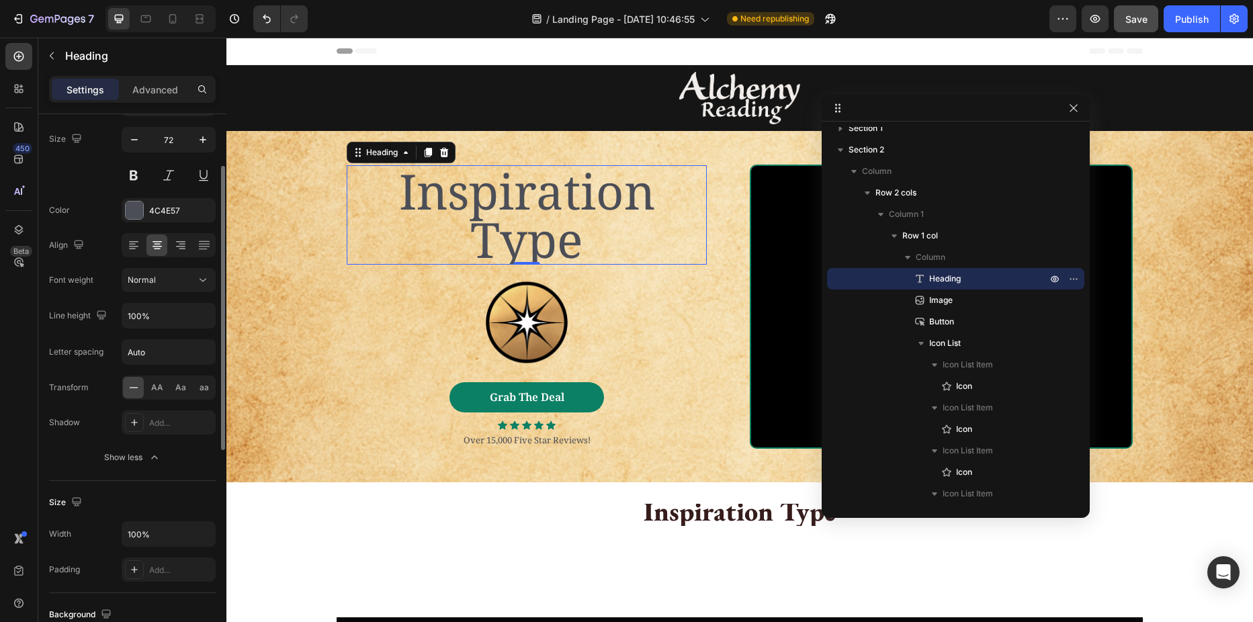
scroll to position [0, 0]
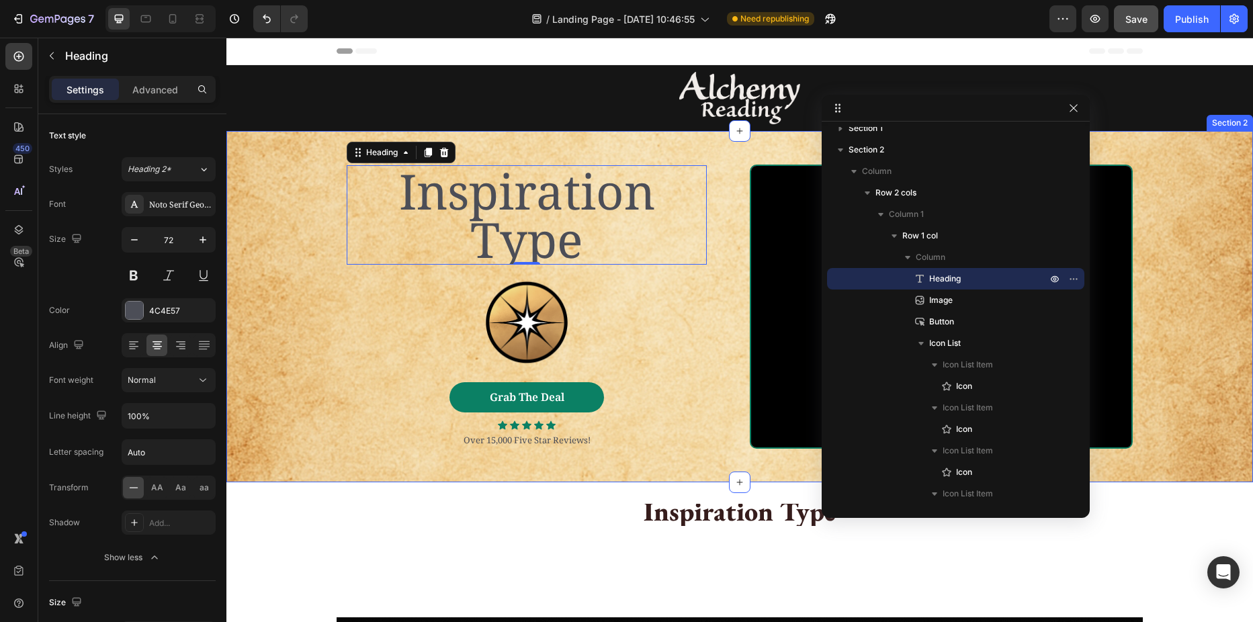
click at [311, 308] on div "Inspiration Type Heading 0 Image Grab The Deal Button Icon Icon Icon Icon Icon …" at bounding box center [739, 306] width 1026 height 283
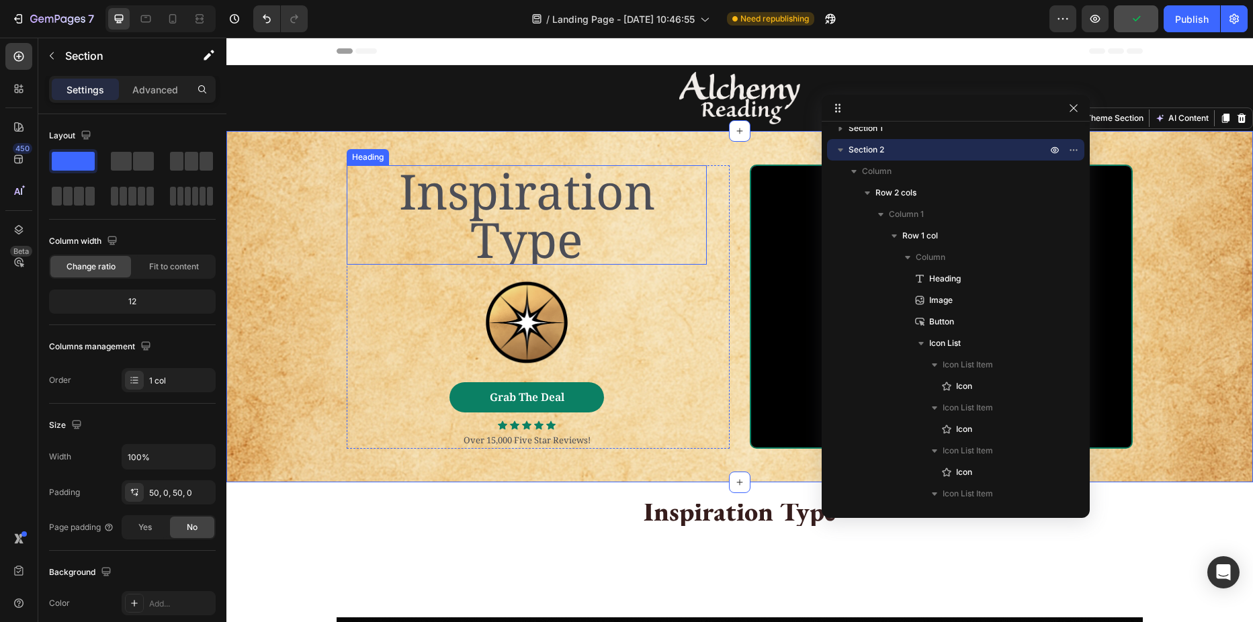
click at [507, 229] on p "Inspiration Type" at bounding box center [526, 215] width 357 height 97
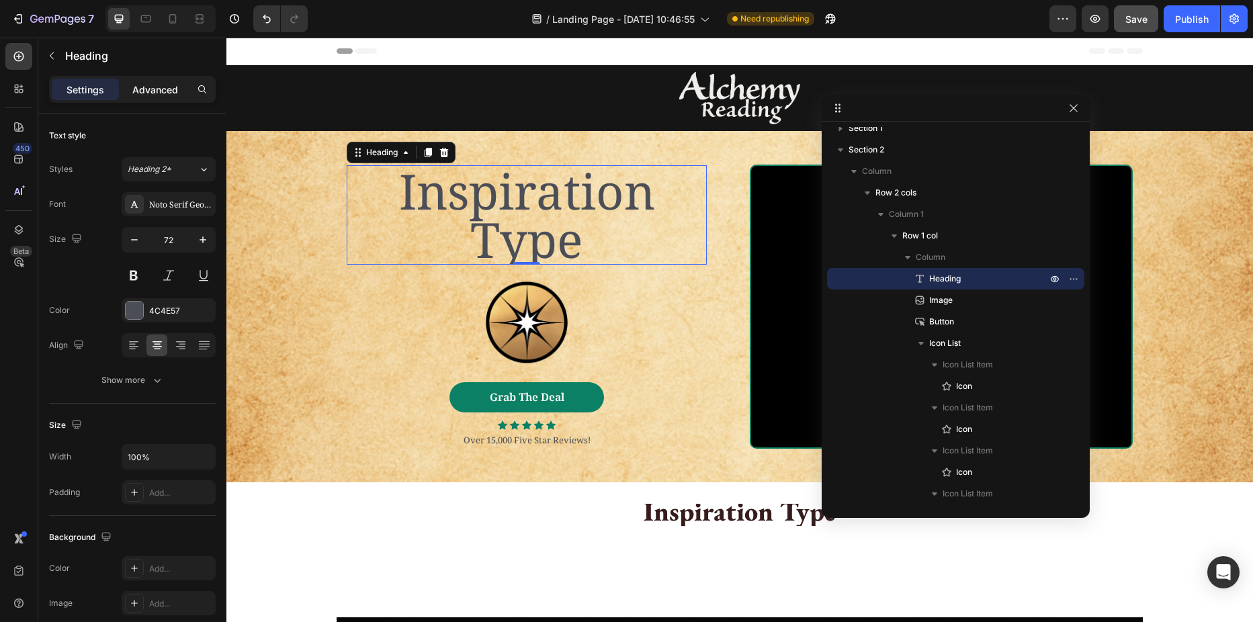
click at [159, 89] on p "Advanced" at bounding box center [155, 90] width 46 height 14
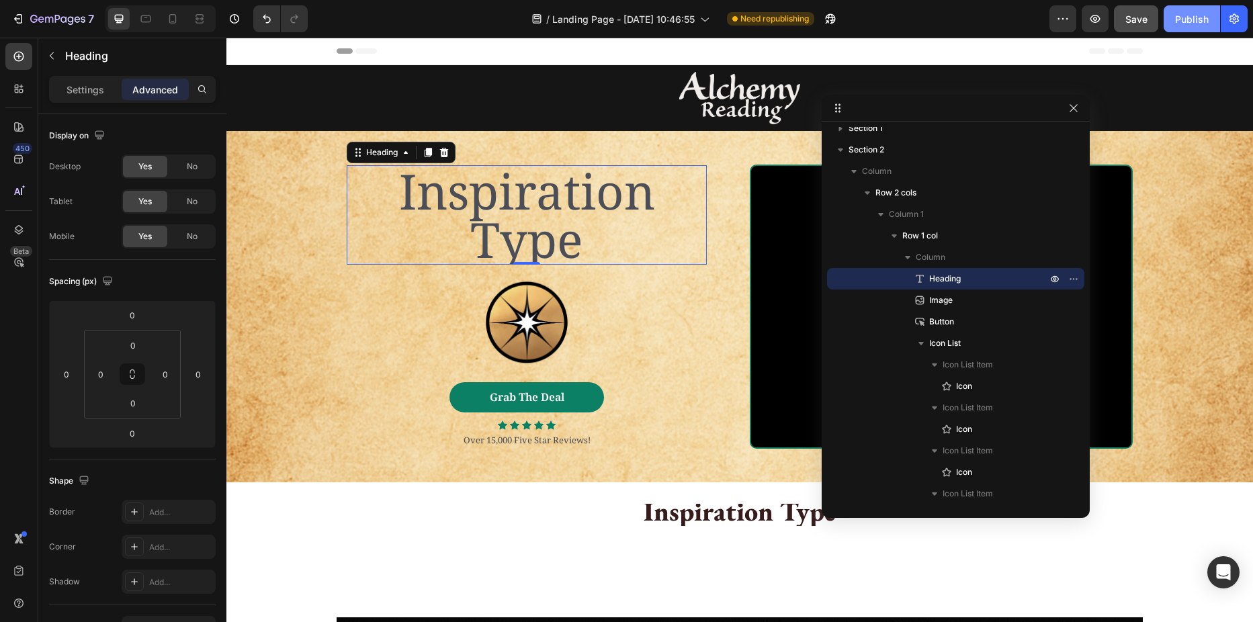
click at [1192, 24] on div "Publish" at bounding box center [1192, 19] width 34 height 14
